Goal: Communication & Community: Answer question/provide support

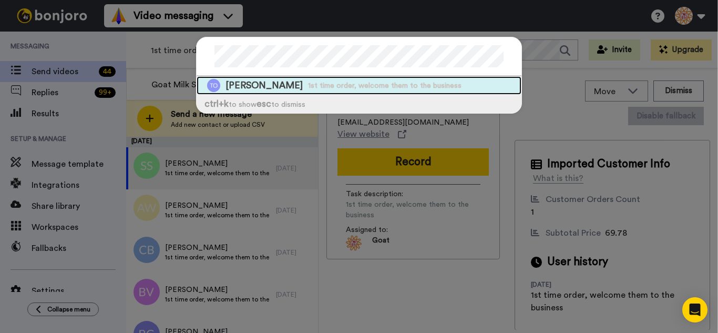
click at [318, 91] on div "Terrance Owens 1st time order, welcome them to the business" at bounding box center [358, 85] width 325 height 18
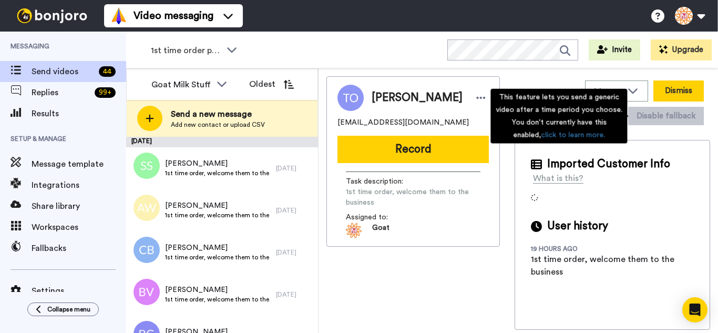
click at [671, 96] on button "Dismiss" at bounding box center [678, 90] width 50 height 21
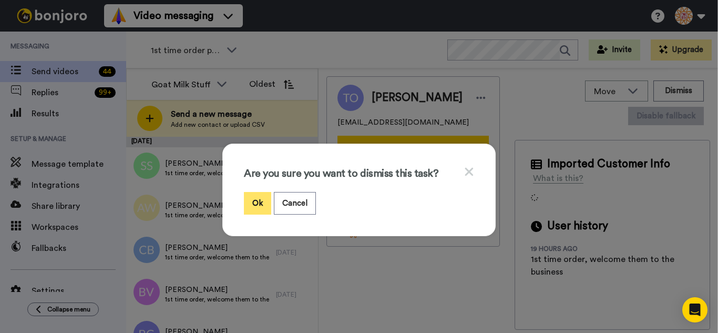
click at [252, 204] on button "Ok" at bounding box center [257, 203] width 27 height 23
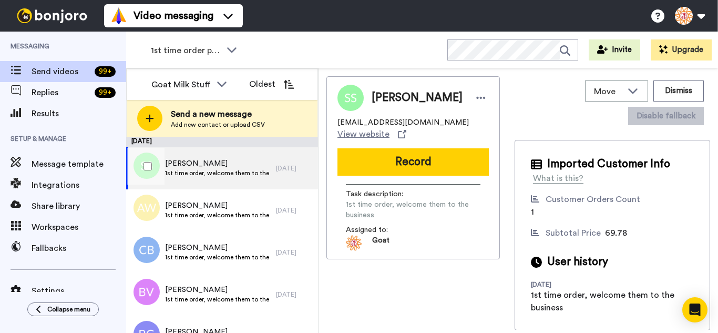
click at [152, 165] on div at bounding box center [146, 166] width 38 height 37
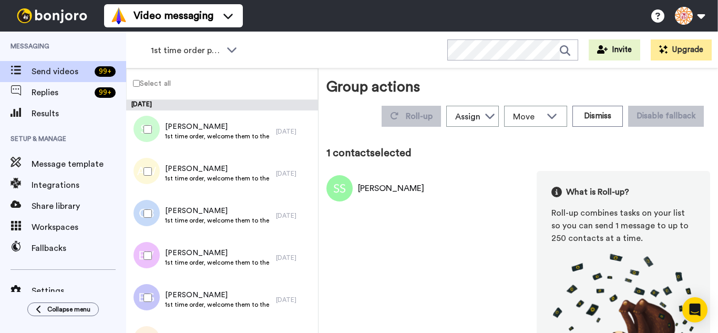
click at [147, 177] on div at bounding box center [146, 171] width 38 height 37
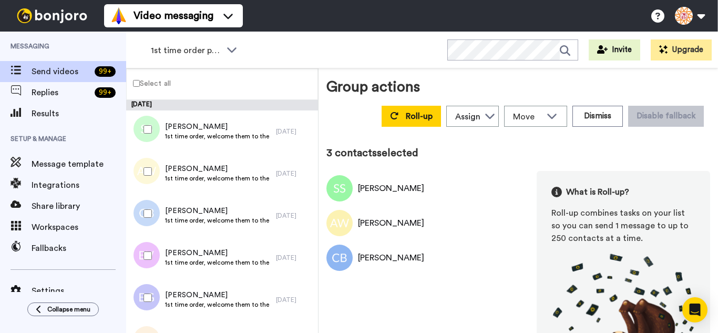
click at [152, 247] on div at bounding box center [146, 255] width 38 height 37
drag, startPoint x: 153, startPoint y: 304, endPoint x: 172, endPoint y: 265, distance: 42.8
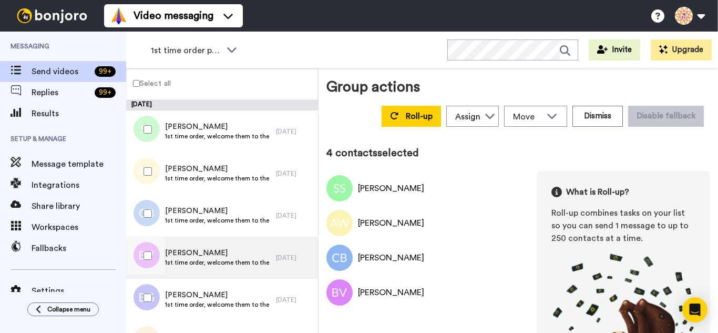
click at [153, 303] on div at bounding box center [146, 297] width 38 height 37
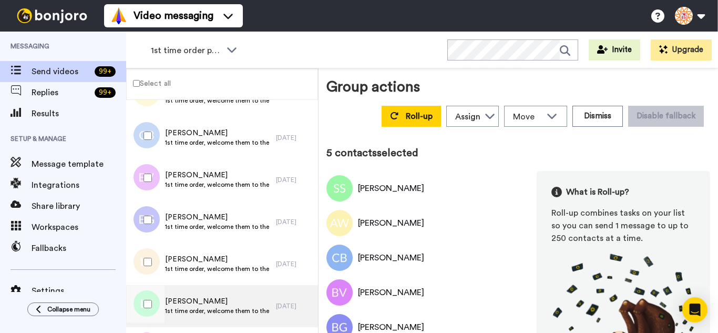
scroll to position [210, 0]
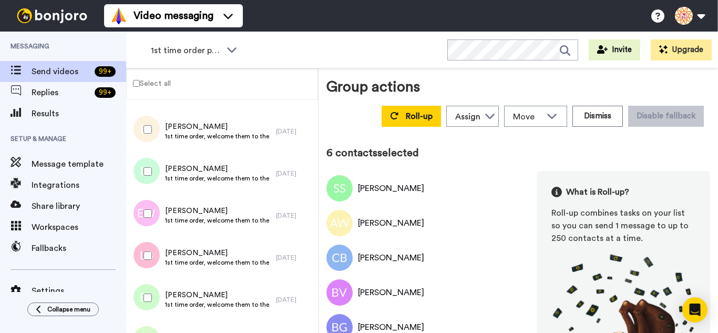
click at [152, 172] on div at bounding box center [146, 171] width 38 height 37
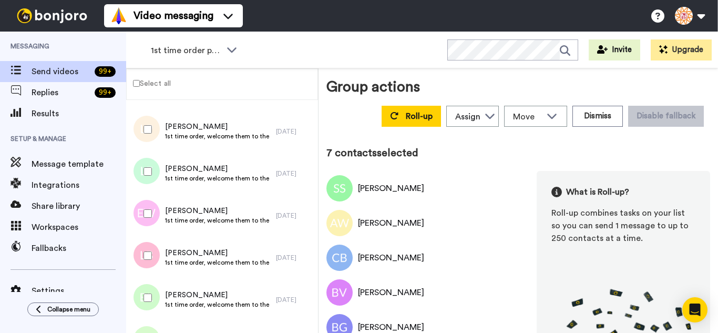
click at [140, 217] on div at bounding box center [146, 213] width 38 height 37
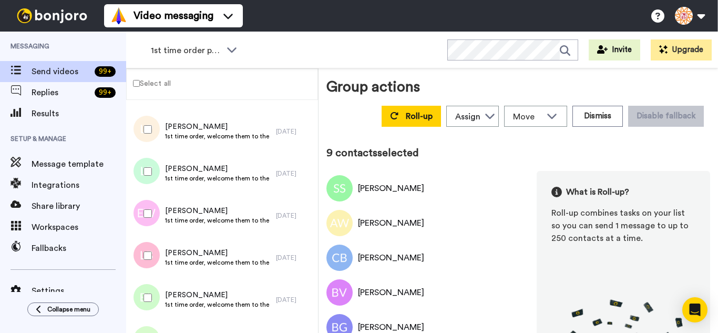
click at [146, 284] on div at bounding box center [146, 297] width 38 height 37
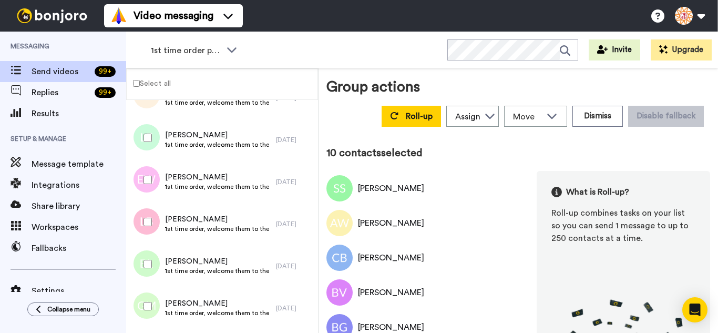
scroll to position [368, 0]
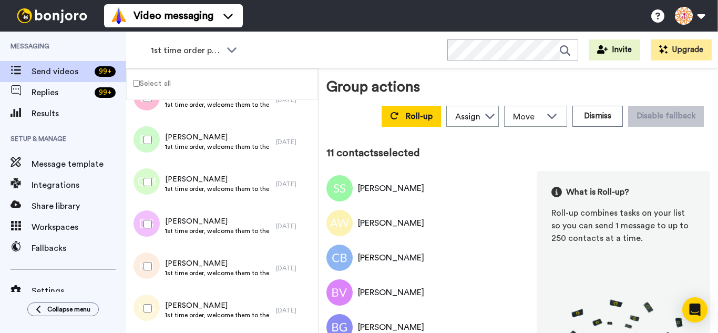
click at [150, 217] on div at bounding box center [146, 223] width 38 height 37
click at [144, 296] on div at bounding box center [146, 307] width 38 height 37
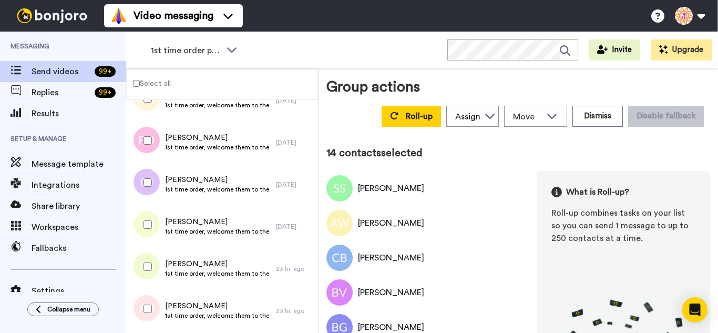
scroll to position [578, 0]
click at [146, 146] on div at bounding box center [146, 139] width 38 height 37
drag, startPoint x: 141, startPoint y: 220, endPoint x: 144, endPoint y: 257, distance: 37.4
click at [140, 220] on div at bounding box center [146, 223] width 38 height 37
click at [148, 271] on div at bounding box center [146, 265] width 38 height 37
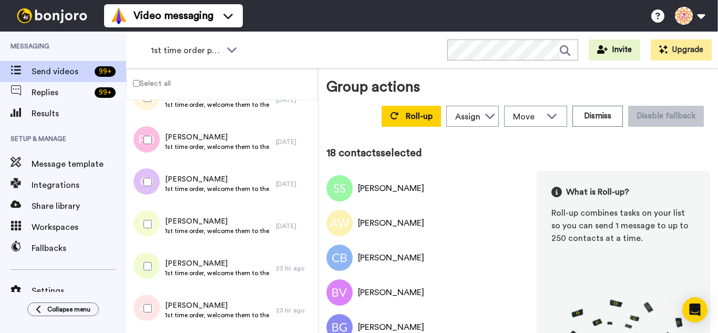
click at [151, 302] on div at bounding box center [146, 307] width 38 height 37
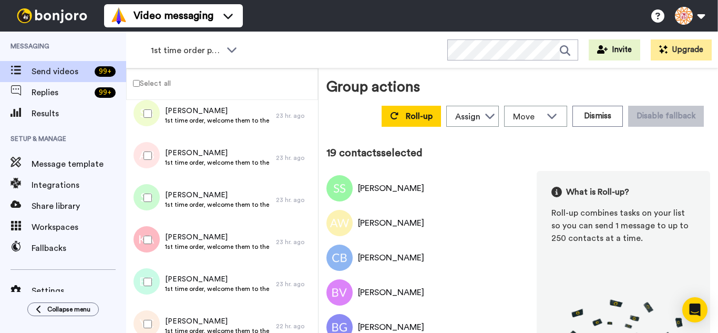
scroll to position [735, 0]
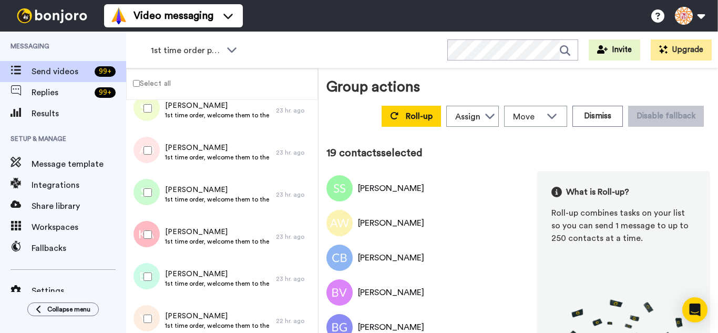
click at [155, 235] on div at bounding box center [146, 234] width 38 height 37
click at [150, 272] on div at bounding box center [146, 276] width 38 height 37
click at [154, 307] on div at bounding box center [146, 318] width 38 height 37
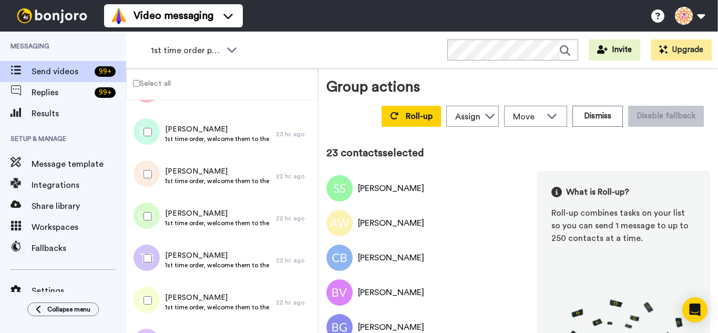
scroll to position [893, 0]
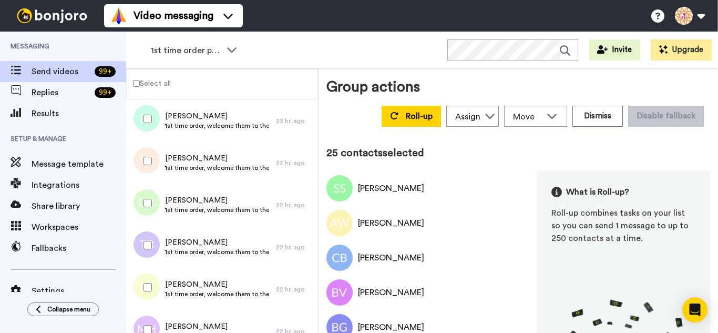
drag, startPoint x: 152, startPoint y: 289, endPoint x: 157, endPoint y: 321, distance: 32.3
click at [152, 296] on div at bounding box center [146, 286] width 38 height 37
click at [157, 323] on div at bounding box center [146, 328] width 38 height 37
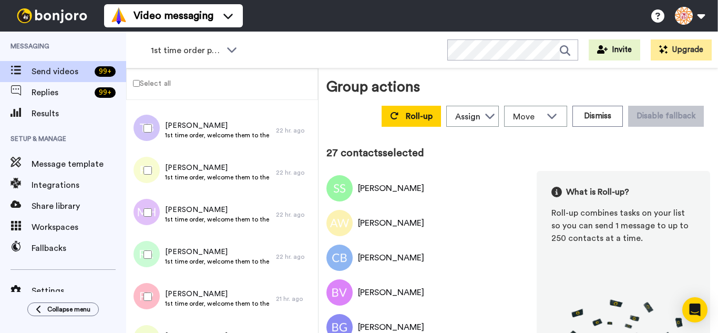
scroll to position [1051, 0]
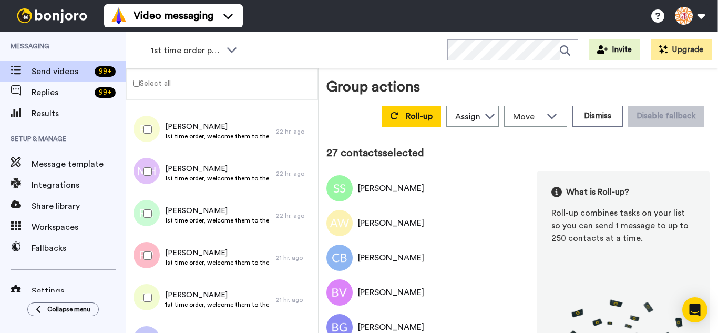
click at [154, 198] on div at bounding box center [146, 213] width 38 height 37
click at [157, 252] on div at bounding box center [146, 255] width 38 height 37
click at [154, 288] on div at bounding box center [146, 297] width 38 height 37
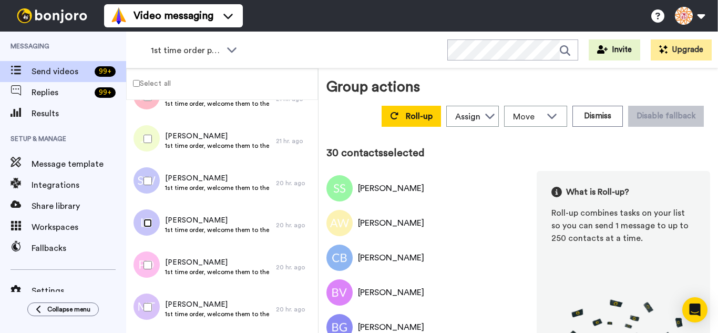
scroll to position [1261, 0]
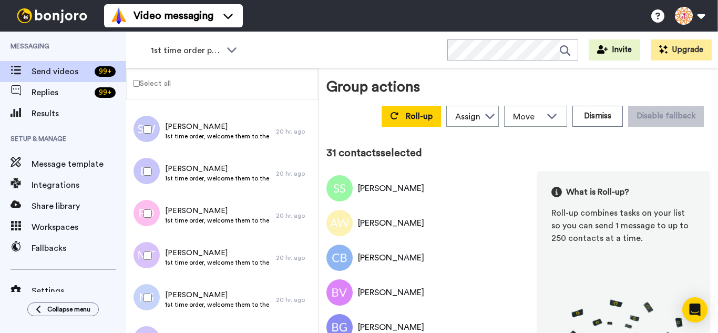
click at [154, 214] on div at bounding box center [146, 213] width 38 height 37
click at [147, 140] on div at bounding box center [146, 129] width 38 height 37
click at [145, 259] on div at bounding box center [146, 255] width 38 height 37
click at [147, 288] on div at bounding box center [146, 297] width 38 height 37
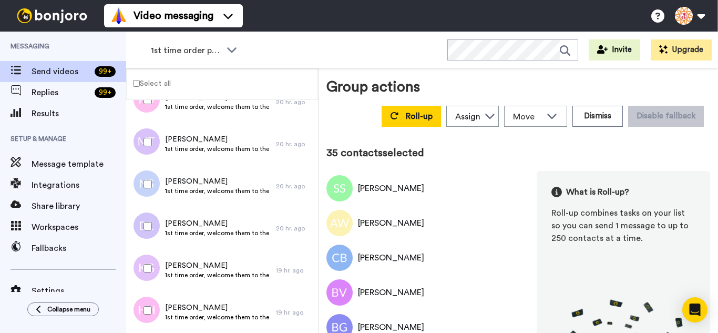
scroll to position [1418, 0]
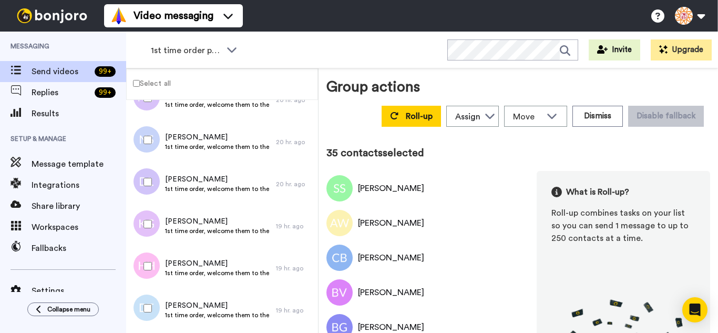
click at [141, 173] on div at bounding box center [146, 181] width 38 height 37
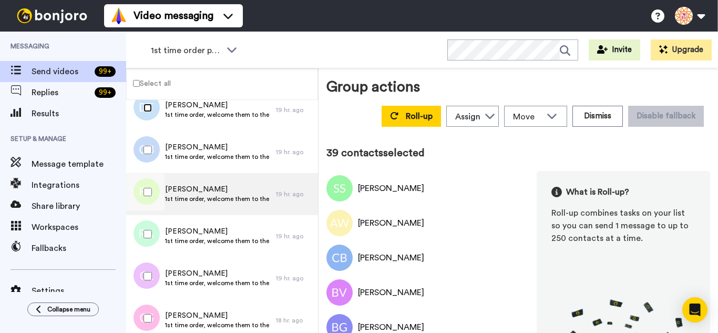
scroll to position [1628, 0]
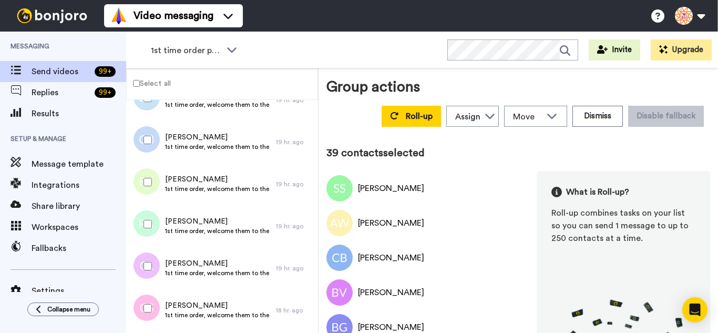
click at [148, 146] on div at bounding box center [146, 139] width 38 height 37
click at [149, 188] on div at bounding box center [146, 181] width 38 height 37
click at [152, 232] on div at bounding box center [146, 223] width 38 height 37
click at [150, 273] on div at bounding box center [146, 265] width 38 height 37
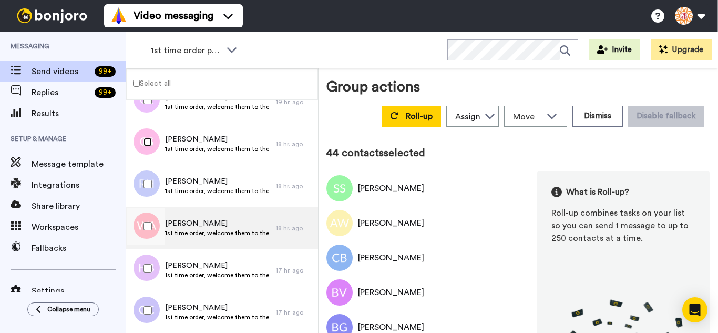
scroll to position [1839, 0]
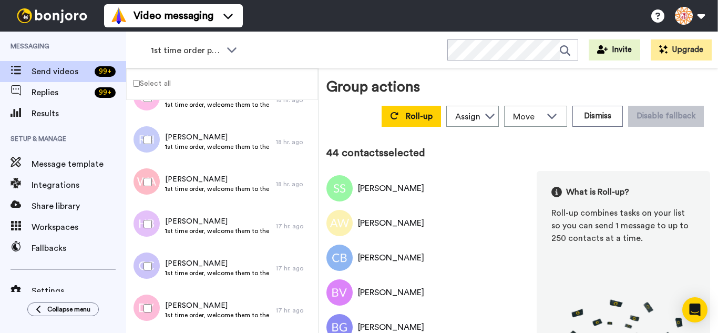
drag, startPoint x: 150, startPoint y: 148, endPoint x: 148, endPoint y: 164, distance: 15.8
click at [149, 149] on div at bounding box center [146, 139] width 38 height 37
click at [150, 186] on div at bounding box center [146, 181] width 38 height 37
drag, startPoint x: 154, startPoint y: 273, endPoint x: 155, endPoint y: 303, distance: 30.0
click at [154, 274] on div at bounding box center [146, 265] width 38 height 37
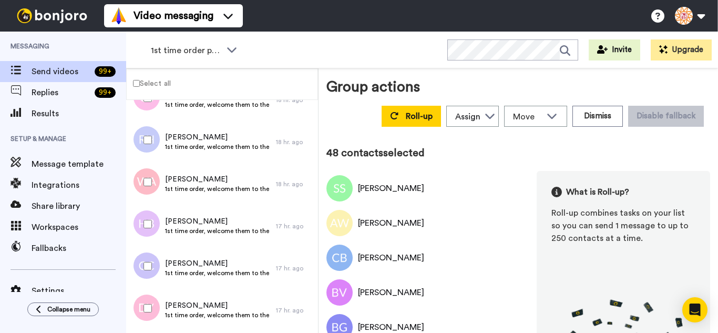
click at [155, 303] on div at bounding box center [146, 307] width 38 height 37
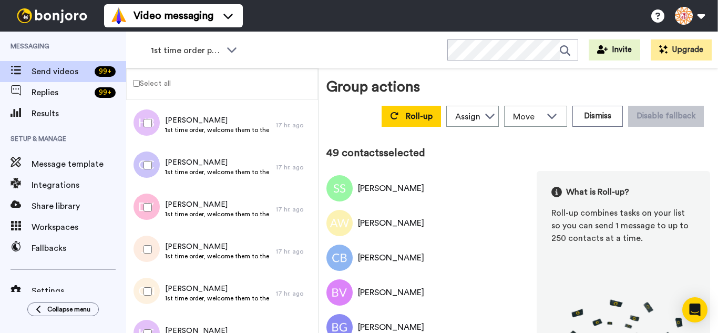
scroll to position [1996, 0]
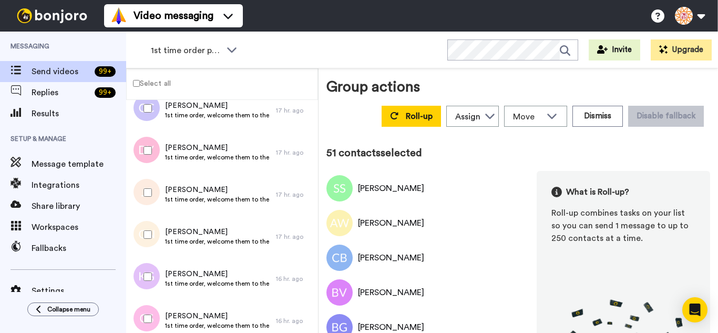
drag, startPoint x: 151, startPoint y: 281, endPoint x: 152, endPoint y: 317, distance: 35.7
click at [151, 282] on div at bounding box center [146, 276] width 38 height 37
click at [152, 317] on div at bounding box center [146, 318] width 38 height 37
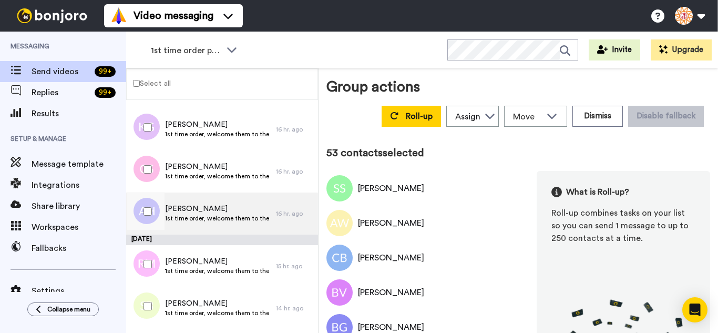
scroll to position [2206, 0]
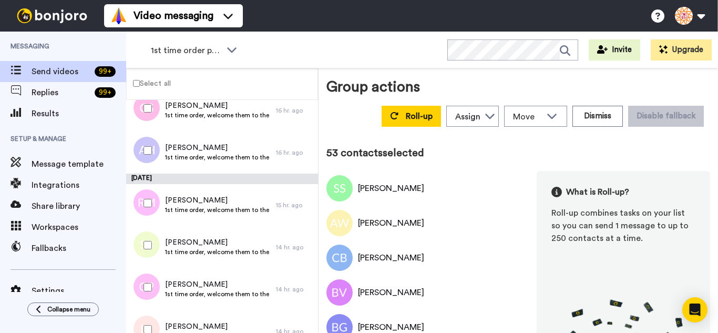
drag, startPoint x: 148, startPoint y: 155, endPoint x: 147, endPoint y: 192, distance: 36.8
click at [147, 155] on div at bounding box center [146, 150] width 38 height 37
click at [147, 193] on div at bounding box center [146, 202] width 38 height 37
drag, startPoint x: 149, startPoint y: 231, endPoint x: 151, endPoint y: 261, distance: 30.5
click at [149, 231] on div at bounding box center [146, 244] width 38 height 37
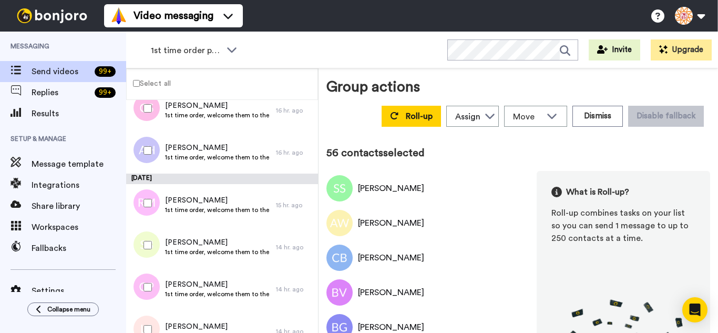
click at [151, 274] on div at bounding box center [146, 286] width 38 height 37
click at [153, 304] on div at bounding box center [146, 286] width 38 height 37
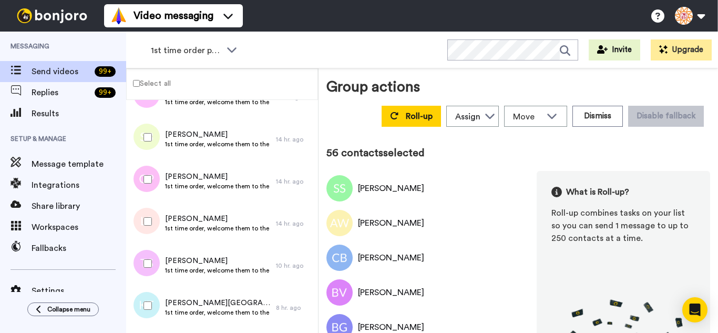
scroll to position [2364, 0]
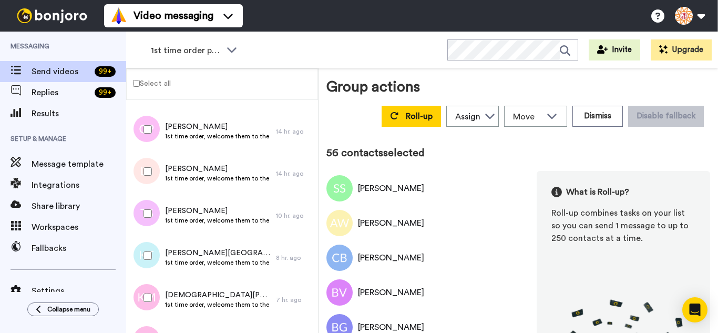
drag, startPoint x: 147, startPoint y: 137, endPoint x: 150, endPoint y: 165, distance: 28.5
click at [147, 137] on div at bounding box center [146, 129] width 38 height 37
click at [150, 165] on div at bounding box center [146, 171] width 38 height 37
drag, startPoint x: 154, startPoint y: 209, endPoint x: 155, endPoint y: 237, distance: 28.4
click at [154, 211] on div at bounding box center [146, 213] width 38 height 37
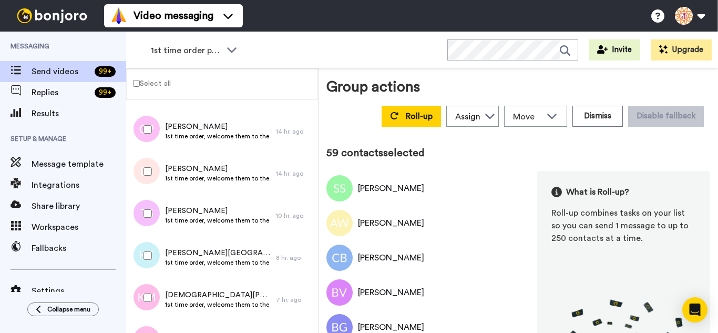
drag, startPoint x: 155, startPoint y: 243, endPoint x: 154, endPoint y: 264, distance: 21.1
click at [155, 250] on div at bounding box center [146, 255] width 38 height 37
drag, startPoint x: 152, startPoint y: 285, endPoint x: 154, endPoint y: 306, distance: 21.1
click at [152, 287] on div at bounding box center [146, 297] width 38 height 37
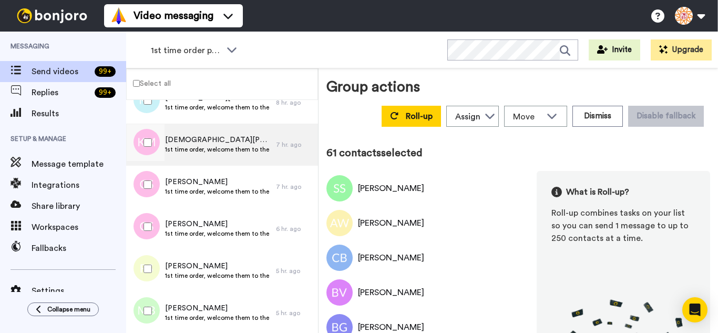
scroll to position [2521, 0]
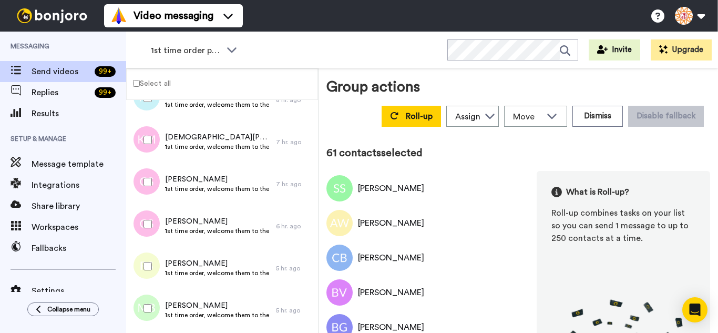
click at [154, 181] on div at bounding box center [146, 181] width 38 height 37
drag, startPoint x: 158, startPoint y: 215, endPoint x: 159, endPoint y: 250, distance: 34.1
click at [158, 218] on div at bounding box center [146, 223] width 38 height 37
click at [158, 257] on div at bounding box center [146, 265] width 38 height 37
click at [158, 294] on div at bounding box center [146, 307] width 38 height 37
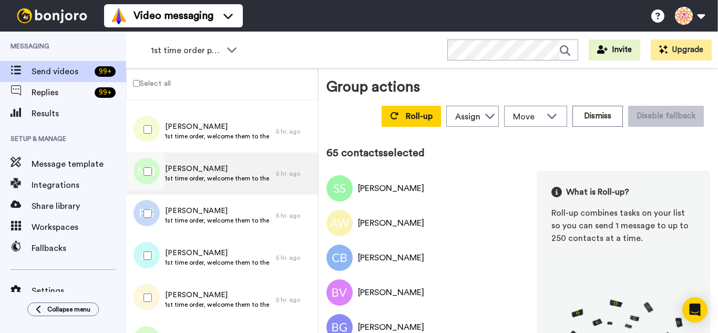
scroll to position [2679, 0]
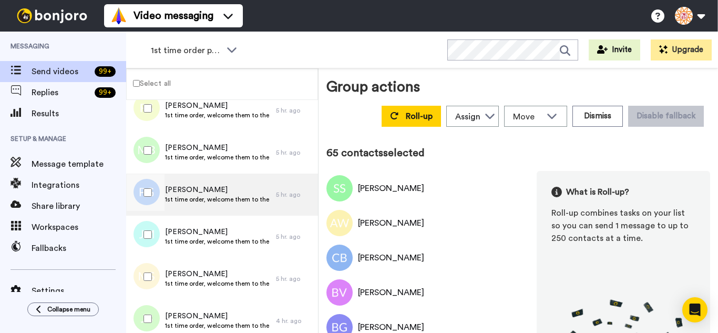
click at [157, 194] on div at bounding box center [146, 192] width 38 height 37
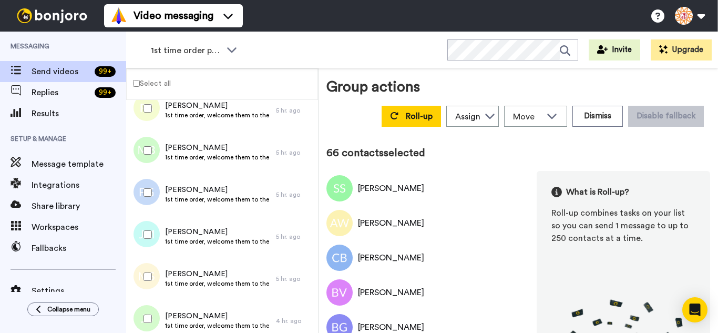
click at [151, 233] on div at bounding box center [146, 234] width 38 height 37
drag, startPoint x: 149, startPoint y: 257, endPoint x: 150, endPoint y: 304, distance: 46.2
click at [149, 259] on div "Morgan Schweitzer 1st time order, welcome them to the business 5 hr. ago" at bounding box center [222, 278] width 192 height 42
click at [151, 313] on div at bounding box center [146, 318] width 38 height 37
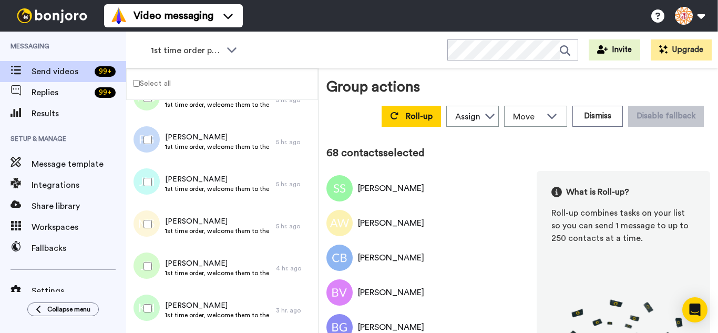
click at [142, 211] on div at bounding box center [146, 223] width 38 height 37
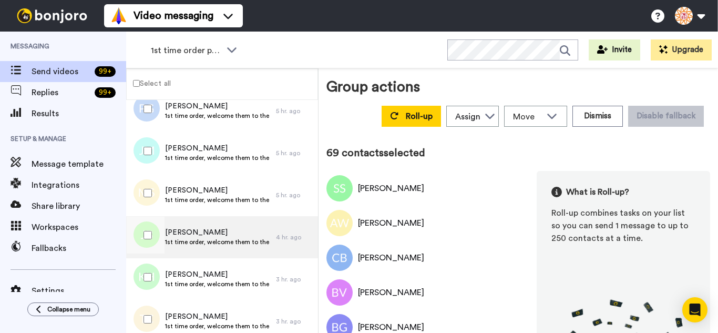
scroll to position [2837, 0]
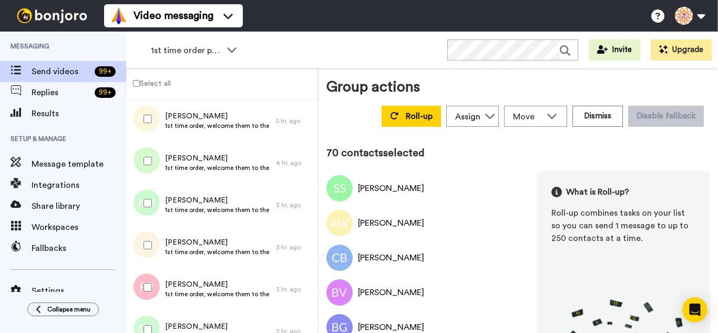
click at [150, 278] on div at bounding box center [146, 286] width 38 height 37
click at [150, 314] on div at bounding box center [146, 328] width 38 height 37
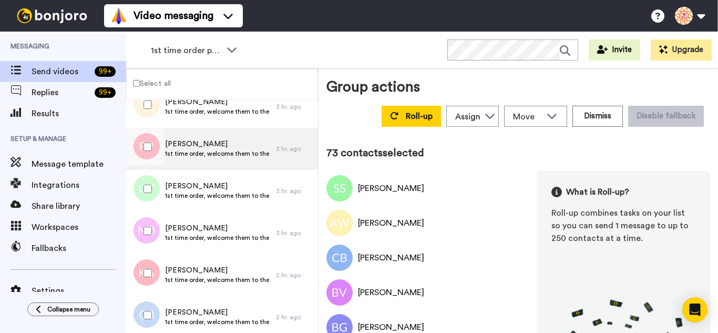
scroll to position [2994, 0]
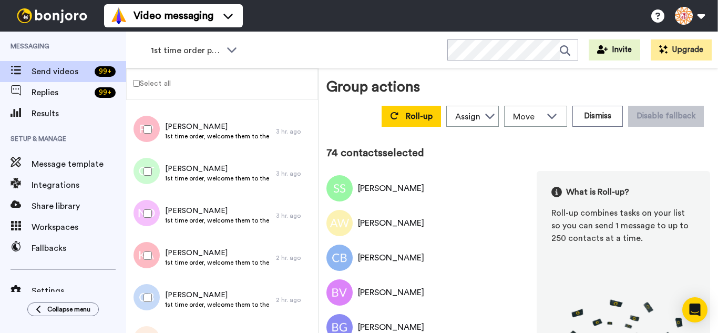
click at [154, 250] on div at bounding box center [146, 255] width 38 height 37
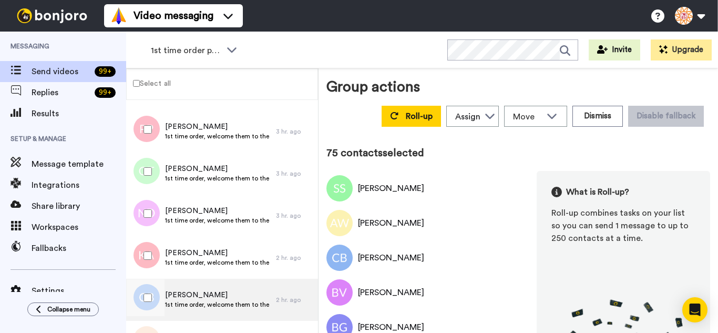
drag, startPoint x: 155, startPoint y: 285, endPoint x: 154, endPoint y: 316, distance: 31.6
click at [155, 290] on div at bounding box center [146, 297] width 38 height 37
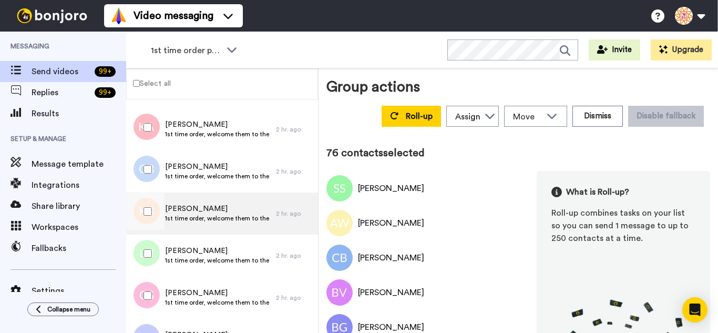
scroll to position [3152, 0]
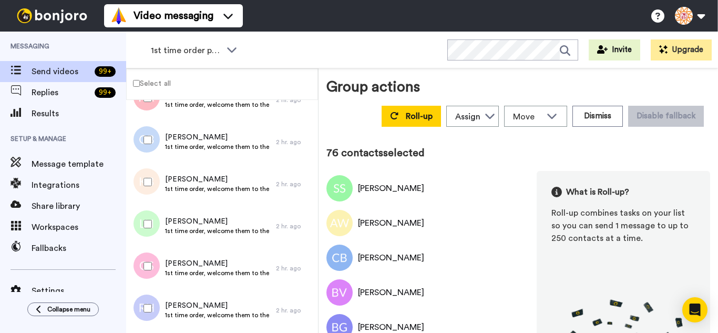
click at [153, 181] on div at bounding box center [146, 181] width 38 height 37
drag, startPoint x: 154, startPoint y: 217, endPoint x: 154, endPoint y: 233, distance: 15.8
click at [154, 217] on div at bounding box center [146, 223] width 38 height 37
click at [154, 258] on div at bounding box center [146, 265] width 38 height 37
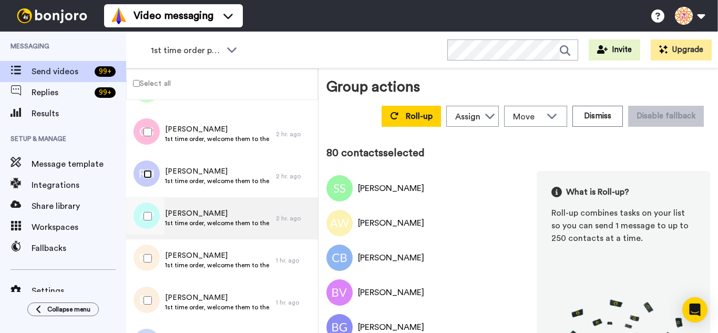
scroll to position [3309, 0]
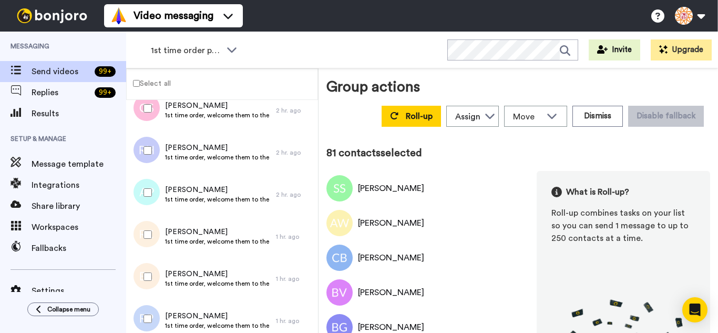
drag, startPoint x: 153, startPoint y: 274, endPoint x: 153, endPoint y: 293, distance: 18.4
click at [153, 279] on div at bounding box center [146, 276] width 38 height 37
click at [153, 312] on div at bounding box center [146, 318] width 38 height 37
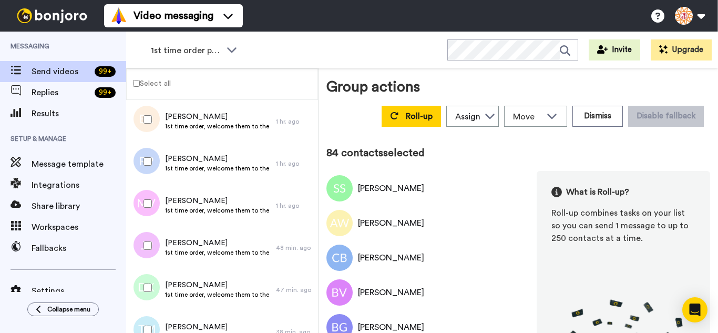
scroll to position [3467, 0]
click at [154, 204] on div at bounding box center [146, 202] width 38 height 37
click at [158, 248] on div at bounding box center [146, 244] width 38 height 37
drag, startPoint x: 157, startPoint y: 280, endPoint x: 150, endPoint y: 314, distance: 34.3
click at [157, 285] on div at bounding box center [146, 286] width 38 height 37
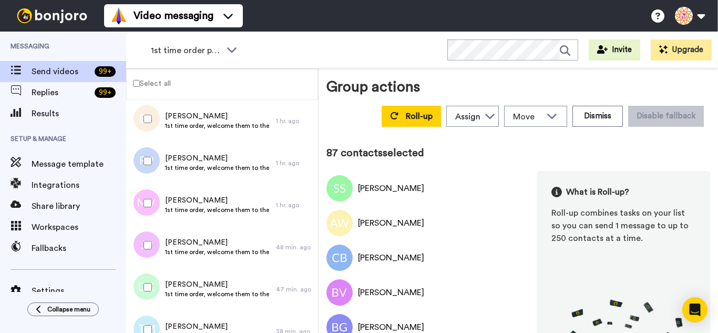
click at [149, 316] on div at bounding box center [146, 328] width 38 height 37
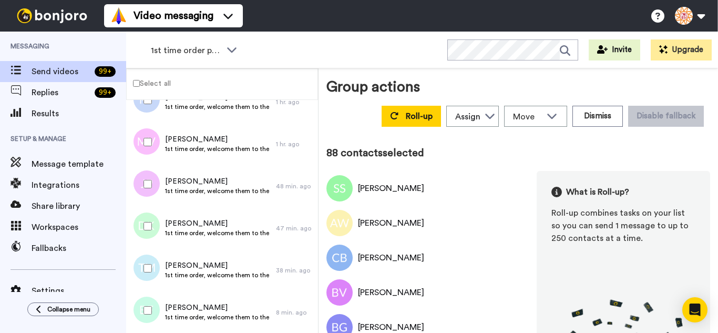
scroll to position [3528, 0]
click at [143, 272] on div at bounding box center [146, 267] width 38 height 37
click at [142, 222] on div at bounding box center [146, 225] width 38 height 37
click at [145, 170] on div at bounding box center [146, 183] width 38 height 37
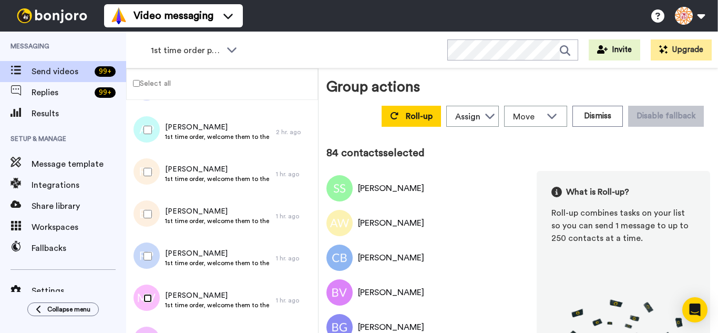
scroll to position [3371, 0]
drag, startPoint x: 153, startPoint y: 257, endPoint x: 150, endPoint y: 206, distance: 50.6
click at [153, 255] on div at bounding box center [146, 256] width 38 height 37
click at [150, 206] on div at bounding box center [146, 214] width 38 height 37
click at [149, 178] on div at bounding box center [146, 172] width 38 height 37
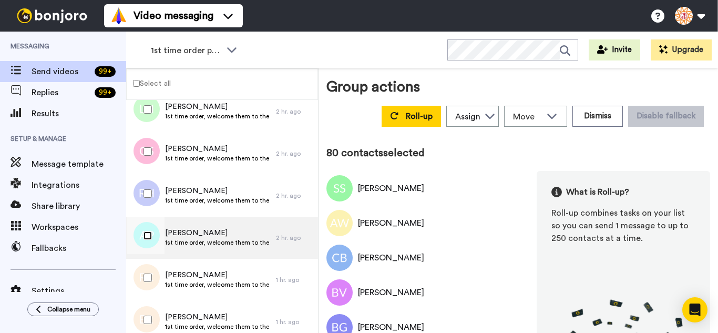
scroll to position [3266, 0]
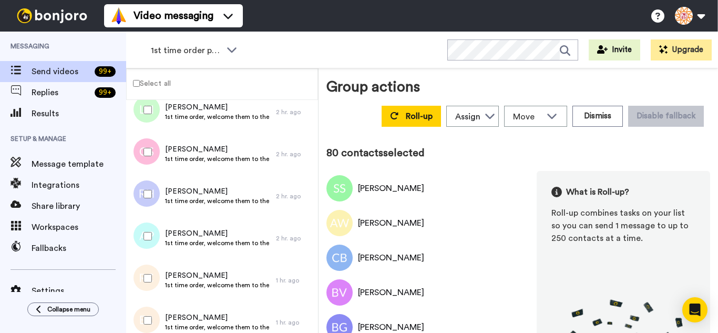
click at [144, 179] on div at bounding box center [146, 193] width 38 height 37
click at [139, 142] on div at bounding box center [146, 151] width 38 height 37
click at [140, 110] on div at bounding box center [146, 109] width 38 height 37
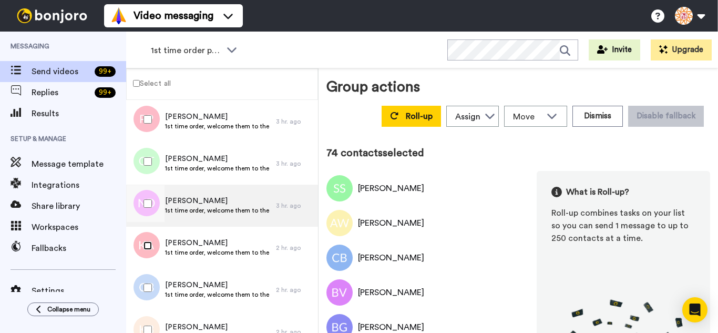
scroll to position [2951, 0]
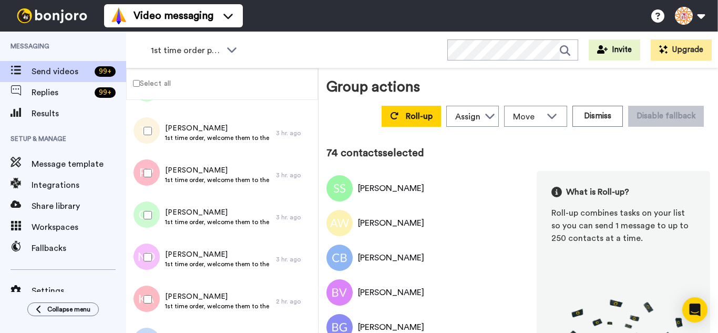
drag, startPoint x: 147, startPoint y: 263, endPoint x: 146, endPoint y: 252, distance: 10.6
click at [147, 262] on div at bounding box center [146, 256] width 38 height 37
click at [140, 160] on div at bounding box center [146, 172] width 38 height 37
click at [143, 127] on div at bounding box center [146, 130] width 38 height 37
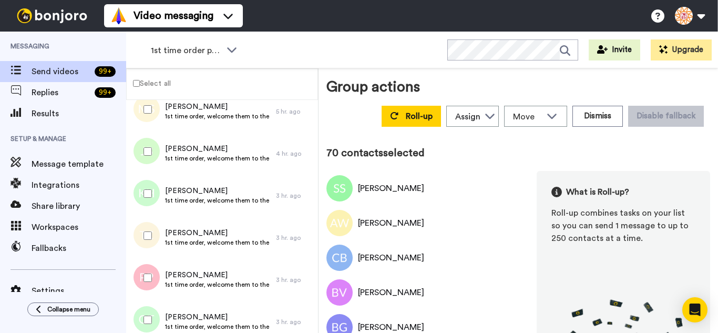
scroll to position [2846, 0]
drag, startPoint x: 138, startPoint y: 188, endPoint x: 141, endPoint y: 165, distance: 22.9
click at [138, 186] on div at bounding box center [146, 193] width 38 height 37
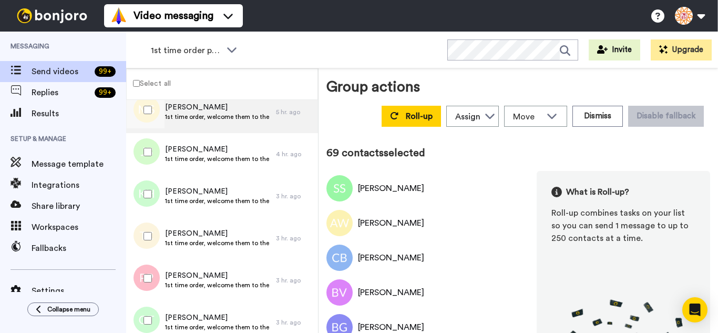
drag, startPoint x: 141, startPoint y: 149, endPoint x: 142, endPoint y: 130, distance: 18.9
click at [141, 144] on div at bounding box center [146, 151] width 38 height 37
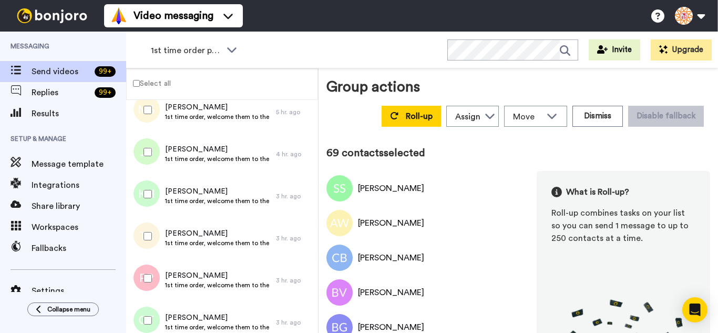
click at [142, 115] on div at bounding box center [146, 109] width 38 height 37
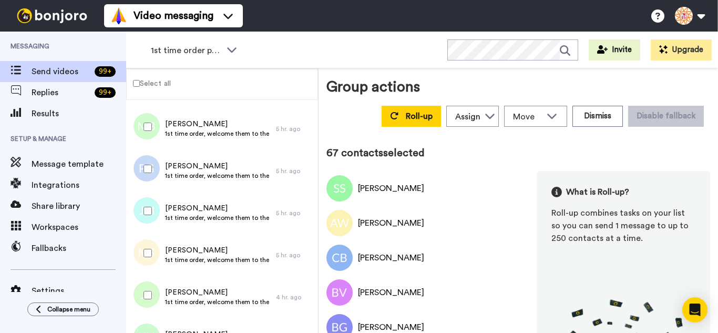
scroll to position [2688, 0]
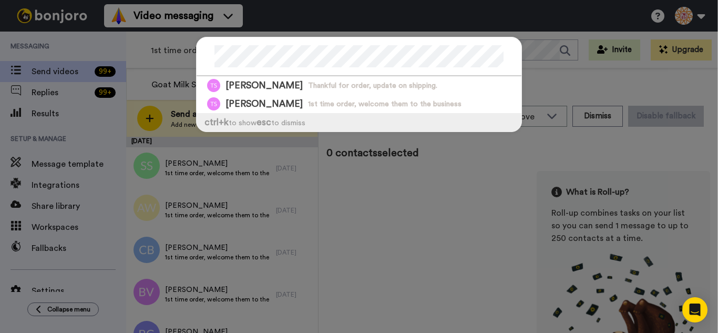
click at [390, 171] on div "Tia Stanley Thankful for order, update on shipping. Tia Stanley 1st time order,…" at bounding box center [359, 166] width 718 height 333
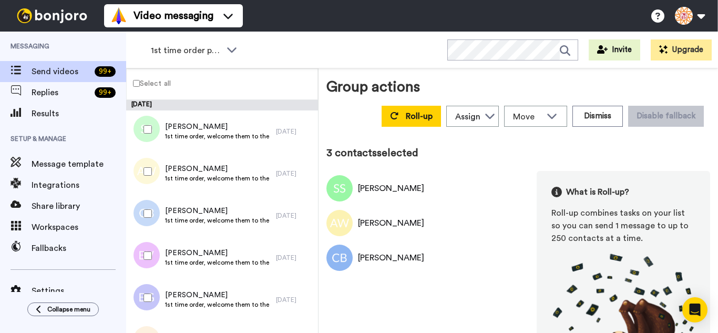
click at [154, 260] on div at bounding box center [146, 255] width 38 height 37
click at [160, 302] on div at bounding box center [146, 297] width 38 height 37
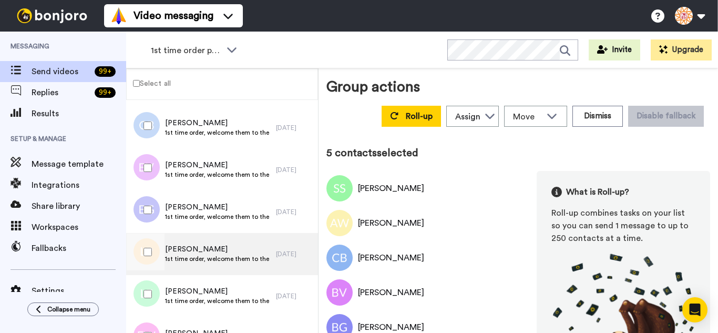
scroll to position [105, 0]
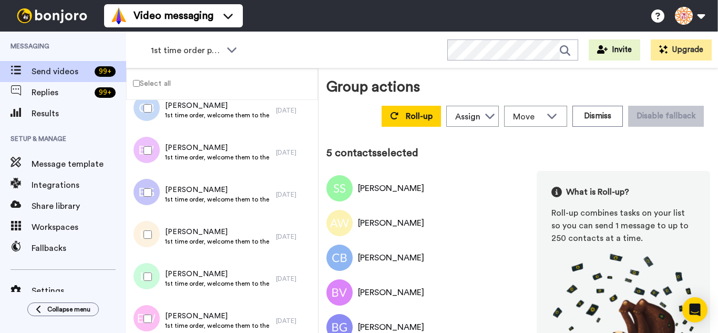
drag, startPoint x: 150, startPoint y: 226, endPoint x: 161, endPoint y: 283, distance: 57.3
click at [152, 234] on div at bounding box center [146, 234] width 38 height 37
click at [161, 283] on div at bounding box center [146, 276] width 38 height 37
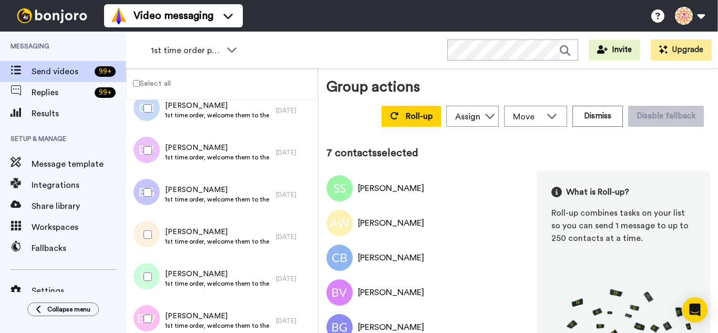
click at [153, 316] on div at bounding box center [146, 318] width 38 height 37
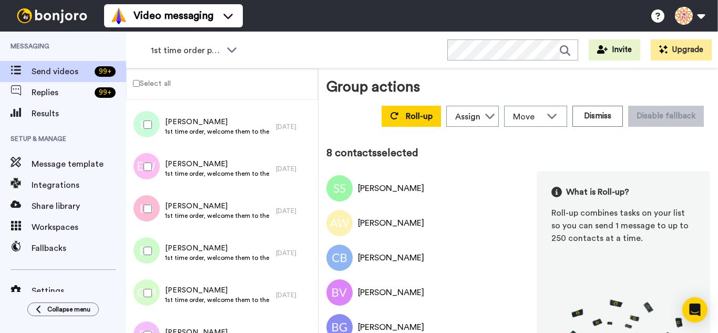
scroll to position [263, 0]
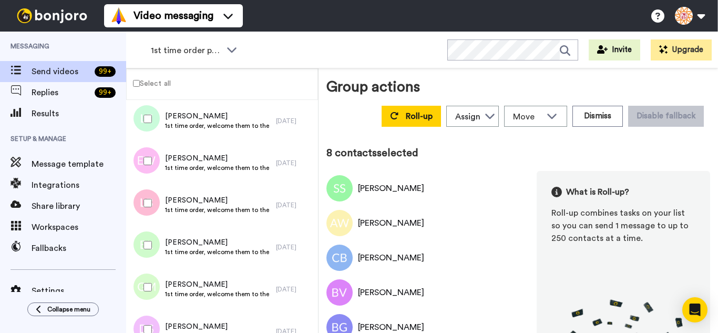
click at [147, 211] on div at bounding box center [146, 202] width 38 height 37
click at [154, 243] on div at bounding box center [146, 244] width 38 height 37
click at [154, 287] on div at bounding box center [146, 286] width 38 height 37
click at [158, 316] on div at bounding box center [146, 328] width 38 height 37
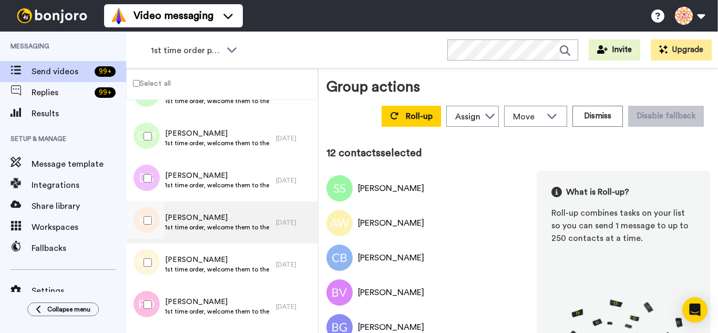
scroll to position [420, 0]
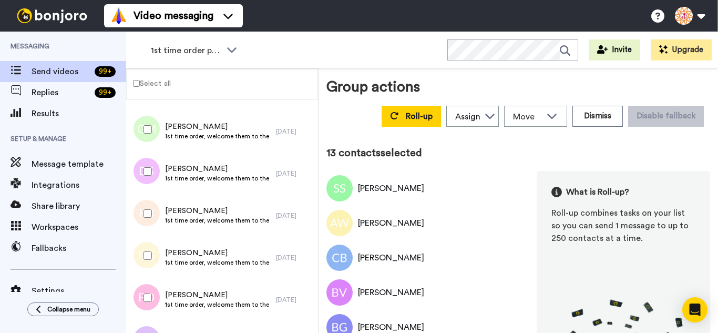
click at [155, 264] on div at bounding box center [146, 255] width 38 height 37
click at [159, 299] on div at bounding box center [146, 297] width 38 height 37
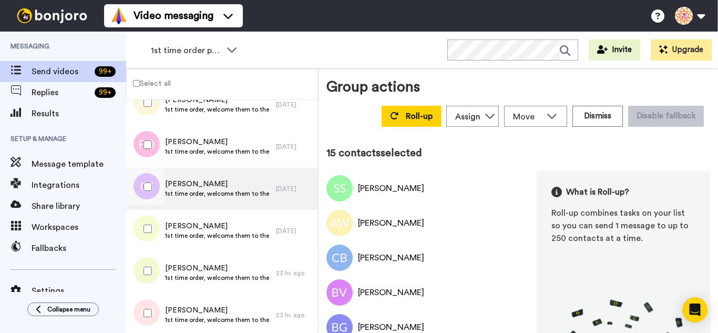
scroll to position [630, 0]
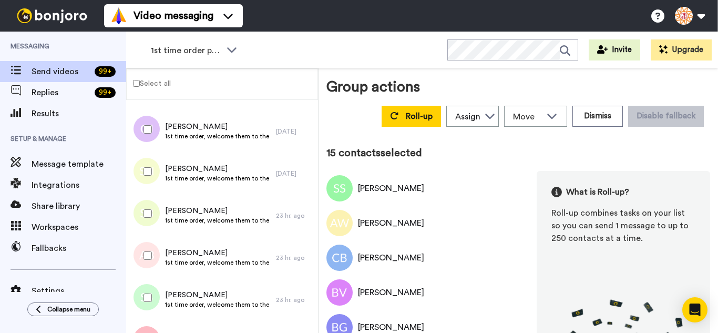
click at [142, 123] on div at bounding box center [146, 129] width 38 height 37
click at [150, 177] on div at bounding box center [146, 171] width 38 height 37
click at [152, 222] on div at bounding box center [146, 213] width 38 height 37
drag, startPoint x: 153, startPoint y: 252, endPoint x: 154, endPoint y: 288, distance: 35.7
click at [153, 253] on div at bounding box center [146, 255] width 38 height 37
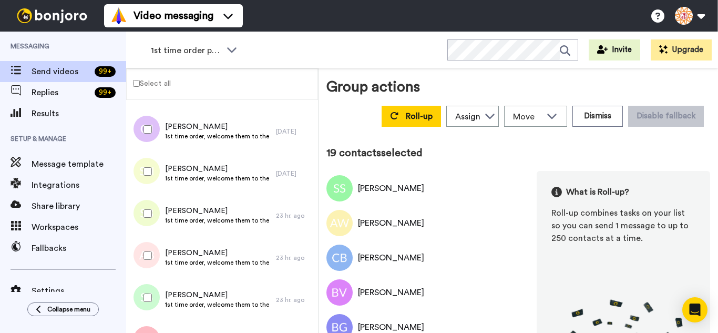
click at [153, 298] on div at bounding box center [146, 297] width 38 height 37
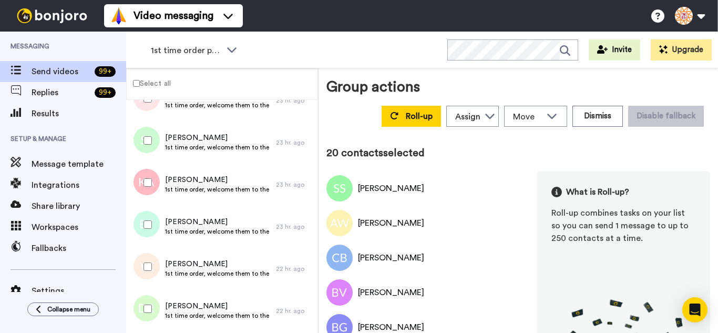
scroll to position [788, 0]
click at [153, 220] on div at bounding box center [146, 223] width 38 height 37
click at [153, 266] on div at bounding box center [146, 265] width 38 height 37
click at [152, 307] on div at bounding box center [146, 307] width 38 height 37
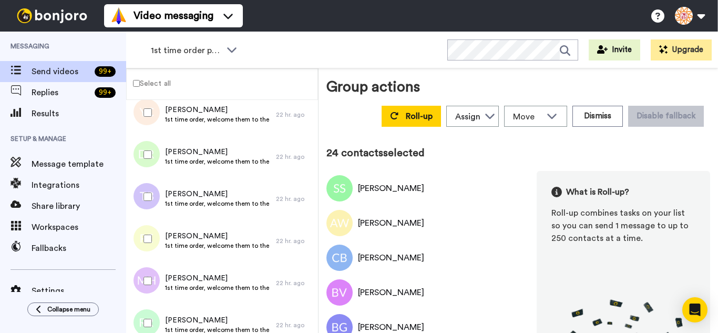
scroll to position [946, 0]
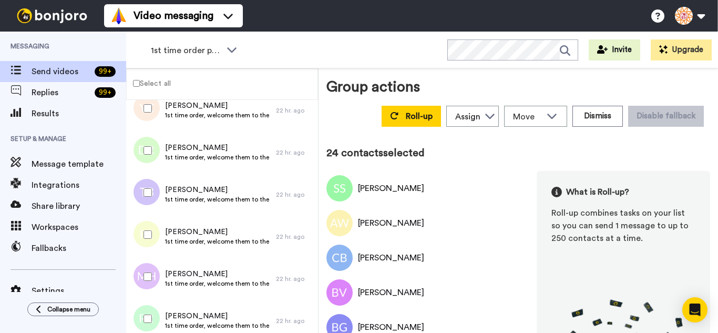
click at [145, 185] on div at bounding box center [146, 192] width 38 height 37
click at [149, 268] on div at bounding box center [146, 276] width 38 height 37
click at [149, 313] on div at bounding box center [146, 318] width 38 height 37
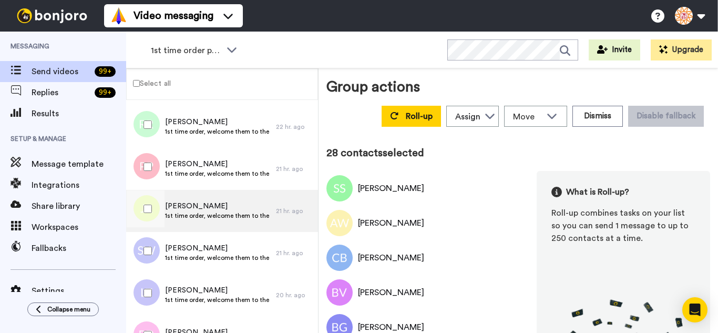
scroll to position [1156, 0]
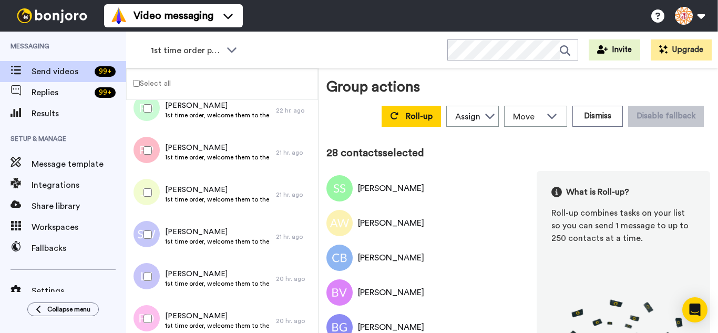
click at [148, 159] on div at bounding box center [146, 150] width 38 height 37
click at [155, 284] on div at bounding box center [146, 276] width 38 height 37
click at [155, 314] on div at bounding box center [146, 318] width 38 height 37
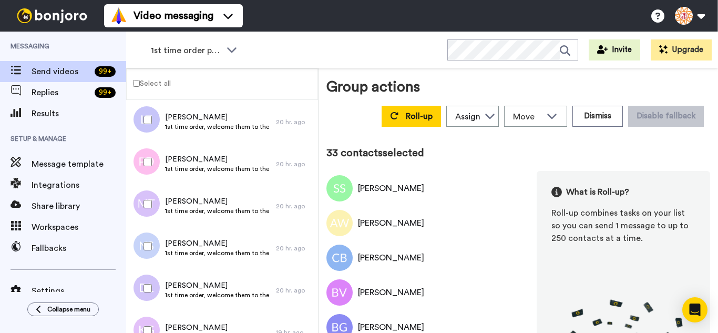
scroll to position [1313, 0]
click at [148, 195] on div at bounding box center [146, 202] width 38 height 37
click at [150, 234] on div at bounding box center [146, 244] width 38 height 37
click at [152, 284] on div at bounding box center [146, 286] width 38 height 37
click at [154, 320] on div at bounding box center [146, 328] width 38 height 37
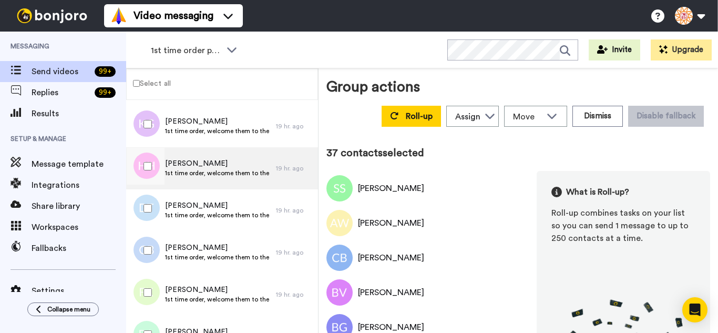
scroll to position [1523, 0]
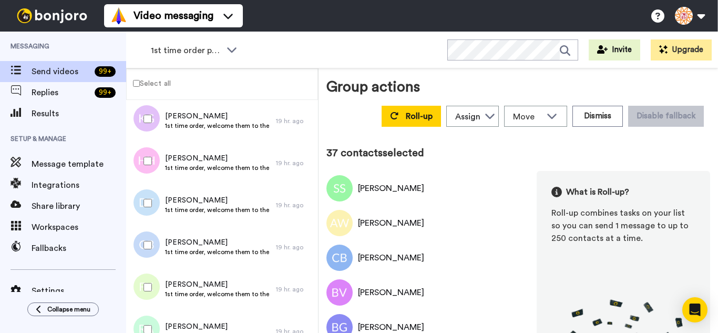
click at [154, 169] on div at bounding box center [146, 160] width 38 height 37
click at [151, 197] on div at bounding box center [146, 202] width 38 height 37
click at [155, 239] on div at bounding box center [146, 244] width 38 height 37
click at [156, 290] on div at bounding box center [146, 286] width 38 height 37
click at [153, 318] on div at bounding box center [146, 328] width 38 height 37
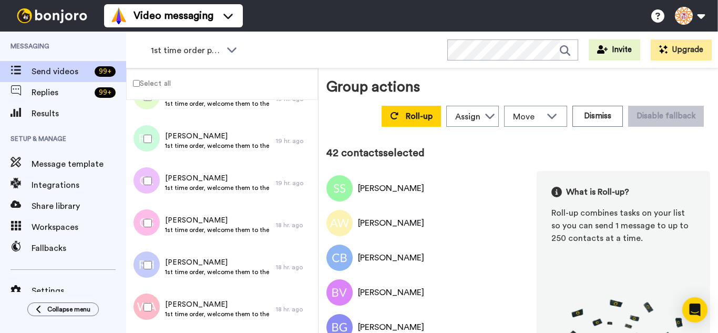
scroll to position [1733, 0]
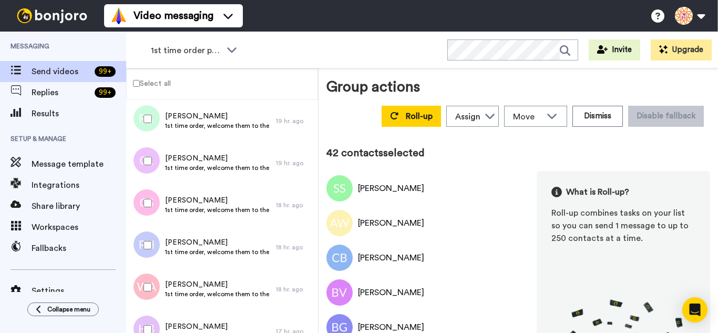
click at [144, 150] on div at bounding box center [146, 160] width 38 height 37
click at [154, 244] on div at bounding box center [146, 244] width 38 height 37
drag, startPoint x: 148, startPoint y: 279, endPoint x: 149, endPoint y: 315, distance: 35.8
click at [148, 279] on div at bounding box center [146, 286] width 38 height 37
click at [149, 315] on div at bounding box center [146, 328] width 38 height 37
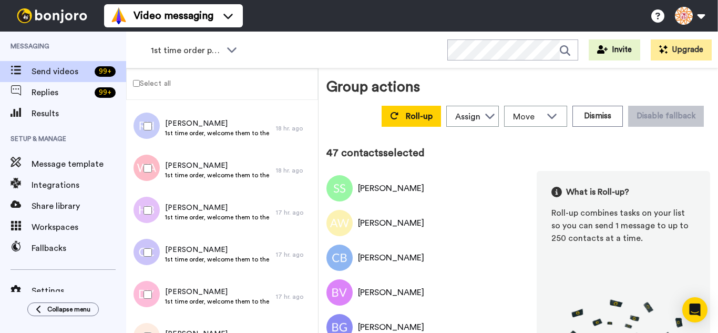
scroll to position [1879, 0]
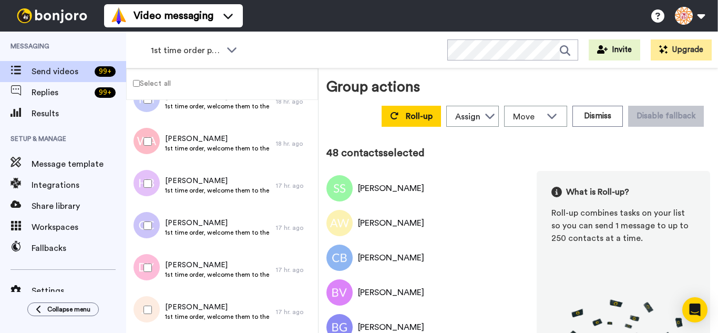
click at [160, 276] on div at bounding box center [146, 267] width 38 height 37
click at [162, 312] on div at bounding box center [146, 309] width 38 height 37
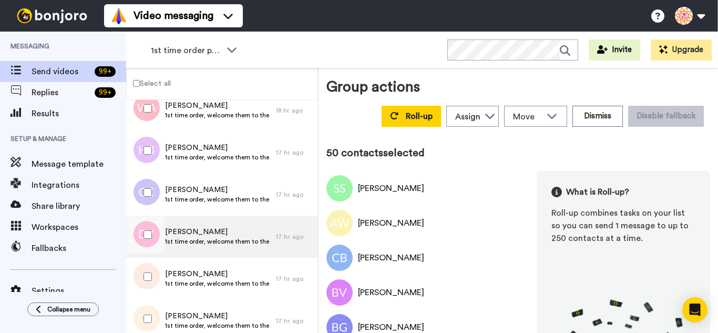
scroll to position [2037, 0]
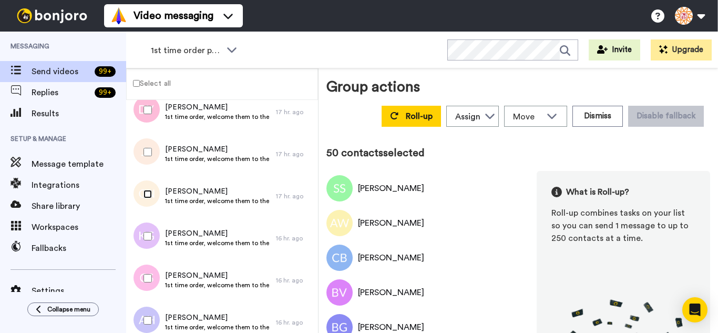
click at [147, 198] on div at bounding box center [146, 193] width 38 height 37
click at [156, 247] on div at bounding box center [146, 235] width 38 height 37
drag, startPoint x: 158, startPoint y: 277, endPoint x: 153, endPoint y: 314, distance: 37.0
click at [157, 279] on div at bounding box center [146, 277] width 38 height 37
click at [153, 319] on div at bounding box center [146, 320] width 38 height 37
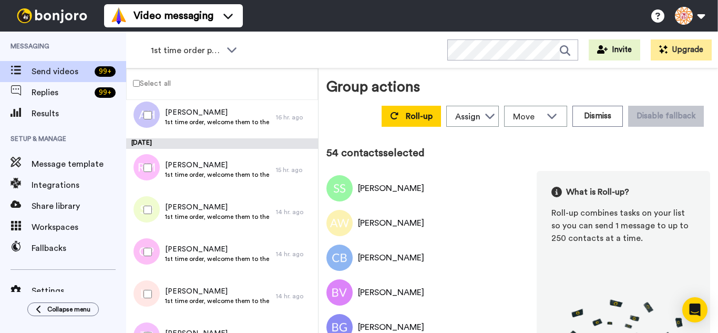
scroll to position [2247, 0]
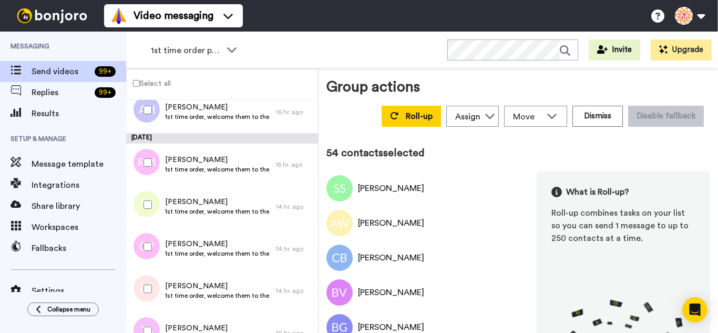
click at [147, 172] on div at bounding box center [146, 162] width 38 height 37
click at [153, 212] on div at bounding box center [146, 204] width 38 height 37
click at [157, 246] on div at bounding box center [146, 246] width 38 height 37
click at [152, 286] on div at bounding box center [146, 288] width 38 height 37
click at [158, 320] on div at bounding box center [146, 330] width 38 height 37
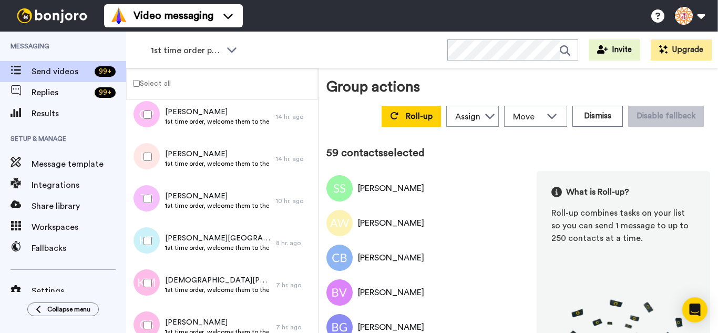
scroll to position [2404, 0]
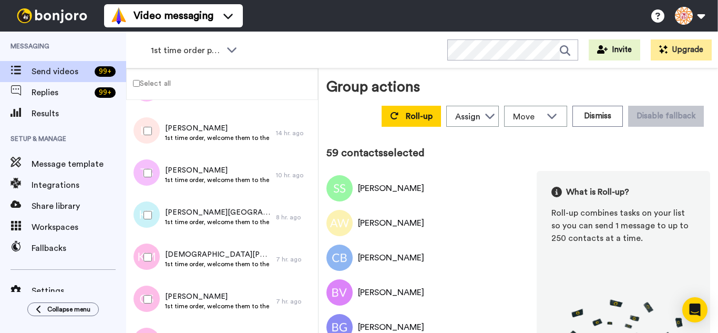
click at [144, 167] on div at bounding box center [146, 172] width 38 height 37
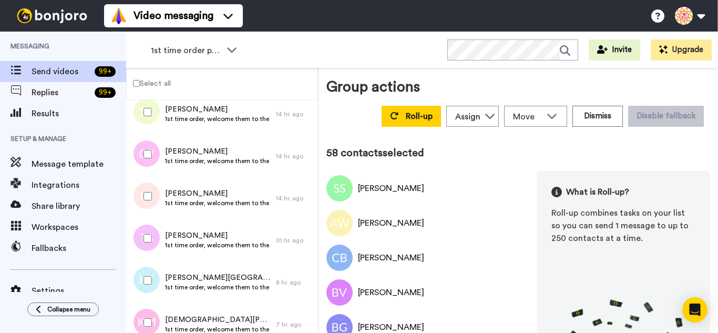
scroll to position [2320, 0]
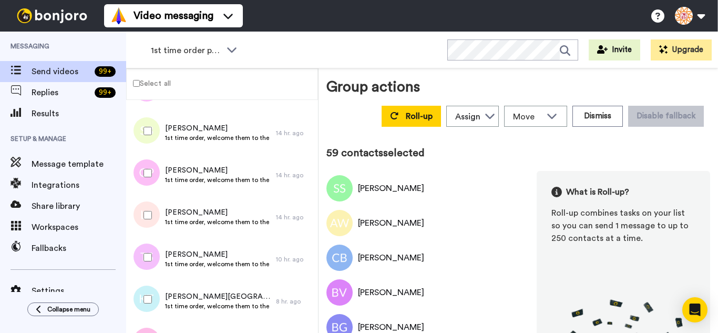
click at [150, 285] on div at bounding box center [146, 299] width 38 height 37
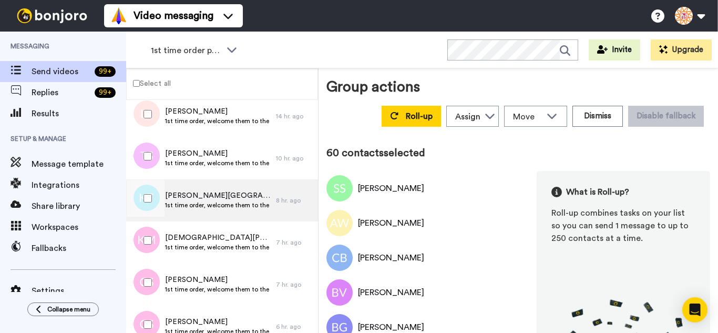
scroll to position [2425, 0]
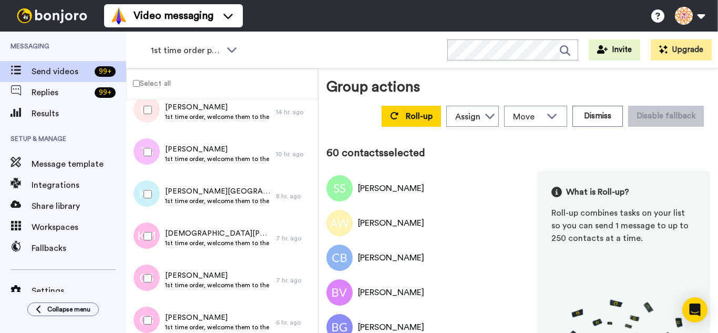
click at [150, 147] on div at bounding box center [146, 151] width 38 height 37
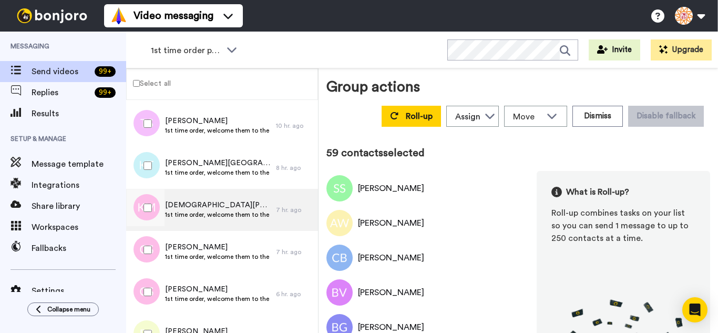
scroll to position [2478, 0]
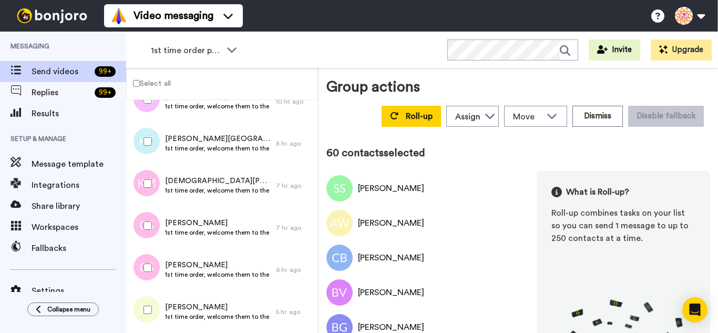
click at [153, 214] on div at bounding box center [146, 225] width 38 height 37
drag, startPoint x: 154, startPoint y: 256, endPoint x: 153, endPoint y: 298, distance: 42.6
click at [153, 258] on div at bounding box center [146, 267] width 38 height 37
click at [150, 299] on div at bounding box center [146, 309] width 38 height 37
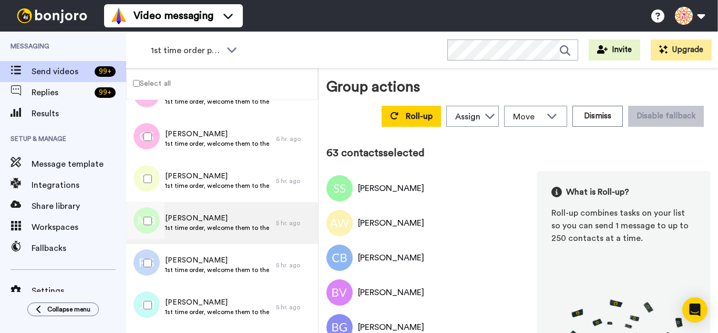
scroll to position [2635, 0]
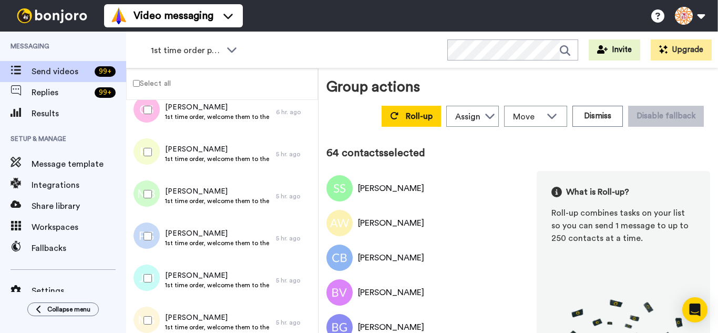
click at [153, 240] on div at bounding box center [146, 235] width 38 height 37
drag, startPoint x: 158, startPoint y: 279, endPoint x: 155, endPoint y: 306, distance: 27.4
click at [158, 281] on div at bounding box center [146, 277] width 38 height 37
click at [155, 310] on div at bounding box center [146, 320] width 38 height 37
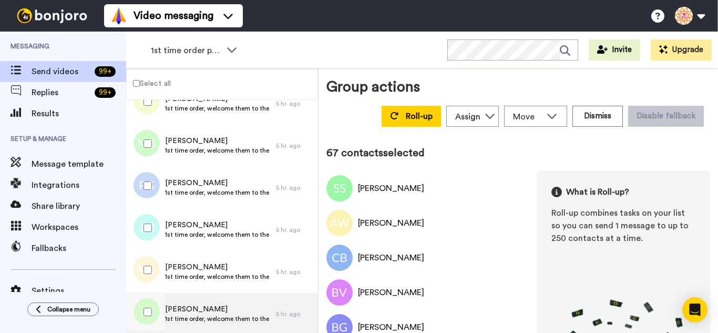
scroll to position [2793, 0]
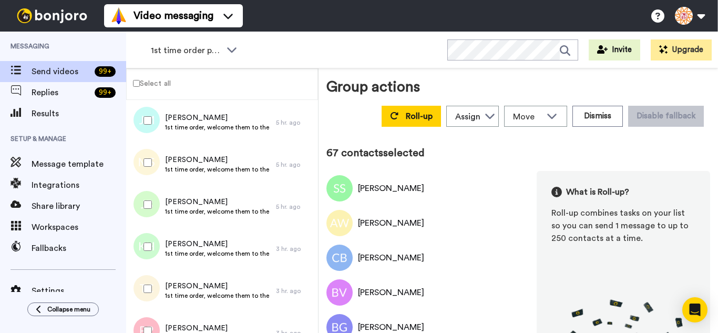
click at [141, 207] on div at bounding box center [146, 204] width 38 height 37
click at [153, 250] on div at bounding box center [146, 246] width 38 height 37
click at [149, 280] on div at bounding box center [146, 288] width 38 height 37
click at [158, 325] on div at bounding box center [146, 330] width 38 height 37
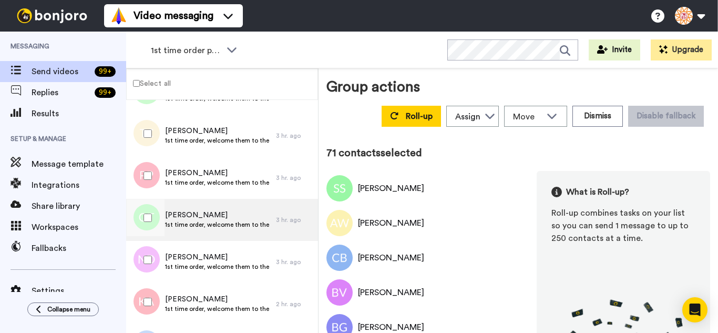
scroll to position [2951, 0]
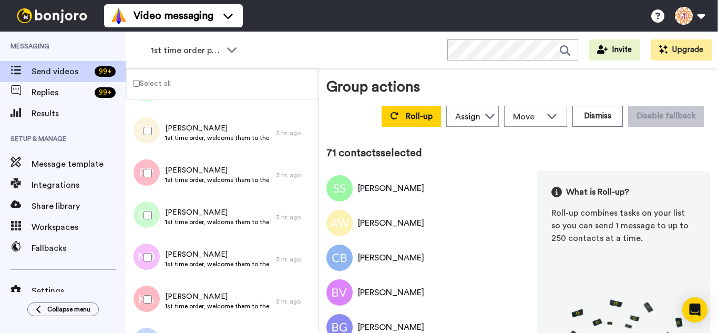
click at [140, 213] on div at bounding box center [146, 214] width 38 height 37
click at [153, 267] on div at bounding box center [146, 256] width 38 height 37
click at [147, 252] on div at bounding box center [146, 256] width 38 height 37
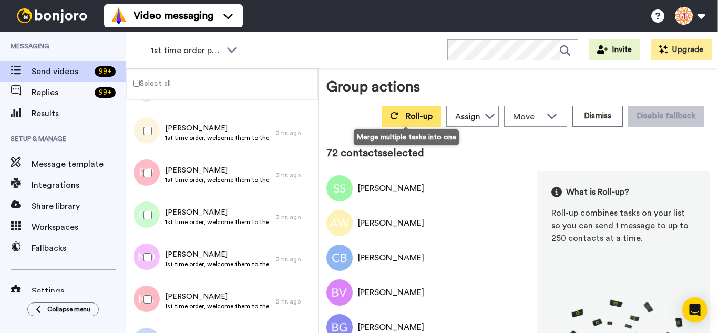
click at [396, 118] on button "Roll-up" at bounding box center [410, 116] width 59 height 21
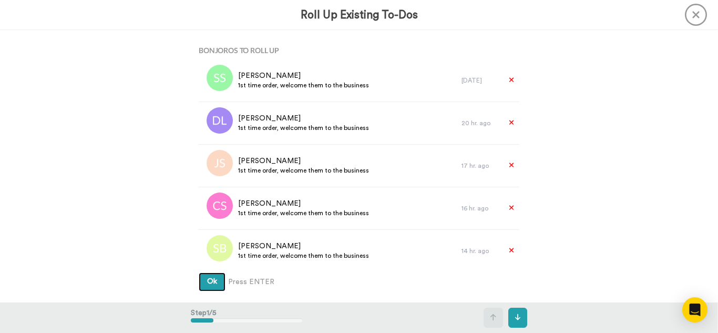
click at [199, 272] on button "Ok" at bounding box center [212, 281] width 27 height 19
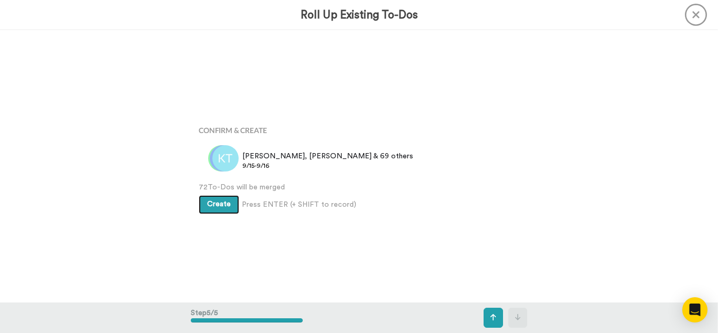
scroll to position [1087, 0]
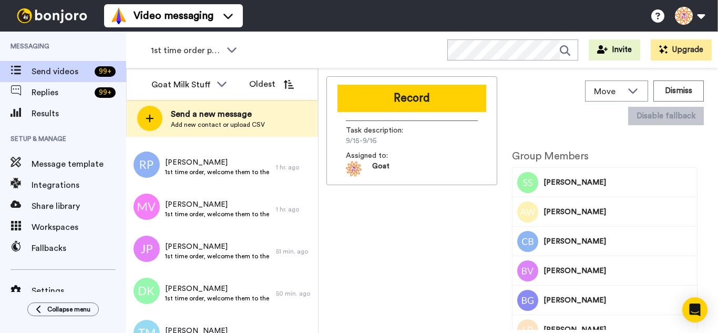
scroll to position [613, 0]
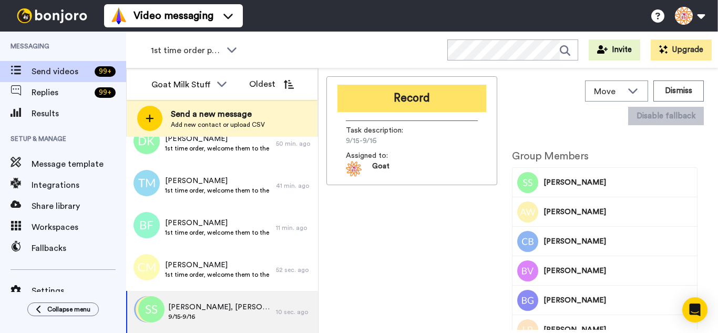
click at [417, 105] on button "Record" at bounding box center [411, 98] width 149 height 27
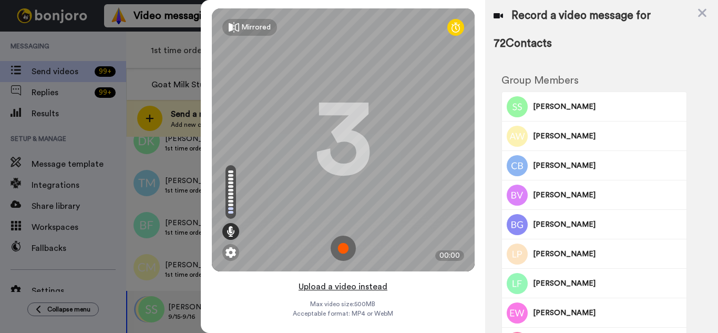
click at [377, 284] on button "Upload a video instead" at bounding box center [342, 286] width 95 height 14
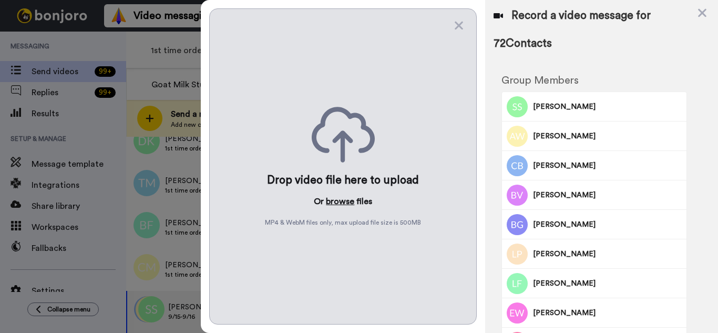
click at [343, 202] on button "browse" at bounding box center [340, 201] width 28 height 13
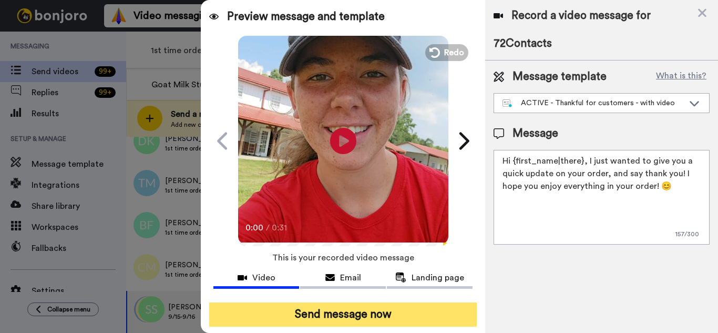
click at [399, 314] on button "Send message now" at bounding box center [342, 314] width 267 height 24
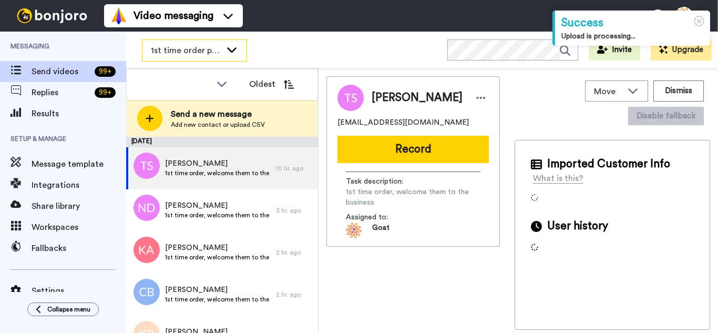
click at [216, 53] on span "1st time order people" at bounding box center [186, 50] width 70 height 13
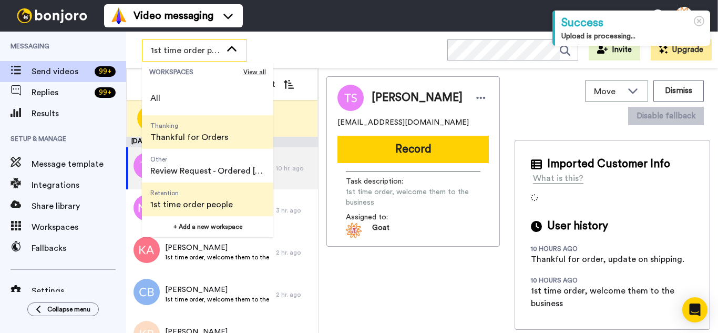
click at [192, 128] on span "Thanking" at bounding box center [189, 125] width 78 height 8
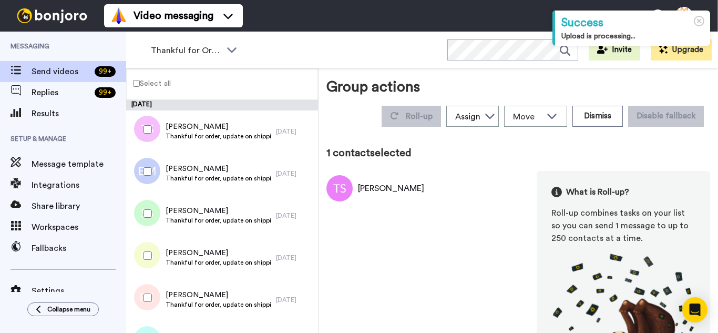
click at [147, 183] on div at bounding box center [146, 171] width 38 height 37
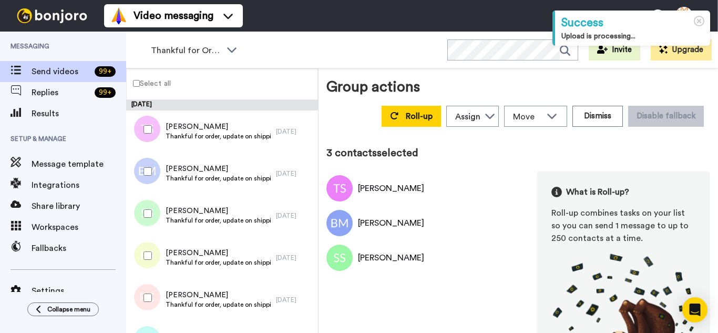
click at [155, 252] on div at bounding box center [146, 255] width 38 height 37
click at [155, 285] on div at bounding box center [146, 297] width 38 height 37
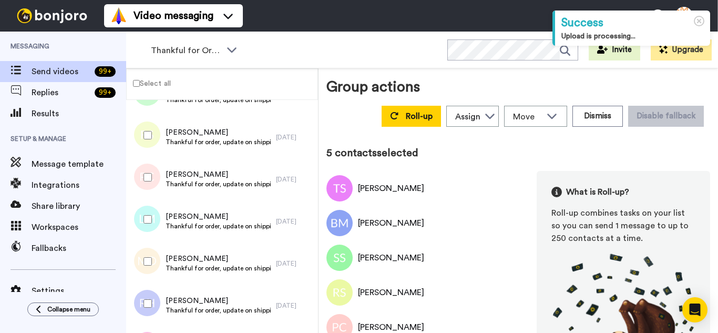
scroll to position [158, 0]
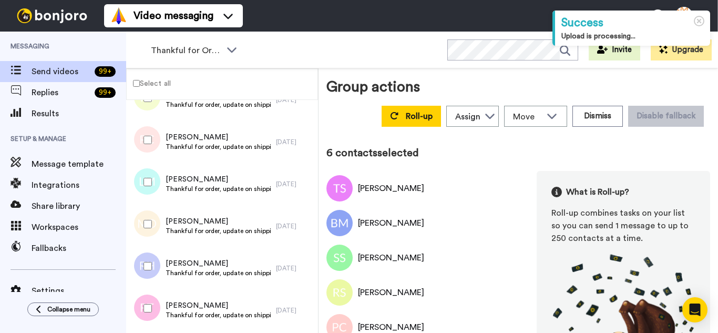
click at [158, 235] on div at bounding box center [146, 223] width 38 height 37
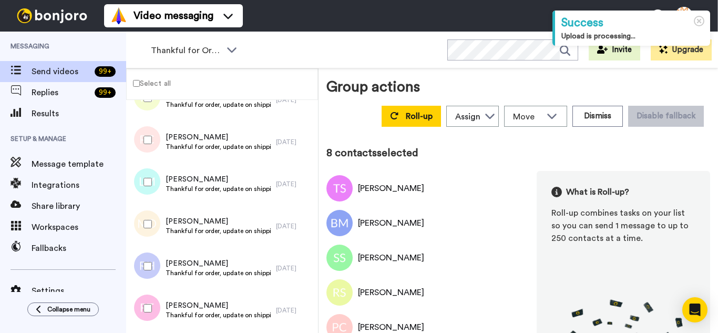
click at [155, 299] on div at bounding box center [146, 307] width 38 height 37
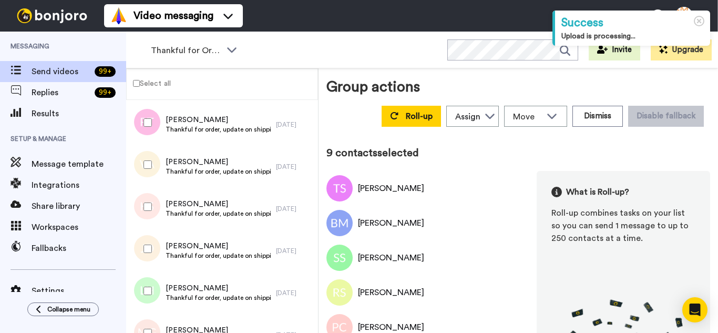
scroll to position [368, 0]
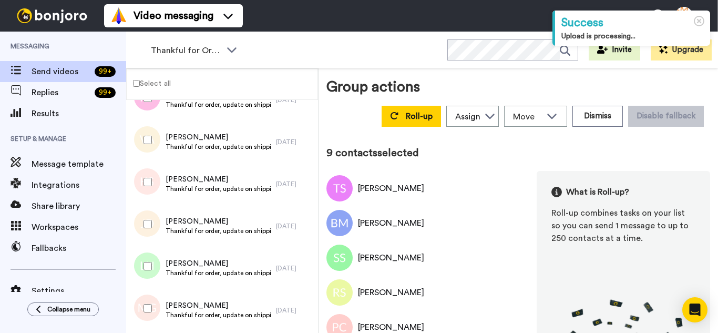
click at [147, 135] on div at bounding box center [146, 139] width 38 height 37
drag, startPoint x: 149, startPoint y: 211, endPoint x: 157, endPoint y: 254, distance: 43.4
click at [149, 219] on div at bounding box center [146, 223] width 38 height 37
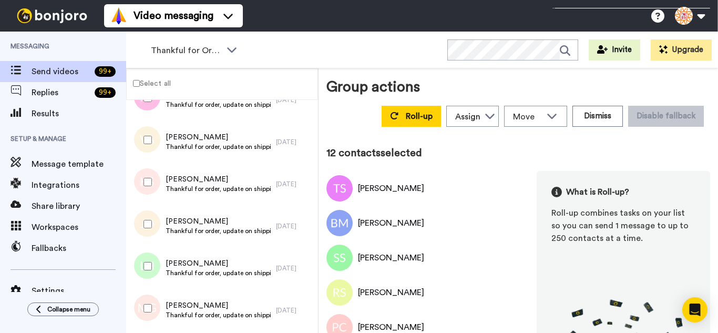
drag, startPoint x: 157, startPoint y: 254, endPoint x: 155, endPoint y: 300, distance: 46.8
click at [157, 257] on div at bounding box center [146, 265] width 38 height 37
click at [154, 302] on div at bounding box center [146, 307] width 38 height 37
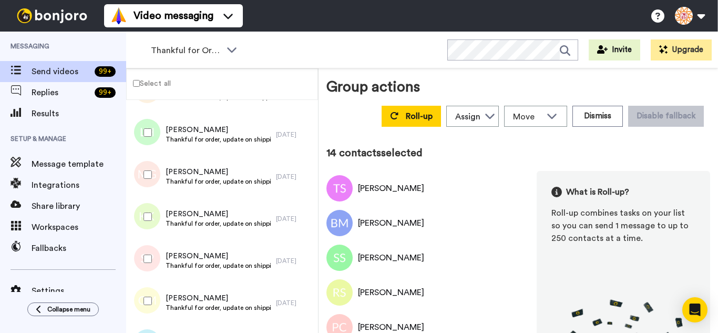
scroll to position [525, 0]
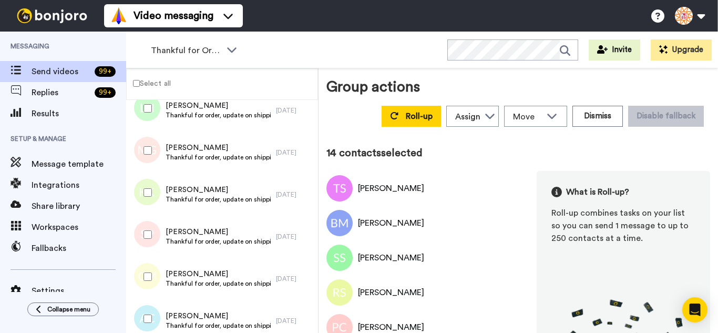
click at [150, 190] on div at bounding box center [146, 192] width 38 height 37
drag, startPoint x: 153, startPoint y: 218, endPoint x: 156, endPoint y: 264, distance: 46.3
click at [152, 222] on div at bounding box center [146, 234] width 38 height 37
drag, startPoint x: 158, startPoint y: 278, endPoint x: 159, endPoint y: 309, distance: 30.5
click at [157, 286] on div at bounding box center [146, 276] width 38 height 37
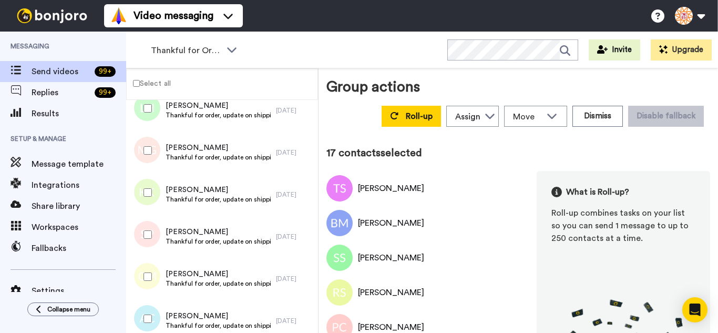
click at [158, 309] on div at bounding box center [146, 318] width 38 height 37
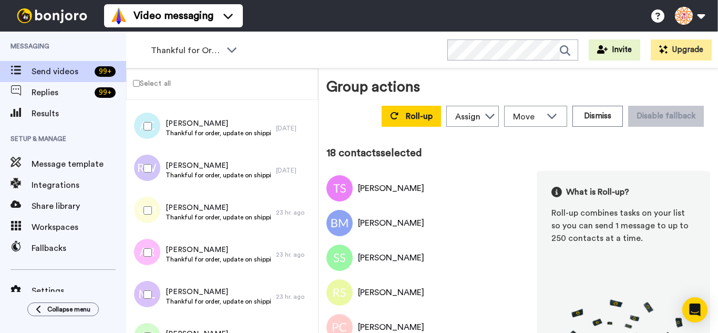
scroll to position [735, 0]
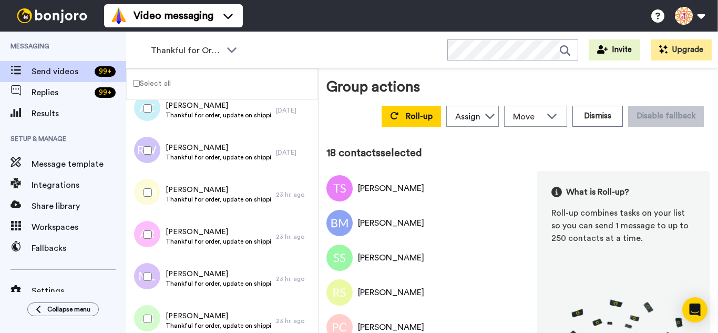
drag, startPoint x: 146, startPoint y: 155, endPoint x: 146, endPoint y: 178, distance: 23.1
click at [146, 159] on div at bounding box center [146, 150] width 38 height 37
click at [149, 198] on div at bounding box center [146, 192] width 38 height 37
drag, startPoint x: 152, startPoint y: 232, endPoint x: 152, endPoint y: 271, distance: 38.3
click at [152, 233] on div at bounding box center [146, 234] width 38 height 37
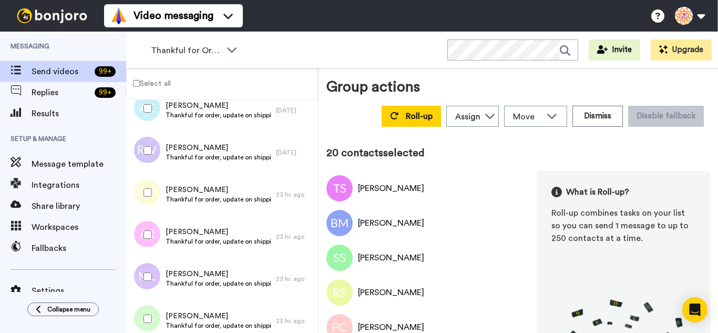
drag, startPoint x: 152, startPoint y: 271, endPoint x: 152, endPoint y: 282, distance: 11.0
click at [152, 272] on div at bounding box center [146, 276] width 38 height 37
drag, startPoint x: 151, startPoint y: 311, endPoint x: 160, endPoint y: 289, distance: 24.3
click at [150, 311] on div at bounding box center [146, 318] width 38 height 37
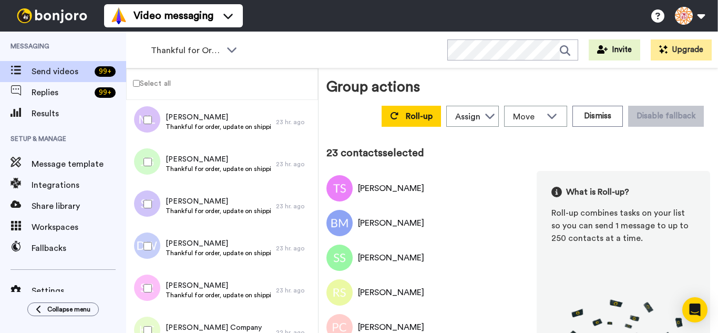
scroll to position [893, 0]
drag, startPoint x: 153, startPoint y: 199, endPoint x: 156, endPoint y: 217, distance: 18.6
click at [153, 200] on div at bounding box center [146, 202] width 38 height 37
drag, startPoint x: 159, startPoint y: 238, endPoint x: 158, endPoint y: 284, distance: 45.7
click at [159, 240] on div at bounding box center [146, 244] width 38 height 37
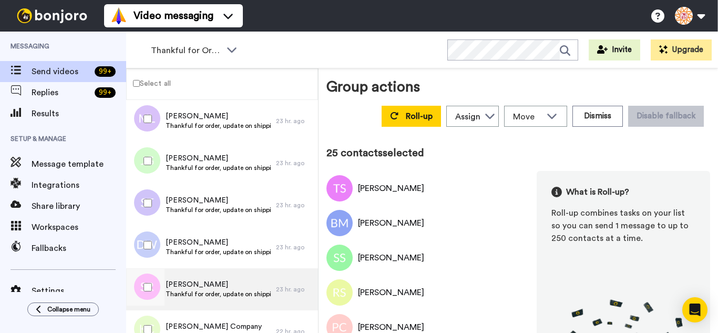
drag, startPoint x: 158, startPoint y: 284, endPoint x: 155, endPoint y: 309, distance: 25.4
click at [155, 294] on div at bounding box center [146, 286] width 38 height 37
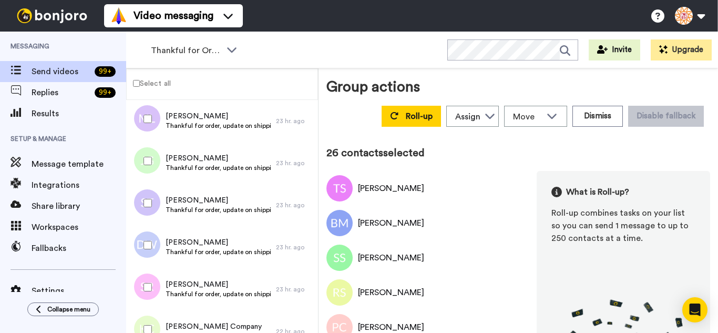
click at [154, 321] on div at bounding box center [146, 328] width 38 height 37
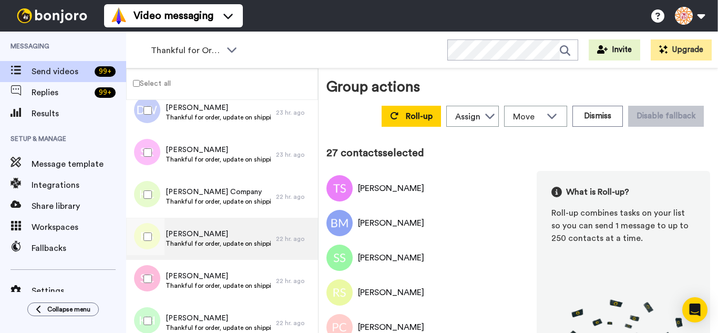
scroll to position [1051, 0]
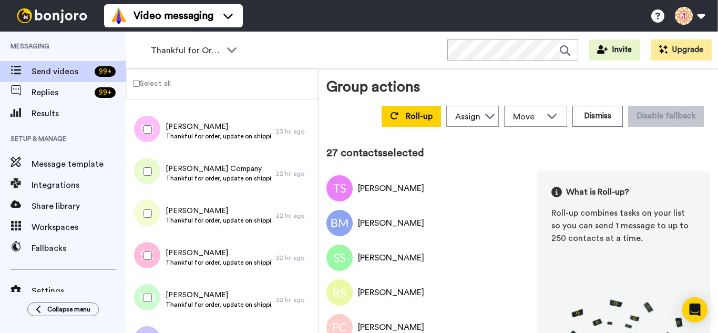
click at [150, 209] on div at bounding box center [146, 213] width 38 height 37
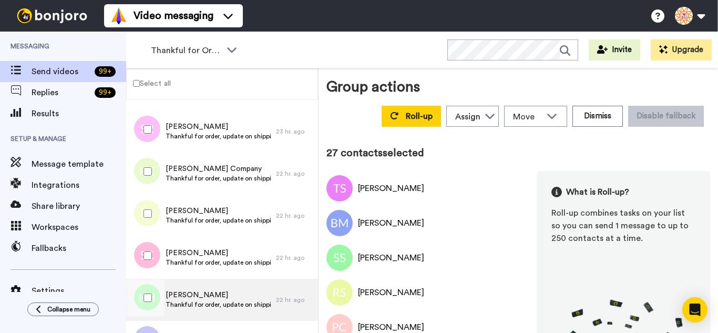
click at [148, 252] on div at bounding box center [146, 255] width 38 height 37
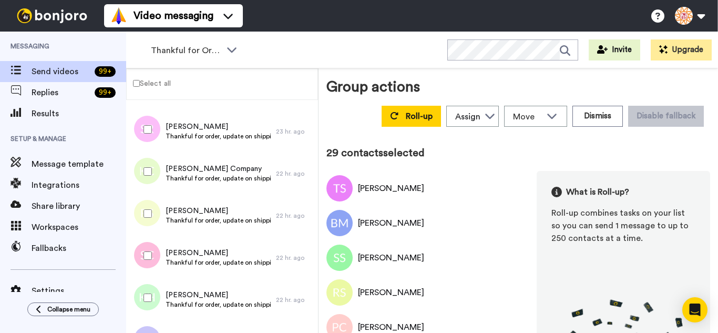
drag, startPoint x: 157, startPoint y: 288, endPoint x: 157, endPoint y: 296, distance: 7.4
click at [157, 290] on div at bounding box center [146, 297] width 38 height 37
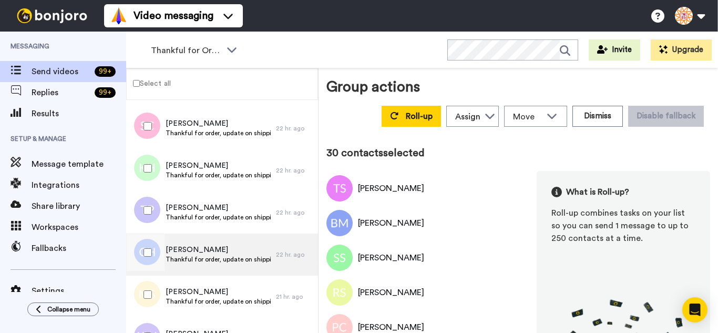
scroll to position [1208, 0]
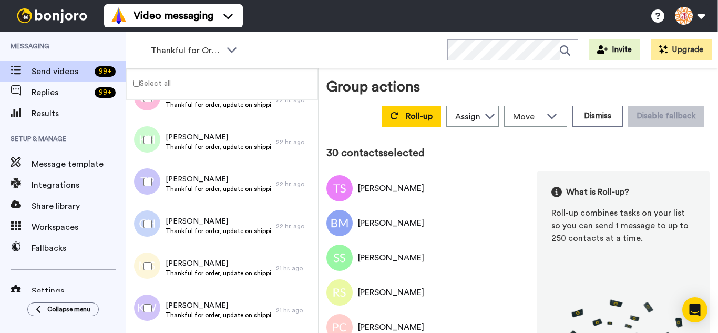
drag, startPoint x: 151, startPoint y: 186, endPoint x: 154, endPoint y: 216, distance: 30.1
click at [151, 189] on div at bounding box center [146, 181] width 38 height 37
click at [158, 234] on div at bounding box center [146, 223] width 38 height 37
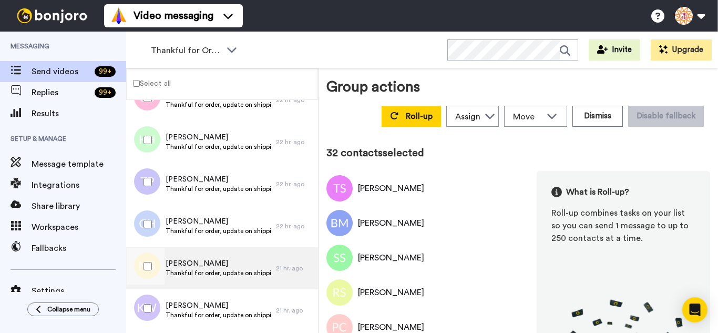
drag, startPoint x: 158, startPoint y: 260, endPoint x: 154, endPoint y: 286, distance: 26.5
click at [156, 271] on div at bounding box center [146, 265] width 38 height 37
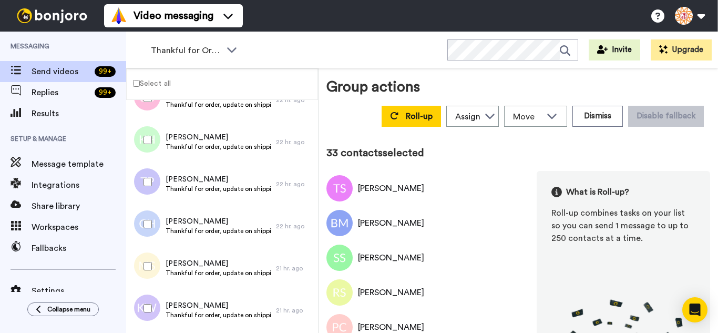
drag, startPoint x: 152, startPoint y: 305, endPoint x: 151, endPoint y: 321, distance: 15.8
click at [152, 308] on div at bounding box center [146, 307] width 38 height 37
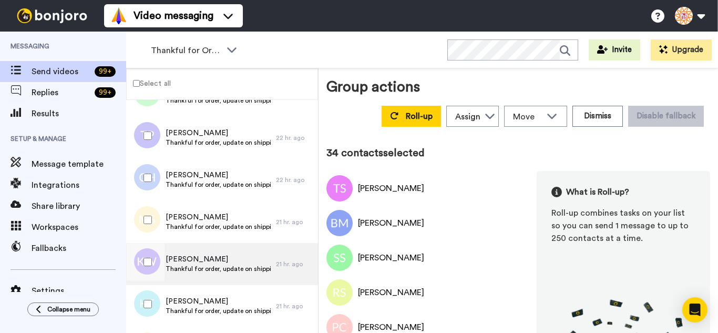
scroll to position [1366, 0]
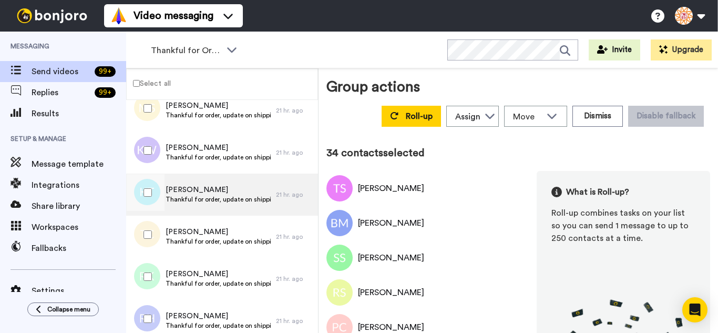
click at [152, 197] on div at bounding box center [146, 192] width 38 height 37
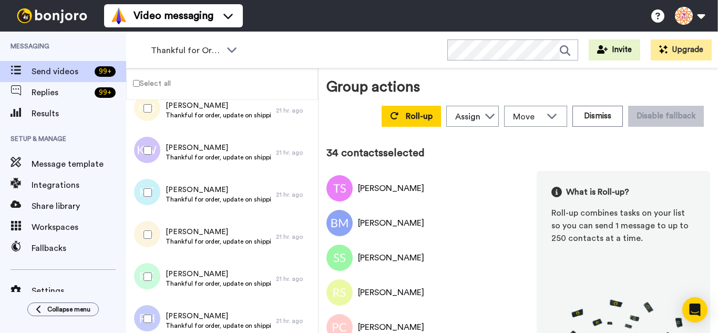
click at [153, 229] on div at bounding box center [146, 234] width 38 height 37
drag, startPoint x: 152, startPoint y: 274, endPoint x: 150, endPoint y: 291, distance: 17.5
click at [151, 284] on div at bounding box center [146, 276] width 38 height 37
click at [150, 305] on div at bounding box center [146, 318] width 38 height 37
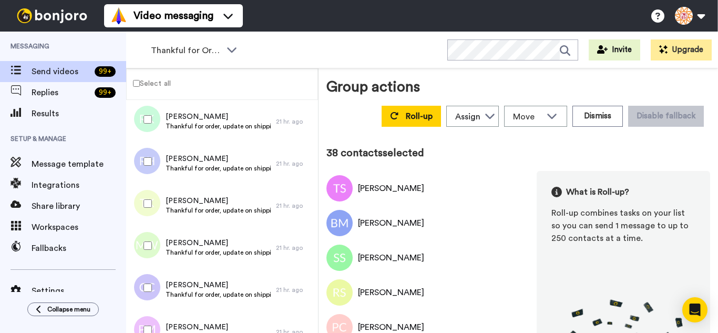
scroll to position [1523, 0]
drag, startPoint x: 157, startPoint y: 199, endPoint x: 153, endPoint y: 242, distance: 43.2
click at [157, 200] on div at bounding box center [146, 202] width 38 height 37
drag, startPoint x: 153, startPoint y: 244, endPoint x: 155, endPoint y: 272, distance: 27.4
click at [153, 245] on div at bounding box center [146, 244] width 38 height 37
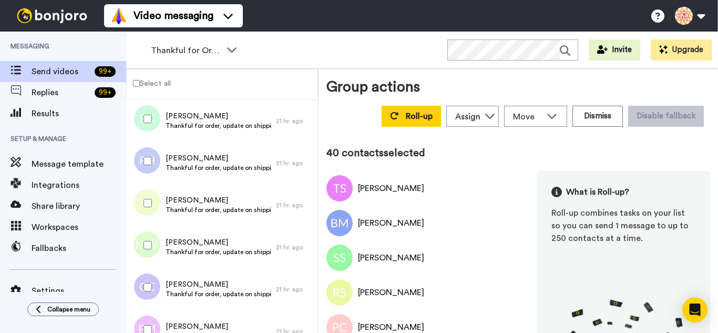
click at [155, 295] on div at bounding box center [146, 286] width 38 height 37
click at [155, 320] on div at bounding box center [146, 328] width 38 height 37
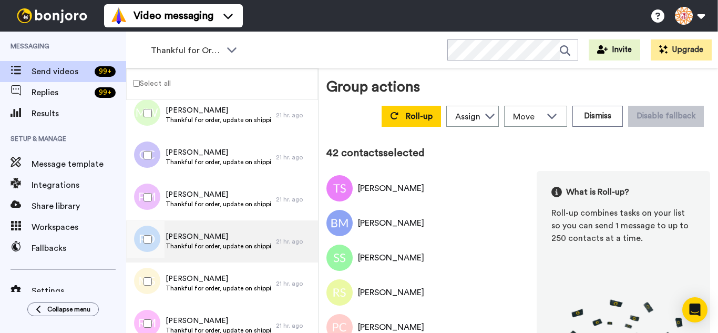
scroll to position [1681, 0]
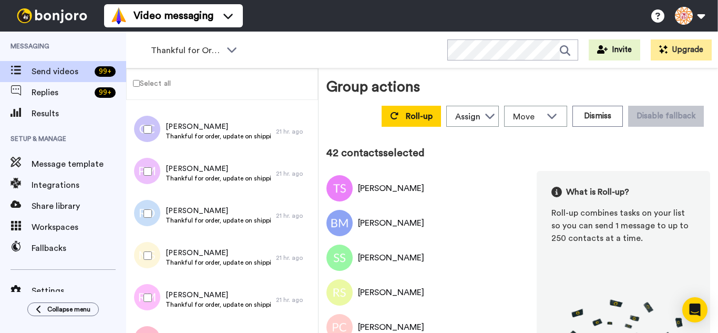
click at [146, 219] on div at bounding box center [146, 213] width 38 height 37
click at [158, 270] on div at bounding box center [146, 255] width 38 height 37
drag, startPoint x: 154, startPoint y: 299, endPoint x: 154, endPoint y: 307, distance: 7.9
click at [154, 300] on div at bounding box center [146, 297] width 38 height 37
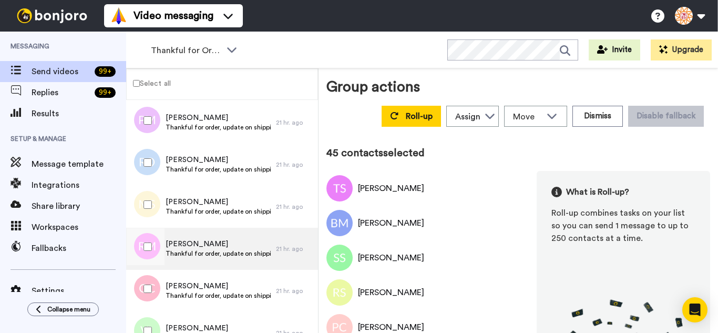
scroll to position [1839, 0]
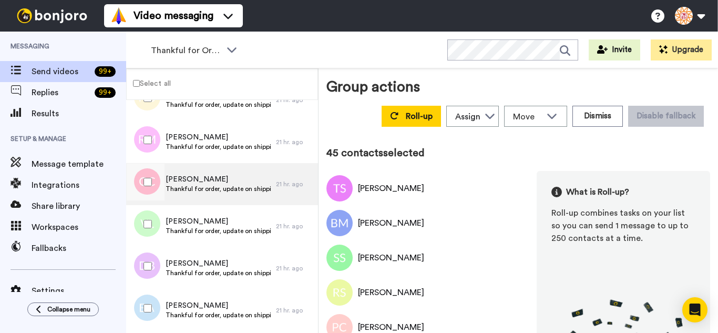
click at [157, 190] on div at bounding box center [146, 181] width 38 height 37
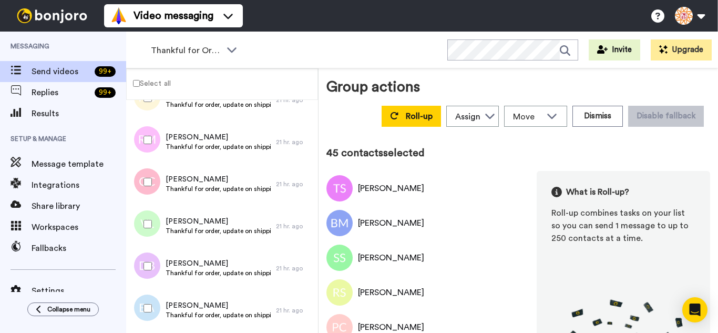
drag, startPoint x: 153, startPoint y: 219, endPoint x: 154, endPoint y: 235, distance: 16.8
click at [153, 221] on div at bounding box center [146, 223] width 38 height 37
click at [161, 272] on div at bounding box center [146, 265] width 38 height 37
click at [160, 311] on div at bounding box center [146, 307] width 38 height 37
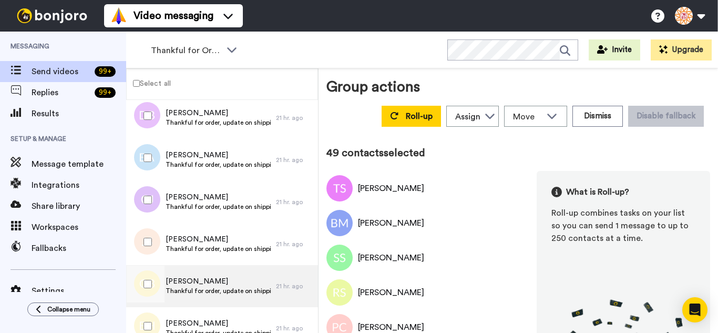
scroll to position [2049, 0]
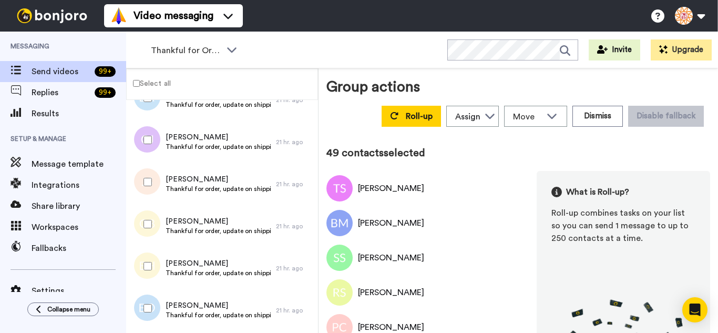
click at [152, 178] on div at bounding box center [146, 181] width 38 height 37
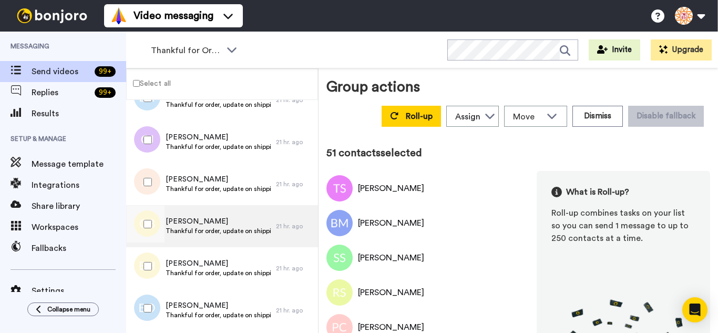
drag, startPoint x: 151, startPoint y: 231, endPoint x: 150, endPoint y: 245, distance: 14.8
click at [151, 233] on div at bounding box center [146, 223] width 38 height 37
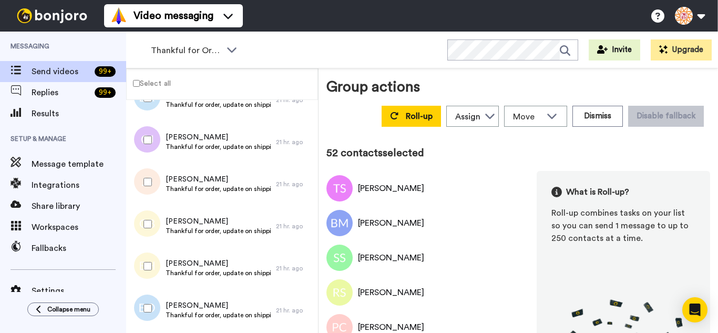
click at [150, 263] on div at bounding box center [146, 265] width 38 height 37
click at [158, 308] on div at bounding box center [146, 307] width 38 height 37
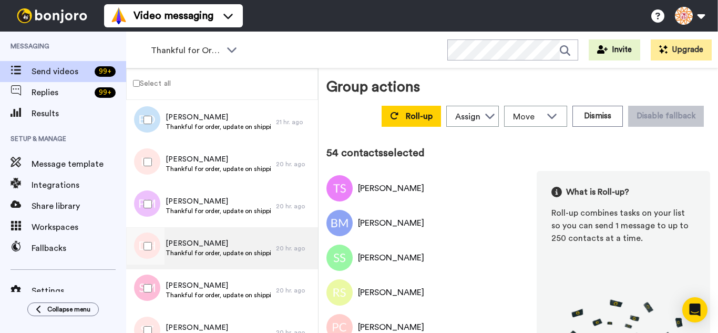
scroll to position [2259, 0]
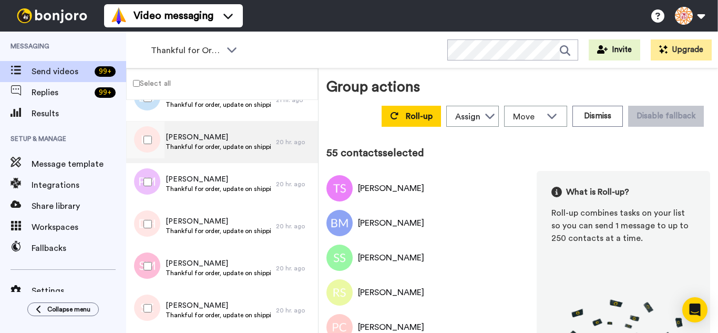
click at [151, 162] on div at bounding box center [145, 142] width 32 height 42
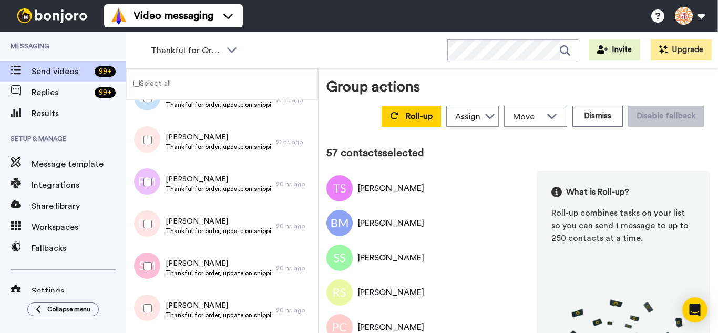
click at [151, 263] on div at bounding box center [146, 265] width 38 height 37
click at [157, 308] on div at bounding box center [146, 307] width 38 height 37
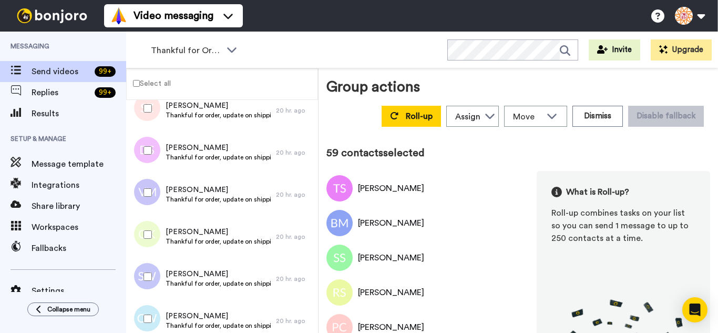
scroll to position [2469, 0]
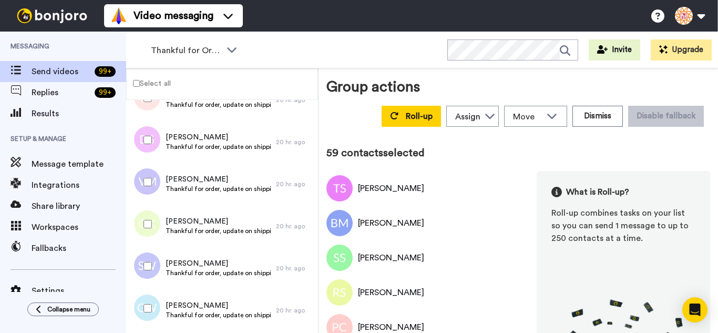
drag, startPoint x: 153, startPoint y: 147, endPoint x: 153, endPoint y: 165, distance: 18.9
click at [153, 150] on div at bounding box center [146, 139] width 38 height 37
drag, startPoint x: 157, startPoint y: 188, endPoint x: 155, endPoint y: 221, distance: 33.7
click at [157, 188] on div at bounding box center [146, 181] width 38 height 37
drag, startPoint x: 154, startPoint y: 222, endPoint x: 155, endPoint y: 263, distance: 41.0
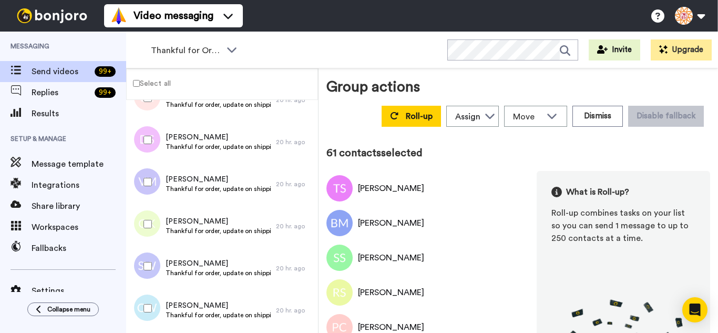
click at [152, 232] on div at bounding box center [146, 223] width 38 height 37
drag, startPoint x: 153, startPoint y: 271, endPoint x: 155, endPoint y: 293, distance: 22.2
click at [154, 274] on div at bounding box center [146, 265] width 38 height 37
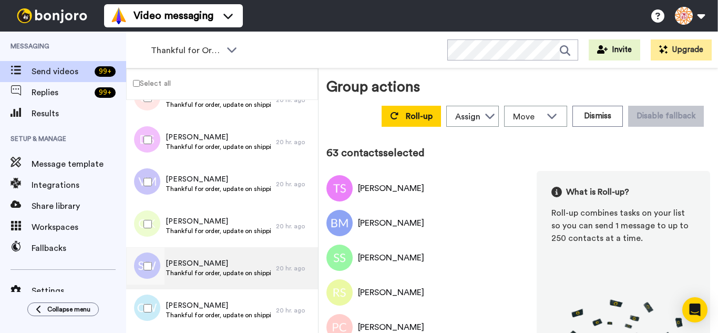
drag, startPoint x: 154, startPoint y: 301, endPoint x: 168, endPoint y: 282, distance: 23.0
click at [155, 299] on div at bounding box center [146, 307] width 38 height 37
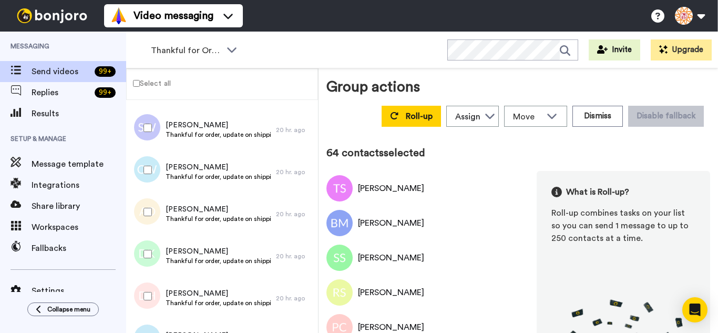
scroll to position [2626, 0]
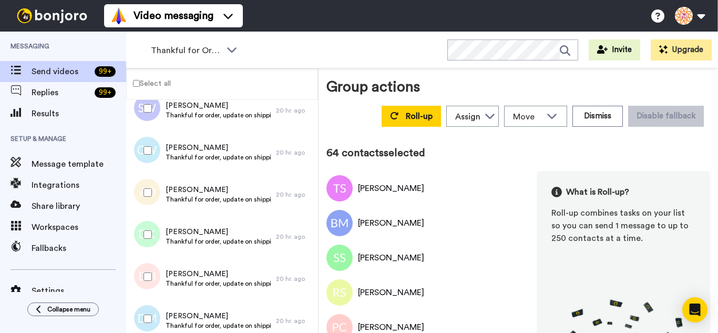
drag, startPoint x: 154, startPoint y: 195, endPoint x: 154, endPoint y: 210, distance: 14.7
click at [154, 196] on div at bounding box center [146, 192] width 38 height 37
drag, startPoint x: 157, startPoint y: 226, endPoint x: 157, endPoint y: 240, distance: 13.7
click at [157, 227] on div at bounding box center [146, 234] width 38 height 37
drag, startPoint x: 159, startPoint y: 265, endPoint x: 157, endPoint y: 282, distance: 17.4
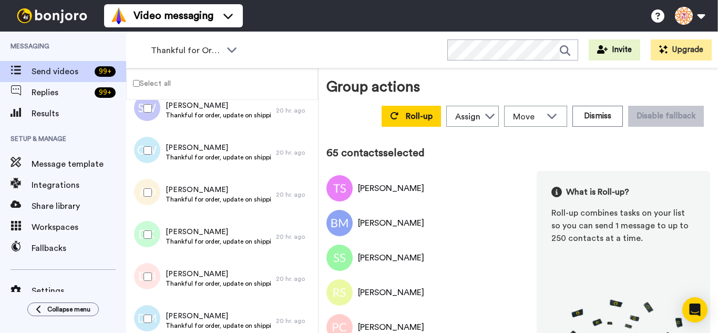
click at [158, 270] on div at bounding box center [146, 276] width 38 height 37
click at [155, 302] on div at bounding box center [146, 318] width 38 height 37
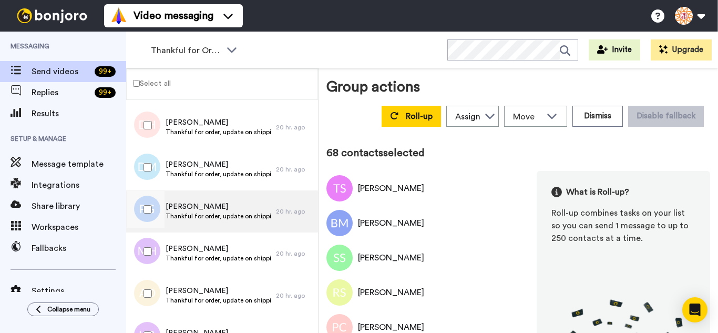
scroll to position [2784, 0]
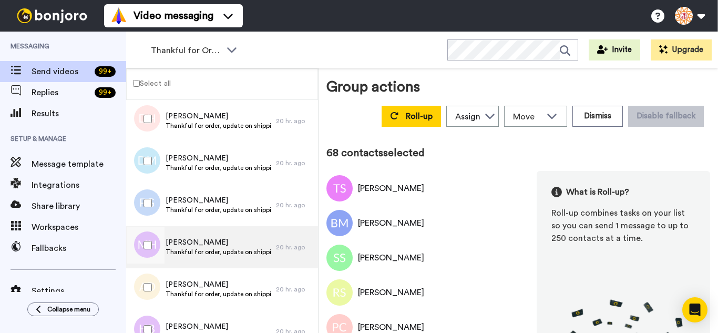
click at [151, 209] on div at bounding box center [146, 202] width 38 height 37
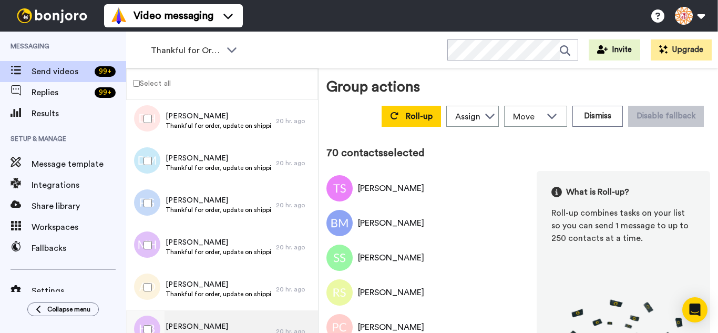
drag, startPoint x: 149, startPoint y: 271, endPoint x: 154, endPoint y: 310, distance: 39.2
click at [149, 276] on div at bounding box center [146, 286] width 38 height 37
click at [154, 313] on div at bounding box center [146, 328] width 38 height 37
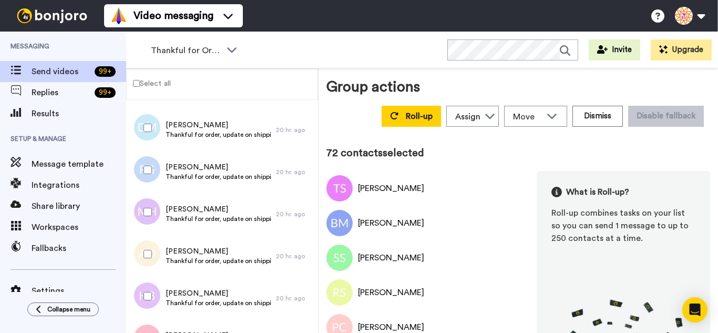
scroll to position [2930, 0]
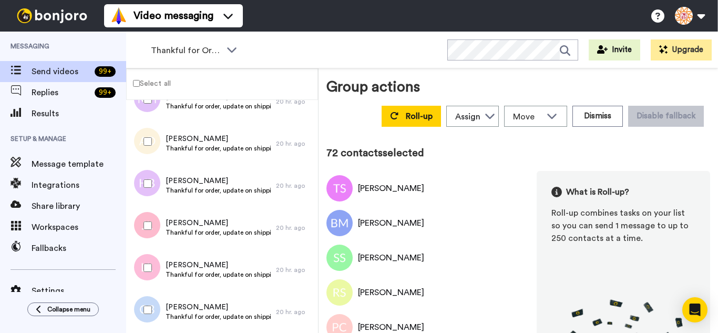
drag
click at [152, 260] on div at bounding box center [146, 267] width 38 height 37
click at [150, 298] on div at bounding box center [146, 309] width 38 height 37
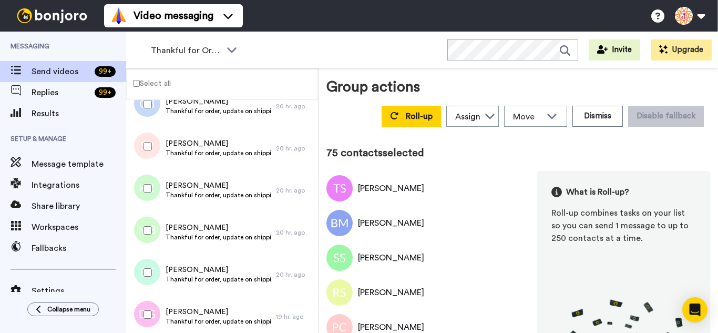
scroll to position [3140, 0]
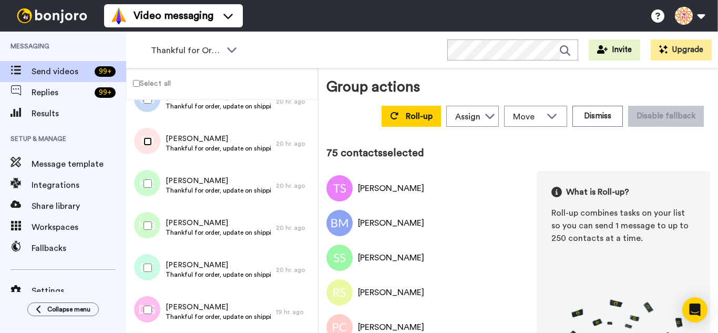
click at [146, 146] on div at bounding box center [146, 141] width 38 height 37
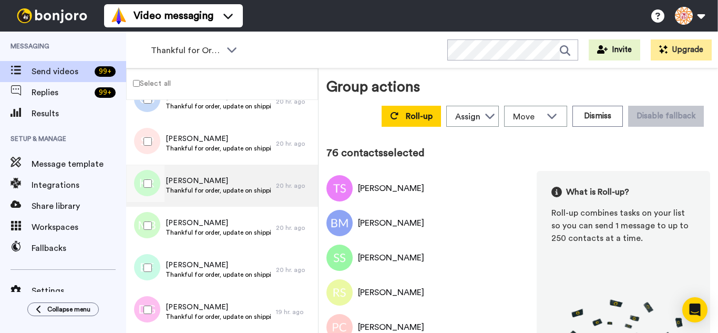
click at [153, 179] on div at bounding box center [146, 183] width 38 height 37
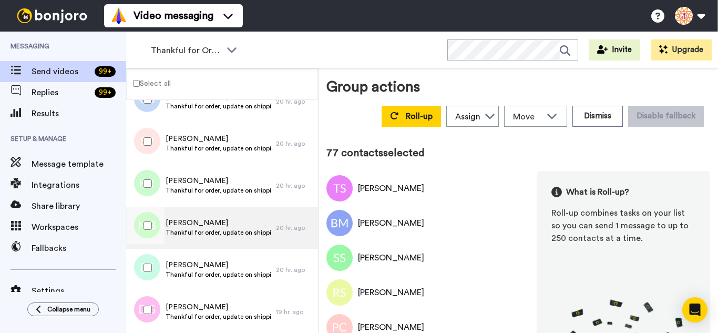
click at [153, 225] on div at bounding box center [146, 225] width 38 height 37
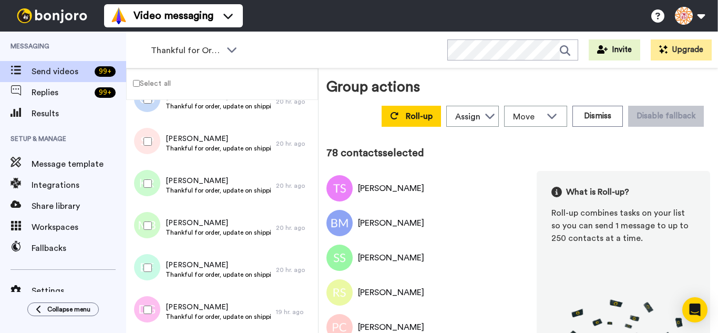
click at [151, 264] on div at bounding box center [146, 267] width 38 height 37
click at [153, 301] on div at bounding box center [146, 309] width 38 height 37
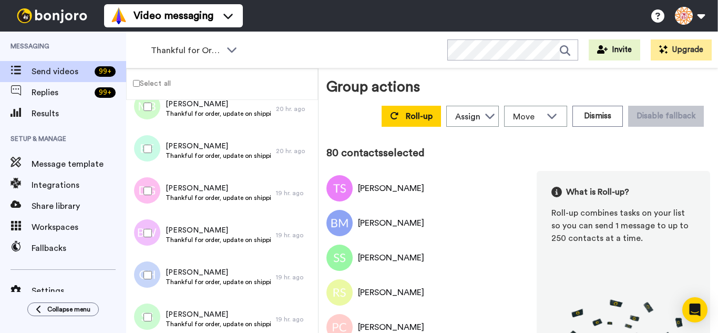
scroll to position [3297, 0]
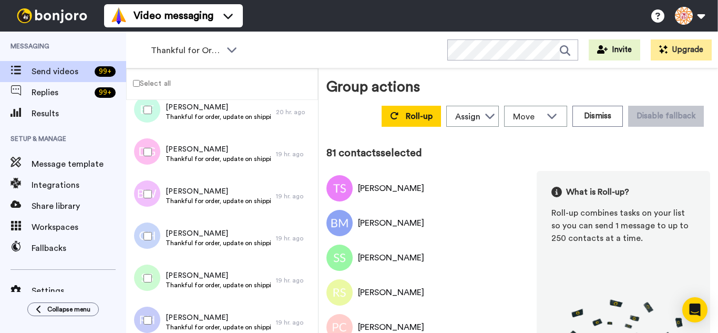
click at [149, 233] on div at bounding box center [146, 235] width 38 height 37
click at [151, 275] on div at bounding box center [146, 277] width 38 height 37
click at [150, 310] on div at bounding box center [146, 320] width 38 height 37
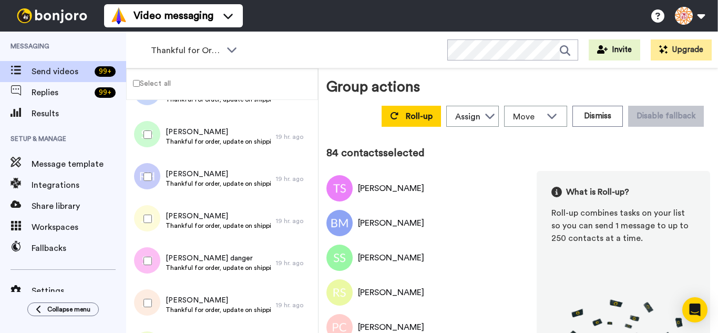
scroll to position [3455, 0]
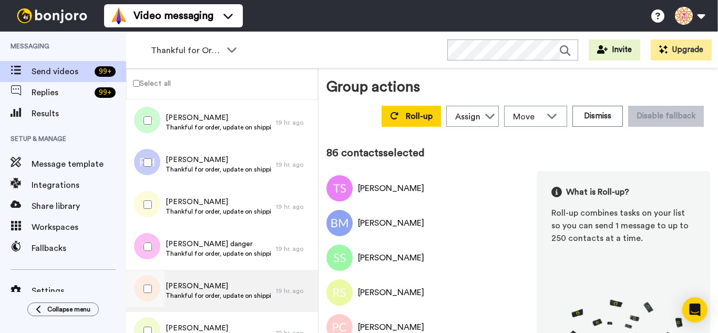
click at [152, 287] on div at bounding box center [146, 288] width 38 height 37
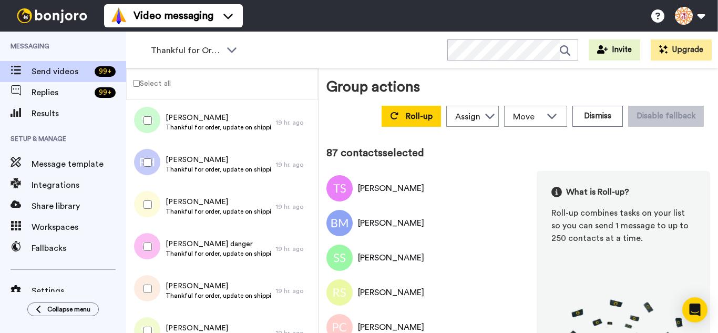
click at [153, 318] on div at bounding box center [146, 330] width 38 height 37
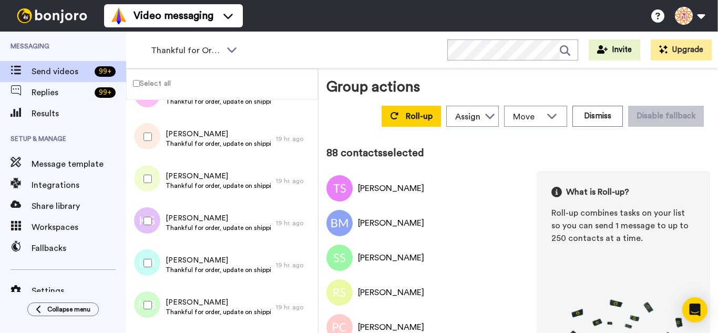
scroll to position [3612, 0]
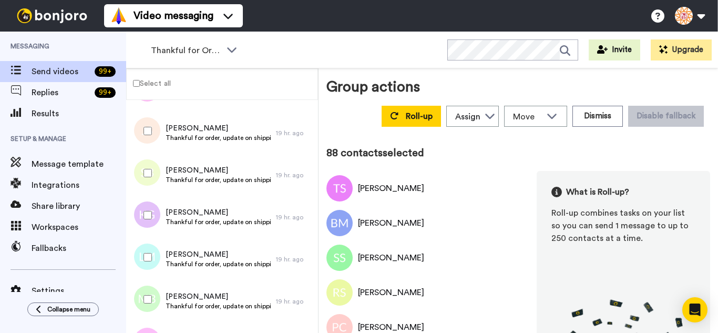
click at [149, 224] on div at bounding box center [146, 214] width 38 height 37
click at [152, 259] on div at bounding box center [146, 256] width 38 height 37
click at [153, 292] on div at bounding box center [146, 299] width 38 height 37
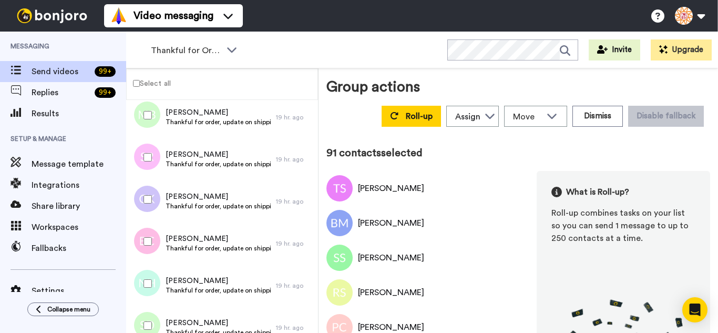
scroll to position [3823, 0]
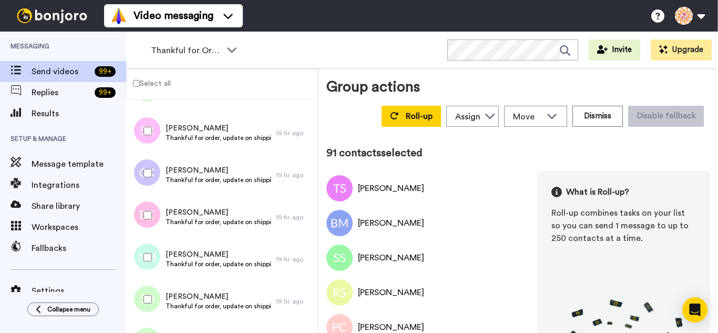
click at [149, 138] on div at bounding box center [146, 130] width 38 height 37
click at [152, 212] on div at bounding box center [146, 214] width 38 height 37
click at [153, 259] on div at bounding box center [146, 256] width 38 height 37
click at [155, 296] on div at bounding box center [146, 299] width 38 height 37
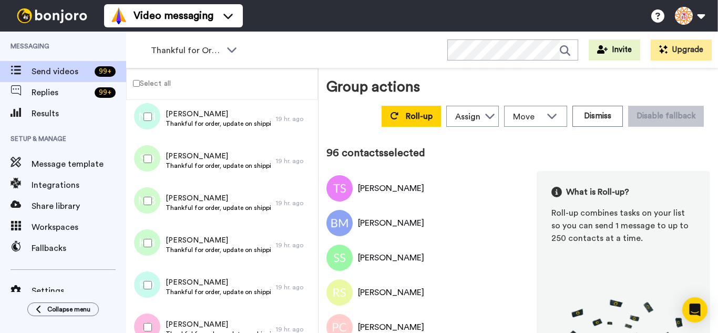
scroll to position [3980, 0]
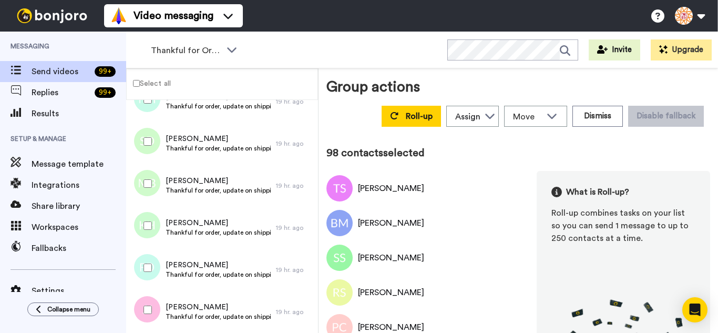
click at [154, 269] on div at bounding box center [146, 267] width 38 height 37
click at [154, 306] on div at bounding box center [146, 309] width 38 height 37
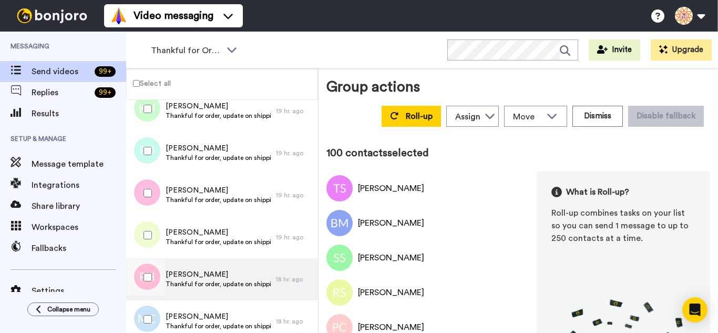
scroll to position [4138, 0]
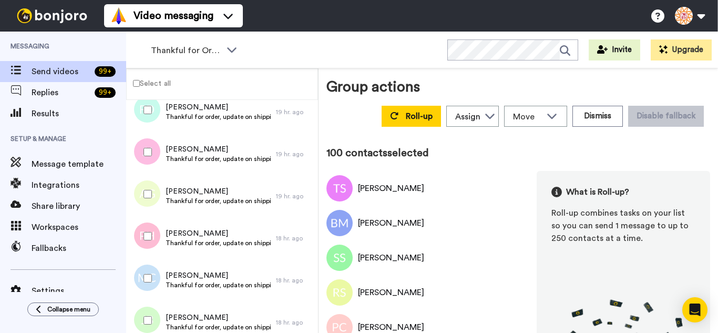
click at [152, 198] on div at bounding box center [146, 193] width 38 height 37
click at [153, 235] on div at bounding box center [146, 235] width 38 height 37
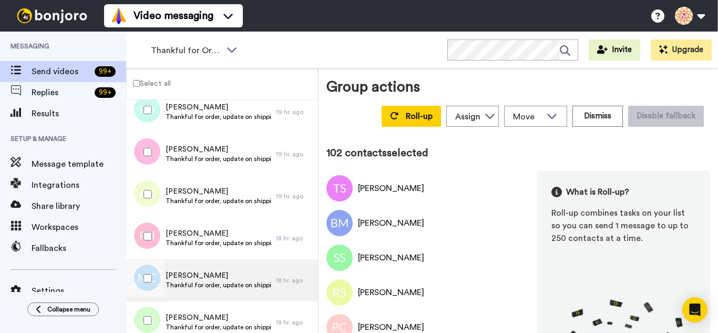
click at [151, 286] on div at bounding box center [146, 277] width 38 height 37
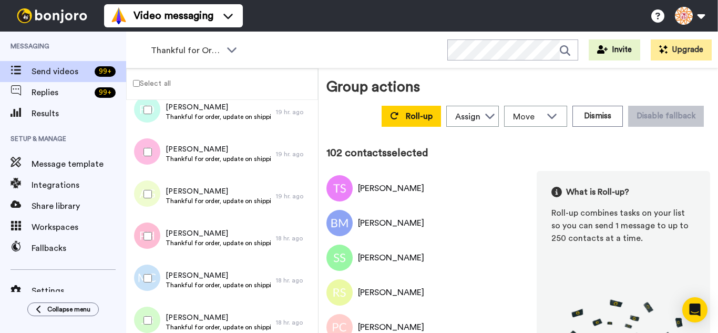
click at [156, 313] on div at bounding box center [146, 320] width 38 height 37
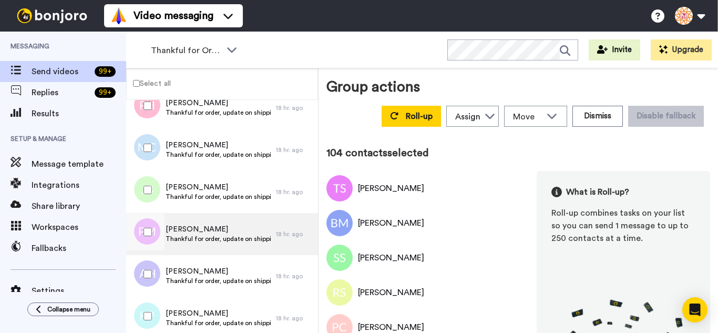
scroll to position [4295, 0]
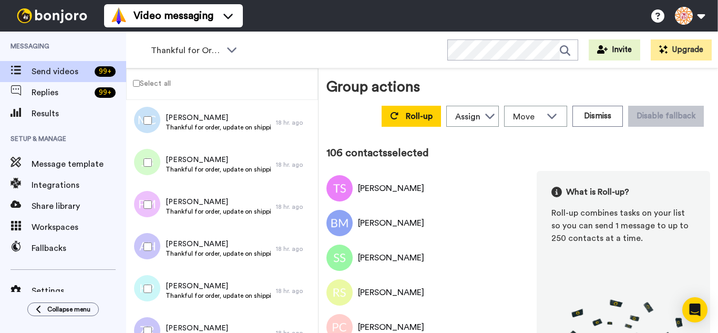
click at [154, 289] on div at bounding box center [146, 288] width 38 height 37
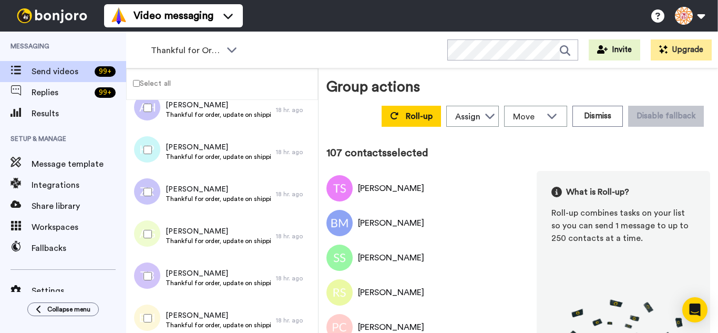
scroll to position [4453, 0]
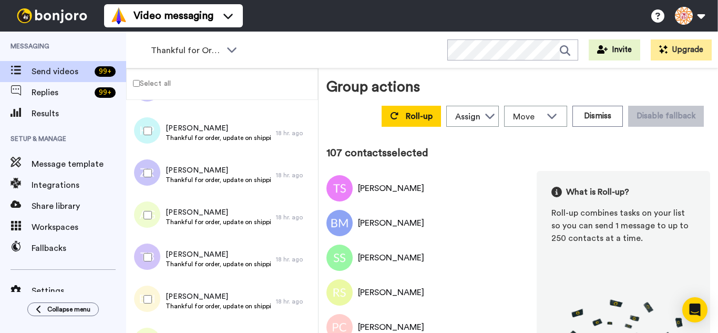
click at [150, 179] on div at bounding box center [146, 172] width 38 height 37
click at [152, 221] on div at bounding box center [146, 214] width 38 height 37
click at [154, 248] on div at bounding box center [146, 256] width 38 height 37
click at [154, 288] on div at bounding box center [146, 299] width 38 height 37
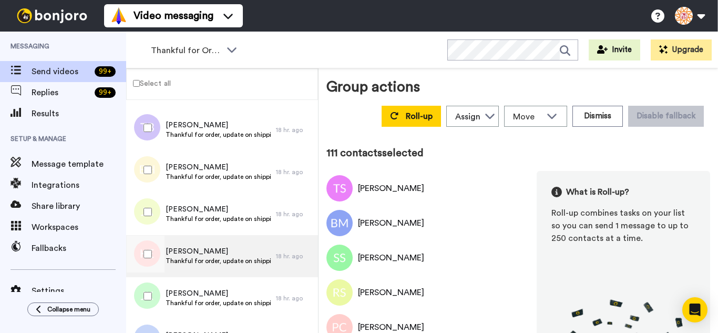
scroll to position [4610, 0]
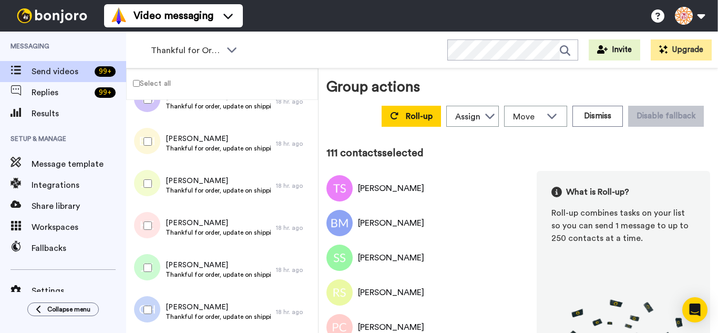
click at [155, 191] on div at bounding box center [146, 183] width 38 height 37
click at [152, 226] on div at bounding box center [146, 225] width 38 height 37
click at [150, 258] on div at bounding box center [146, 267] width 38 height 37
click at [154, 297] on div at bounding box center [146, 309] width 38 height 37
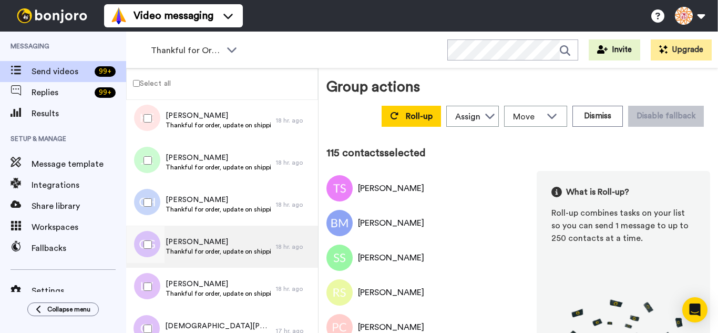
scroll to position [4768, 0]
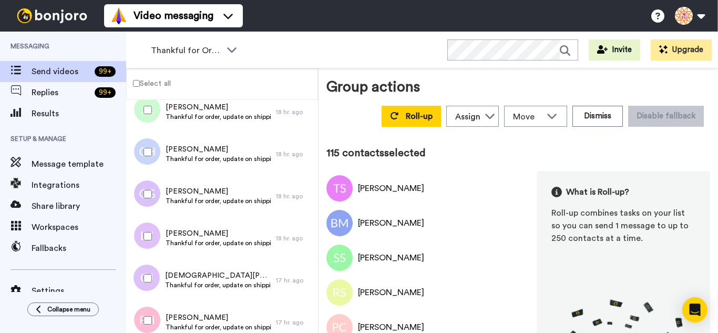
click at [145, 200] on div at bounding box center [146, 193] width 38 height 37
click at [148, 242] on div at bounding box center [146, 235] width 38 height 37
click at [151, 281] on div at bounding box center [146, 277] width 38 height 37
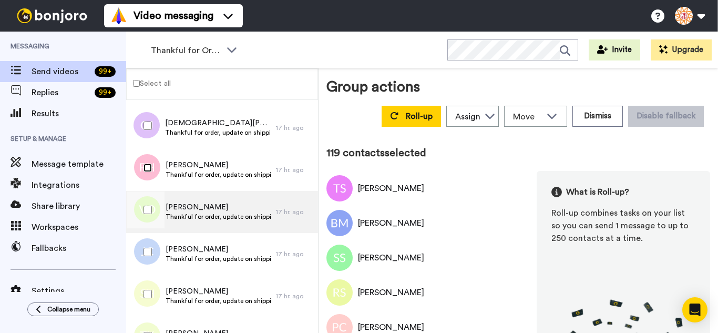
scroll to position [0, 0]
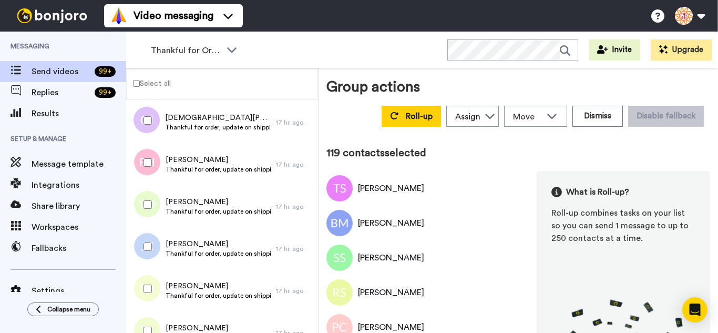
click at [153, 207] on div at bounding box center [146, 204] width 38 height 37
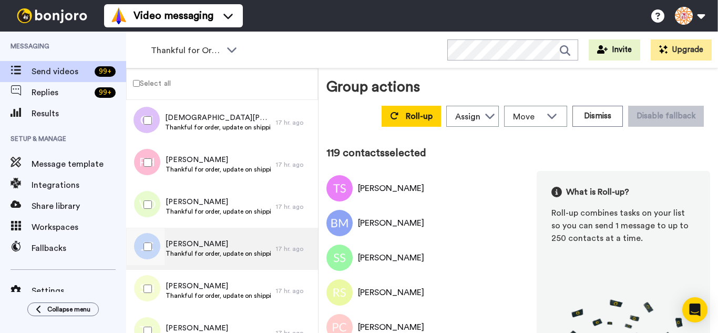
click at [153, 247] on div at bounding box center [146, 246] width 38 height 37
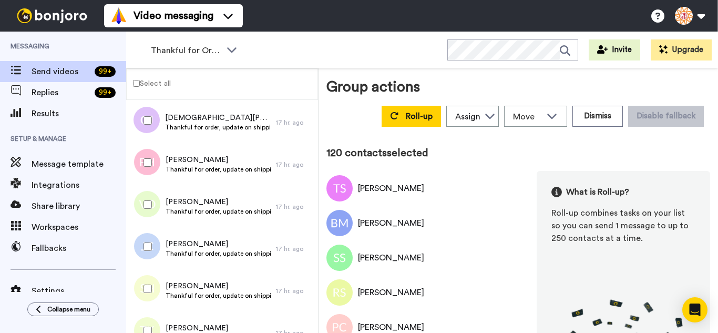
click at [152, 285] on div at bounding box center [146, 288] width 38 height 37
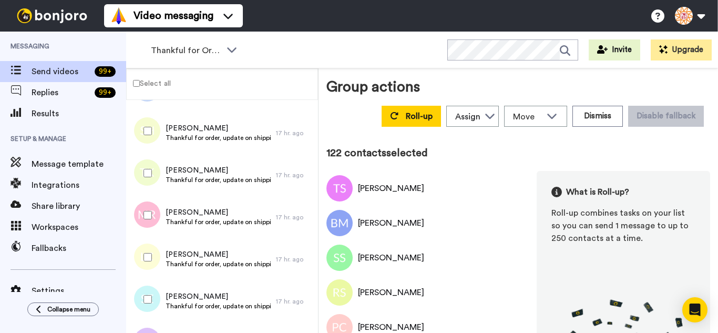
click at [147, 181] on div at bounding box center [146, 172] width 38 height 37
click at [153, 217] on div at bounding box center [146, 214] width 38 height 37
click at [157, 252] on div at bounding box center [146, 256] width 38 height 37
click at [155, 298] on div at bounding box center [146, 299] width 38 height 37
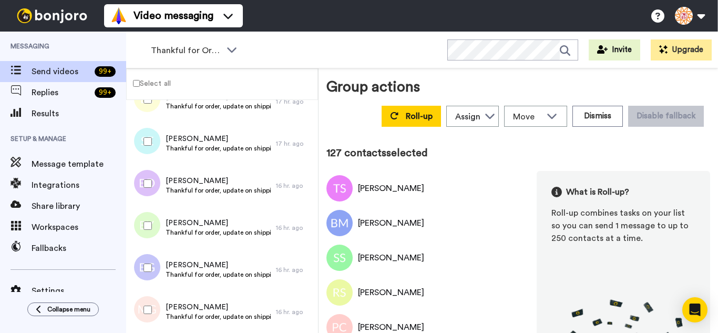
click at [144, 214] on div at bounding box center [146, 225] width 38 height 37
click at [149, 256] on div at bounding box center [146, 267] width 38 height 37
click at [153, 306] on div at bounding box center [146, 309] width 38 height 37
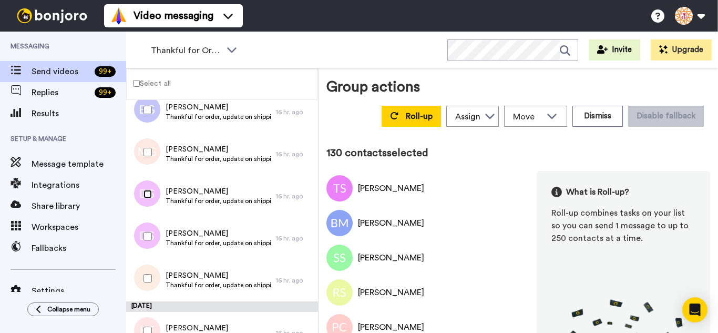
click at [148, 202] on div at bounding box center [146, 193] width 38 height 37
click at [147, 240] on div at bounding box center [146, 235] width 38 height 37
click at [150, 268] on div at bounding box center [146, 277] width 38 height 37
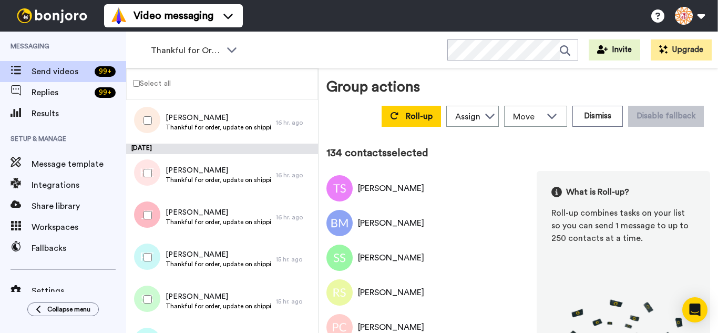
click at [153, 219] on div at bounding box center [146, 214] width 38 height 37
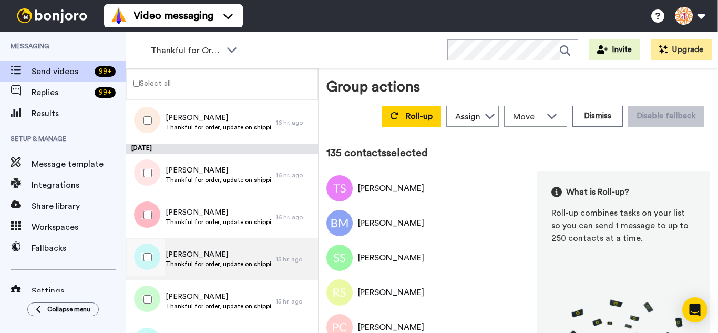
click at [153, 259] on div at bounding box center [146, 256] width 38 height 37
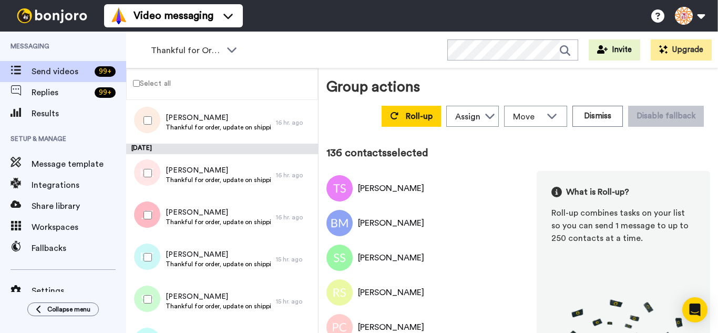
click at [154, 300] on div at bounding box center [146, 299] width 38 height 37
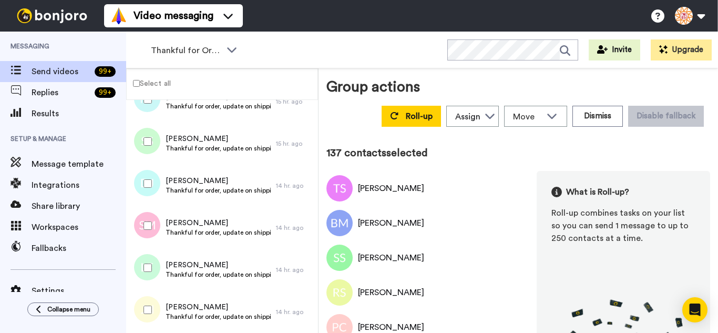
click at [153, 187] on div at bounding box center [146, 183] width 38 height 37
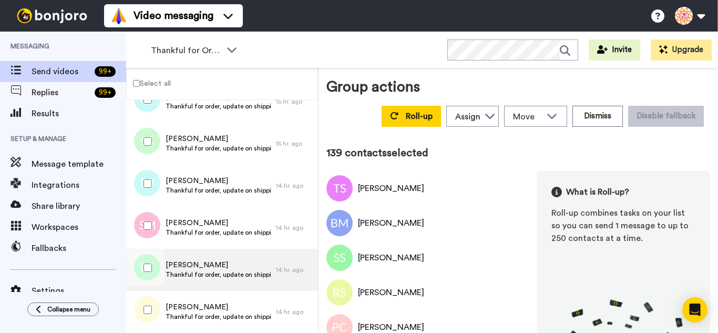
click at [150, 277] on div at bounding box center [146, 267] width 38 height 37
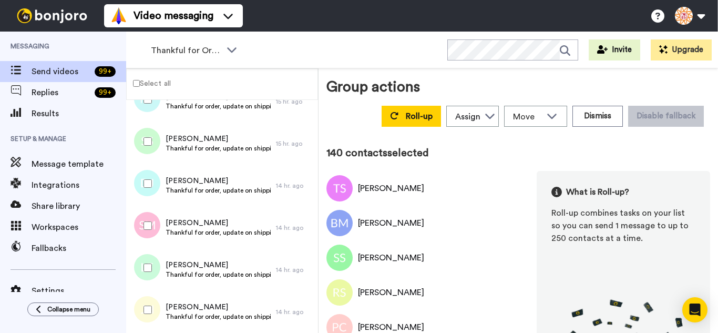
click at [151, 296] on div at bounding box center [146, 309] width 38 height 37
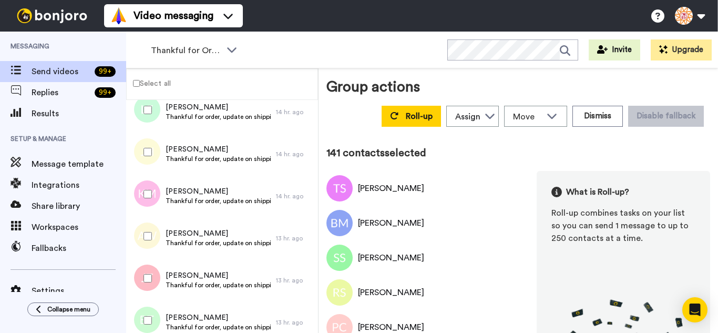
click at [151, 198] on div at bounding box center [146, 193] width 38 height 37
click at [153, 234] on div at bounding box center [146, 235] width 38 height 37
click at [154, 271] on div at bounding box center [146, 277] width 38 height 37
click at [156, 303] on div "Brittany Turner Thankful for order, update on shipping. 13 hr. ago" at bounding box center [222, 322] width 192 height 42
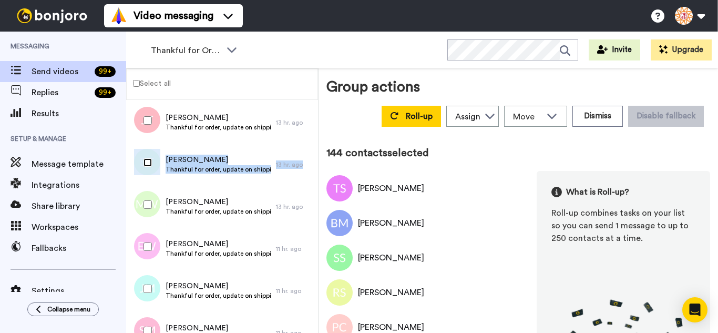
click at [151, 169] on div at bounding box center [146, 162] width 38 height 37
click at [153, 207] on div at bounding box center [146, 204] width 38 height 37
click at [157, 246] on div at bounding box center [146, 246] width 38 height 37
click at [155, 285] on div at bounding box center [146, 288] width 38 height 37
click at [154, 316] on div at bounding box center [146, 330] width 38 height 37
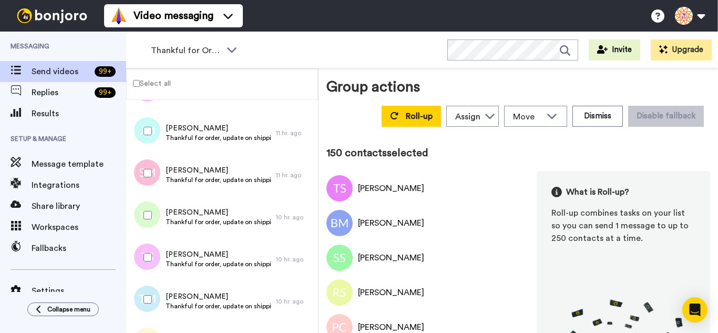
click at [153, 255] on div at bounding box center [146, 256] width 38 height 37
click at [150, 297] on div at bounding box center [146, 299] width 38 height 37
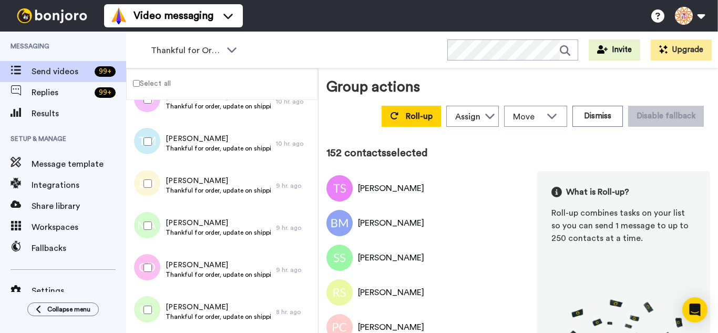
click at [152, 184] on div at bounding box center [146, 183] width 38 height 37
click at [160, 230] on div at bounding box center [146, 225] width 38 height 37
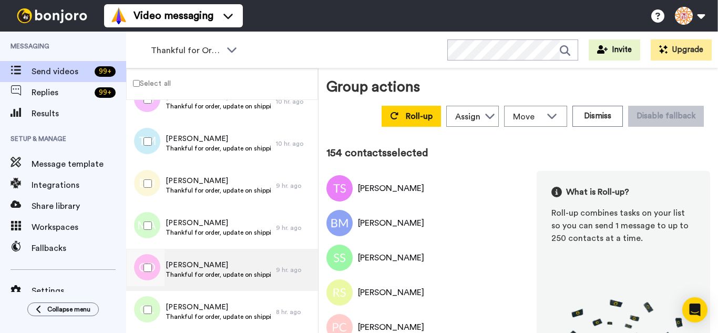
click at [163, 256] on div at bounding box center [146, 267] width 38 height 37
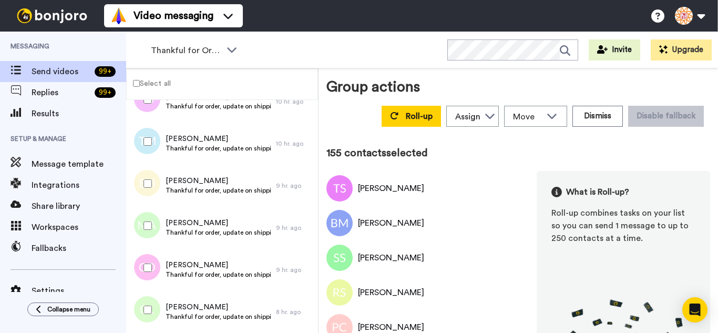
click at [159, 318] on div at bounding box center [146, 309] width 38 height 37
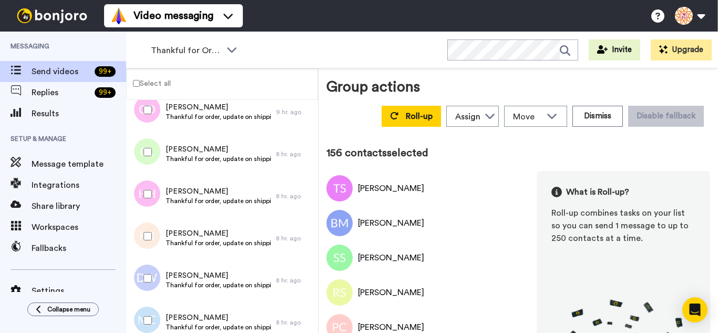
click at [159, 238] on div at bounding box center [146, 235] width 38 height 37
click at [157, 284] on div at bounding box center [146, 277] width 38 height 37
click at [159, 316] on div at bounding box center [146, 320] width 38 height 37
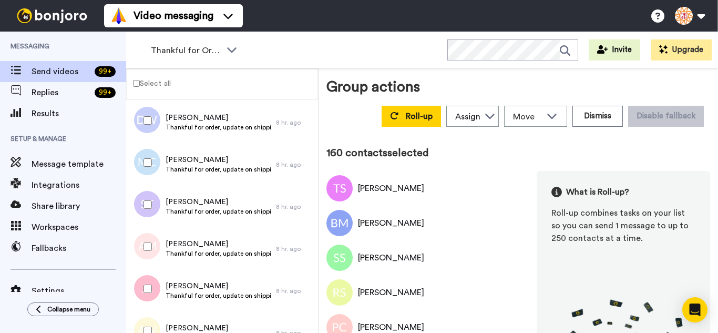
click at [149, 207] on div at bounding box center [146, 204] width 38 height 37
click at [151, 247] on div at bounding box center [146, 246] width 38 height 37
click at [153, 286] on div at bounding box center [146, 288] width 38 height 37
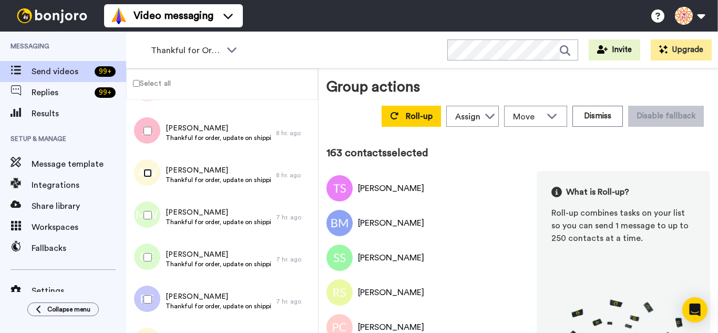
click at [146, 182] on div at bounding box center [146, 172] width 38 height 37
click at [151, 221] on div at bounding box center [146, 214] width 38 height 37
click at [157, 261] on div at bounding box center [146, 256] width 38 height 37
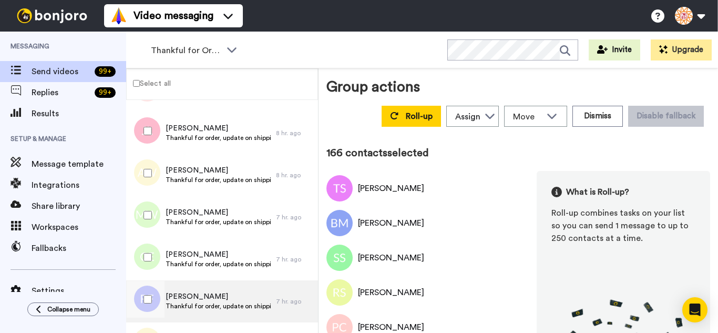
click at [165, 310] on div "Rebecca Foster-Gade Thankful for order, update on shipping." at bounding box center [217, 301] width 105 height 20
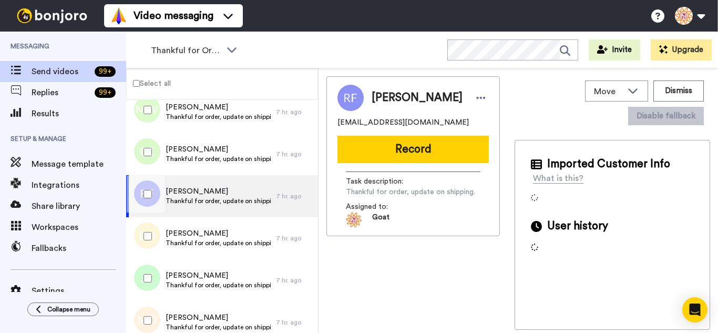
click at [148, 194] on div at bounding box center [146, 193] width 38 height 37
click at [156, 240] on div at bounding box center [146, 235] width 38 height 37
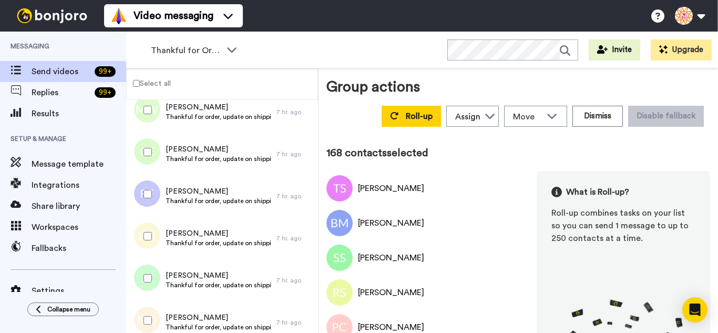
click at [158, 277] on div at bounding box center [146, 277] width 38 height 37
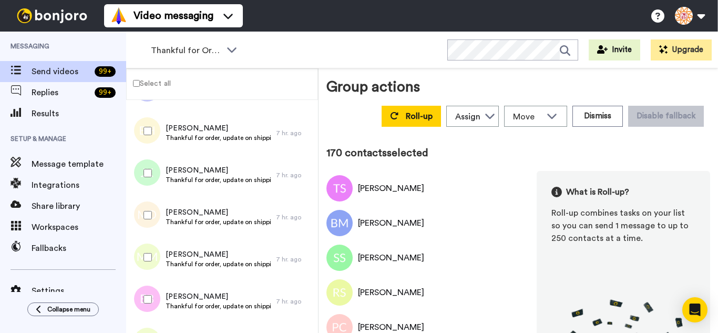
click at [148, 250] on div at bounding box center [146, 256] width 38 height 37
click at [157, 288] on div at bounding box center [146, 299] width 38 height 37
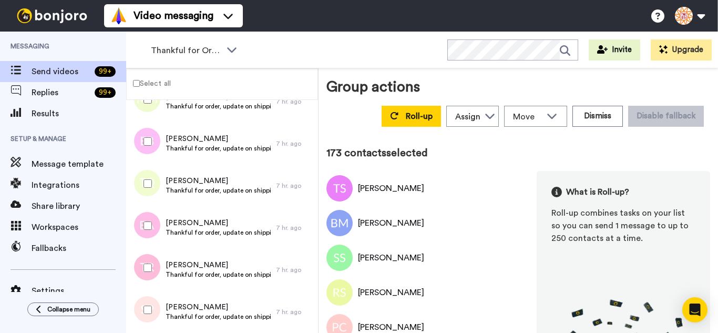
click at [147, 230] on div at bounding box center [146, 225] width 38 height 37
click at [158, 272] on div at bounding box center [146, 267] width 38 height 37
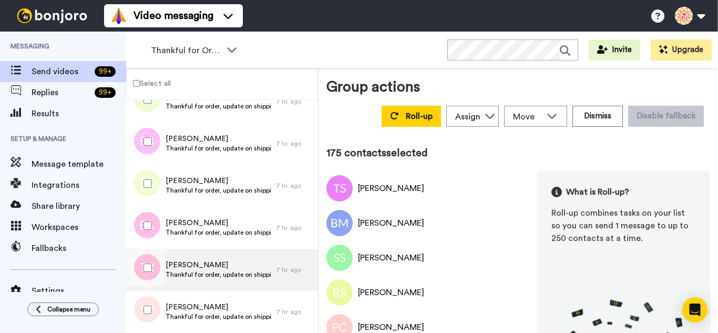
click at [157, 306] on div at bounding box center [146, 309] width 38 height 37
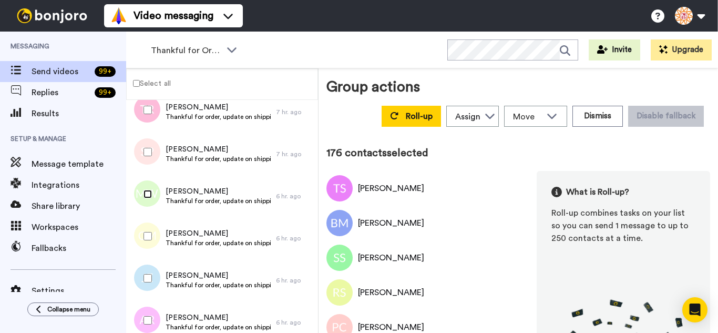
click at [149, 200] on div at bounding box center [146, 193] width 38 height 37
click at [154, 238] on div at bounding box center [146, 235] width 38 height 37
click at [157, 281] on div at bounding box center [146, 277] width 38 height 37
click at [152, 315] on div at bounding box center [146, 320] width 38 height 37
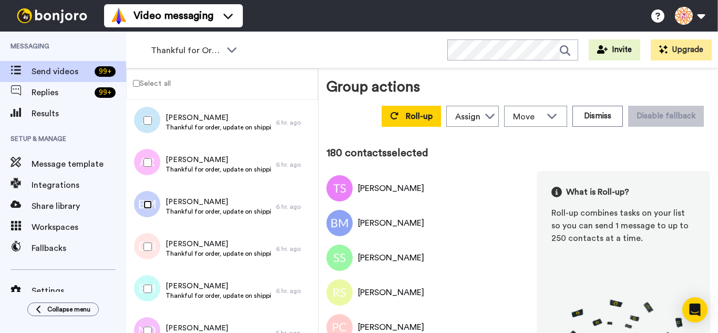
click at [149, 215] on div at bounding box center [146, 204] width 38 height 37
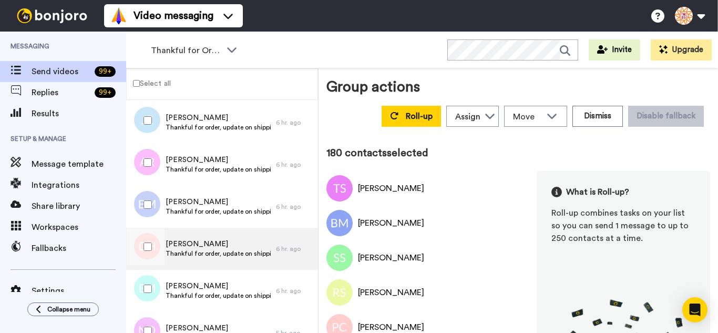
click at [154, 254] on div at bounding box center [146, 246] width 38 height 37
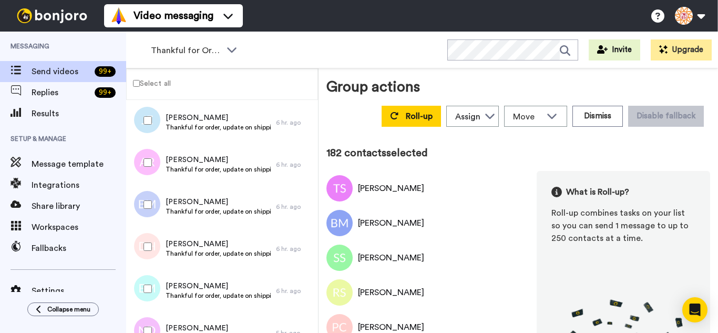
click at [152, 290] on div at bounding box center [146, 288] width 38 height 37
click at [147, 319] on div at bounding box center [146, 330] width 38 height 37
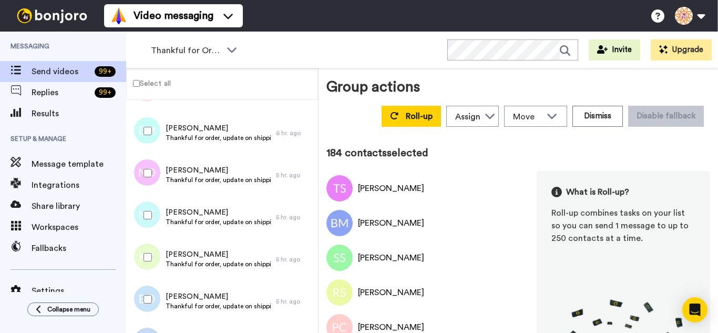
click at [140, 217] on div at bounding box center [146, 214] width 38 height 37
click at [146, 261] on div at bounding box center [146, 256] width 38 height 37
click at [146, 293] on div at bounding box center [146, 299] width 38 height 37
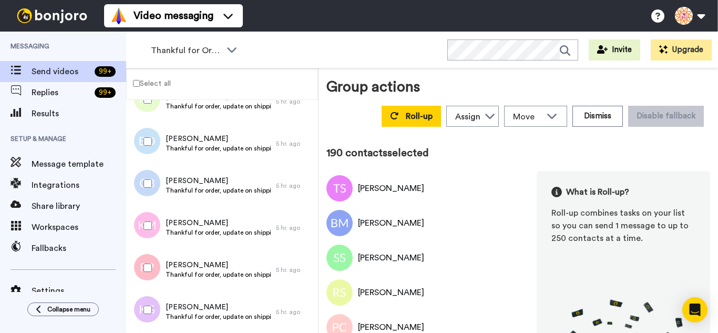
click at [144, 302] on div at bounding box center [146, 309] width 38 height 37
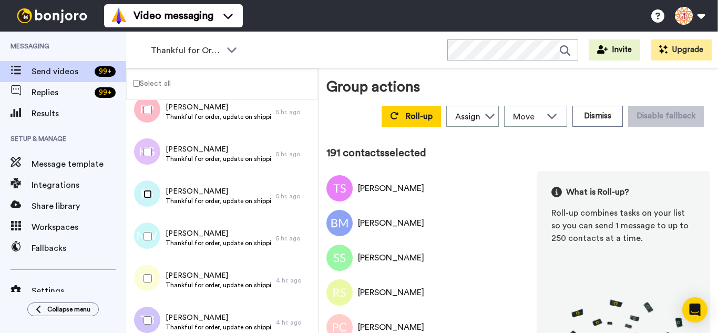
click at [147, 201] on div at bounding box center [146, 193] width 38 height 37
click at [156, 268] on div at bounding box center [146, 277] width 38 height 37
click at [159, 314] on div at bounding box center [146, 320] width 38 height 37
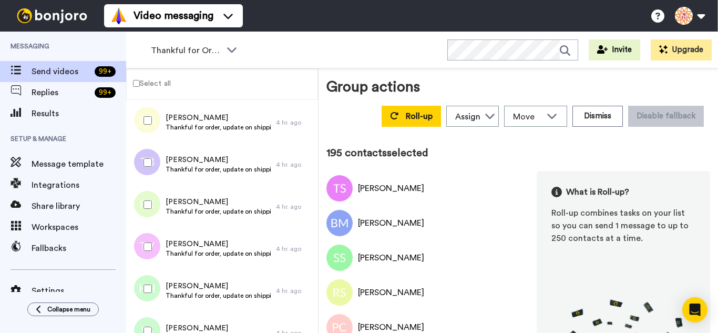
click at [145, 206] on div at bounding box center [146, 204] width 38 height 37
click at [152, 255] on div at bounding box center [146, 246] width 38 height 37
click at [149, 296] on div at bounding box center [146, 288] width 38 height 37
click at [149, 322] on div at bounding box center [146, 330] width 38 height 37
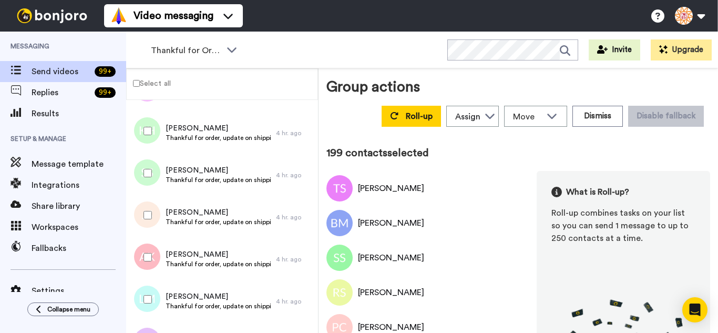
click at [152, 222] on div at bounding box center [146, 214] width 38 height 37
click at [152, 261] on div at bounding box center [146, 256] width 38 height 37
click at [152, 294] on div at bounding box center [146, 299] width 38 height 37
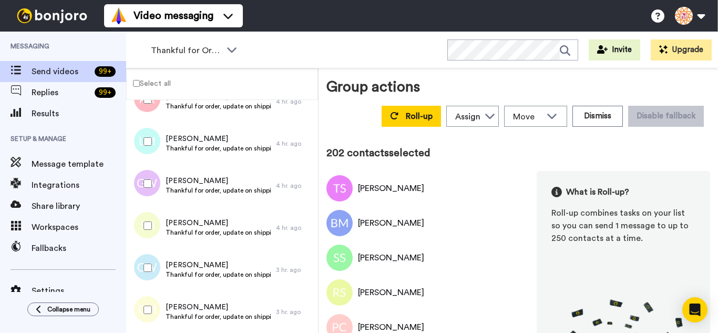
click at [141, 178] on div at bounding box center [146, 183] width 38 height 37
click at [147, 233] on div at bounding box center [146, 225] width 38 height 37
click at [151, 262] on div at bounding box center [146, 267] width 38 height 37
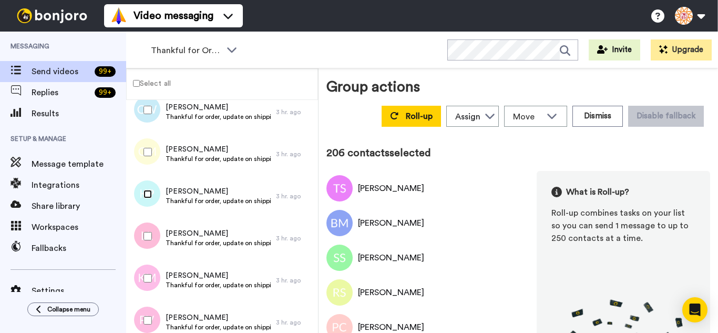
click at [151, 198] on div at bounding box center [146, 193] width 38 height 37
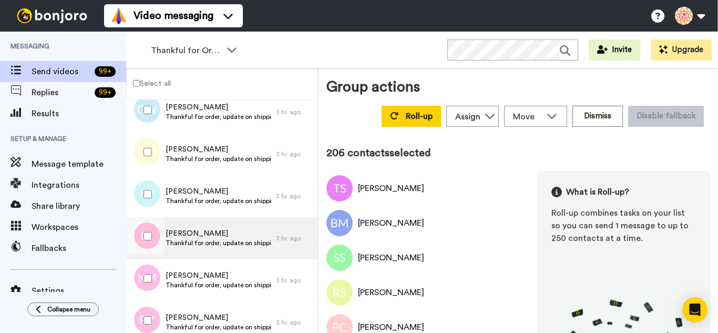
click at [156, 248] on div at bounding box center [146, 235] width 38 height 37
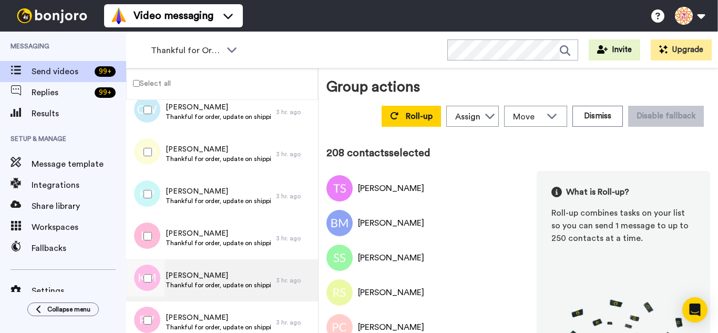
click at [157, 288] on div at bounding box center [146, 277] width 38 height 37
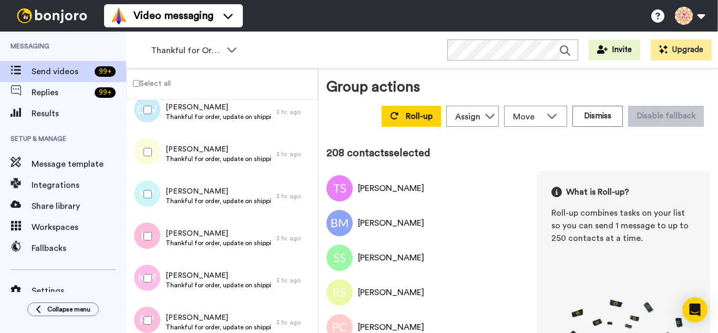
click at [157, 308] on div at bounding box center [146, 320] width 38 height 37
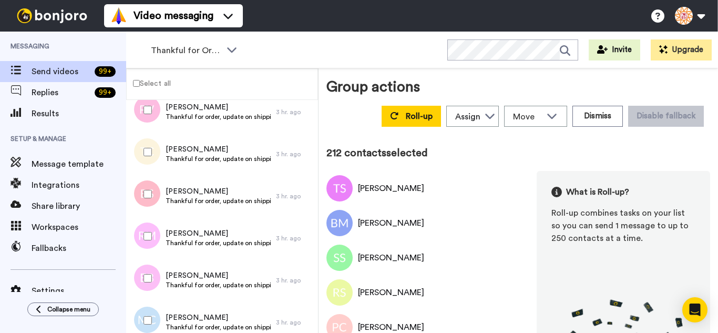
click at [154, 234] on div at bounding box center [146, 235] width 38 height 37
click at [153, 276] on div at bounding box center [146, 277] width 38 height 37
click at [155, 314] on div at bounding box center [146, 320] width 38 height 37
click at [154, 282] on div at bounding box center [146, 277] width 38 height 37
click at [155, 319] on div at bounding box center [146, 320] width 38 height 37
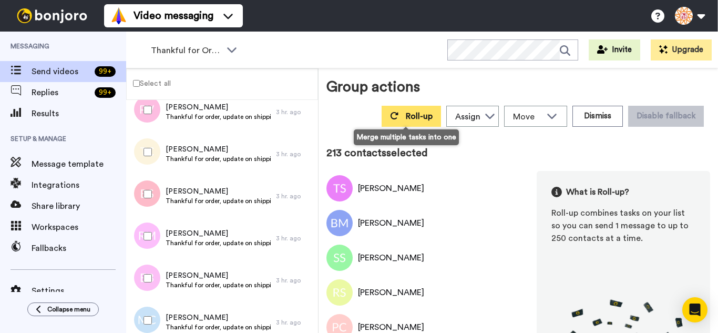
click at [390, 115] on icon at bounding box center [394, 115] width 8 height 8
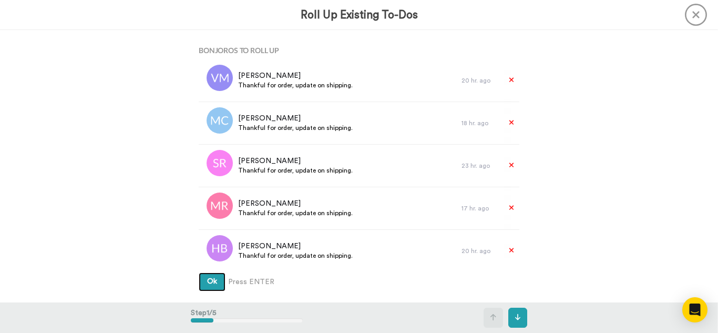
click at [199, 272] on button "Ok" at bounding box center [212, 281] width 27 height 19
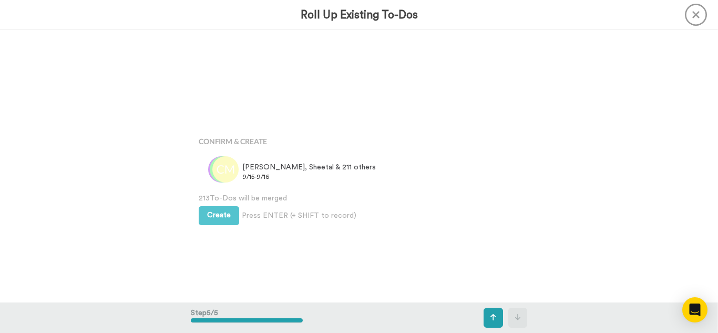
scroll to position [1087, 0]
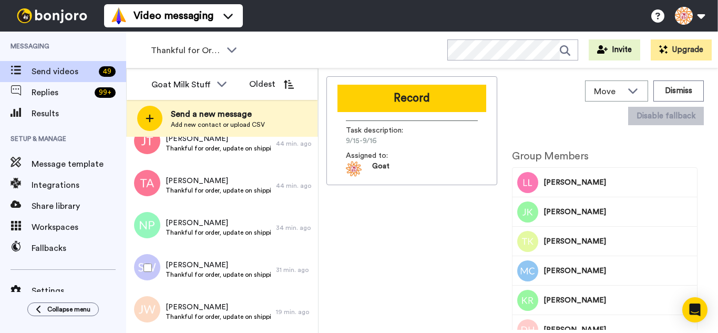
scroll to position [1117, 0]
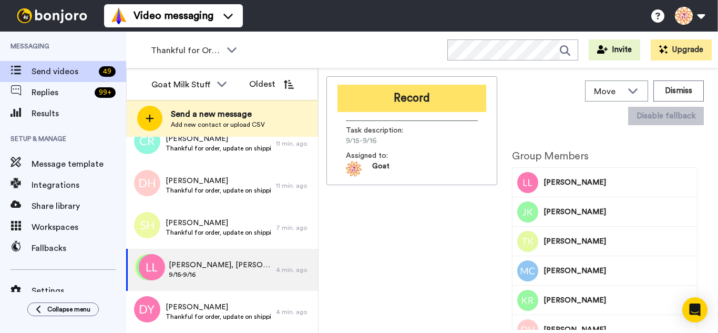
click at [433, 102] on button "Record" at bounding box center [411, 98] width 149 height 27
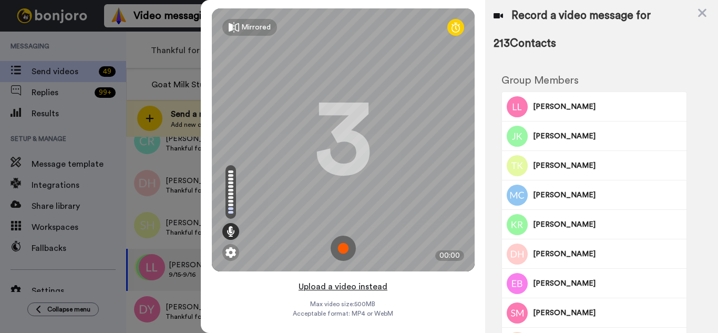
click at [386, 283] on button "Upload a video instead" at bounding box center [342, 286] width 95 height 14
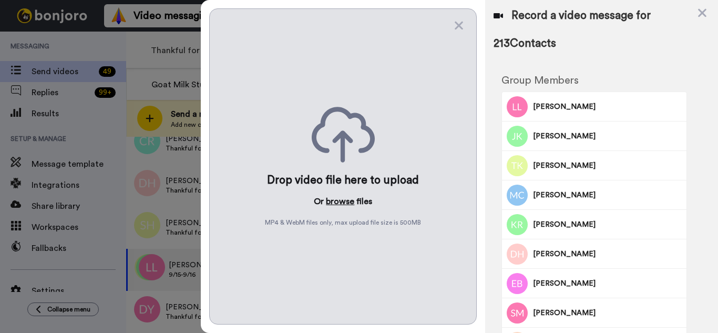
click at [348, 203] on button "browse" at bounding box center [340, 201] width 28 height 13
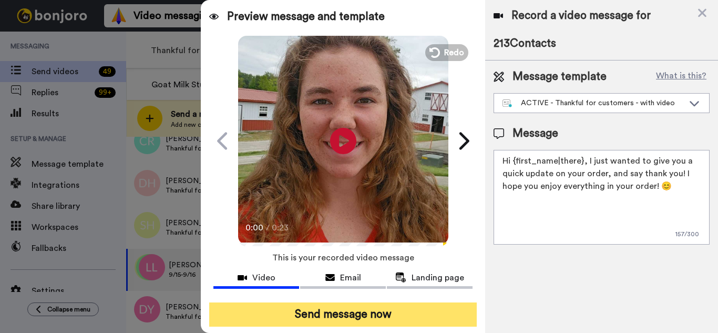
click at [420, 311] on button "Send message now" at bounding box center [342, 314] width 267 height 24
